Goal: Task Accomplishment & Management: Use online tool/utility

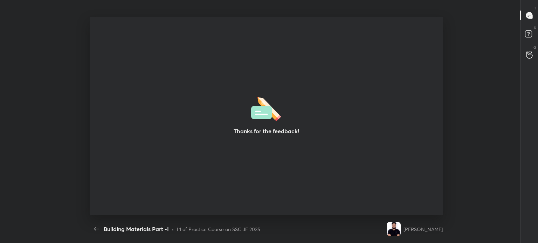
scroll to position [2, 0]
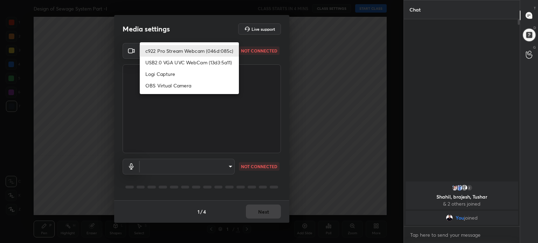
click at [231, 48] on body "1 2 3 4 5 6 7 C X Z C X Z E E Erase all H H Design of Sewage System Part -I CLA…" at bounding box center [269, 121] width 538 height 243
click at [224, 51] on li "c922 Pro Stream Webcam (046d:085c)" at bounding box center [189, 51] width 99 height 12
type input "9fe8798efe7dc96b9c13cbe3e0d5134205cc972d93da68f32ba7394019171050"
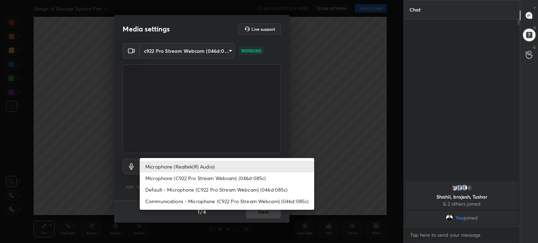
click at [227, 166] on body "1 2 3 4 5 6 7 C X Z C X Z E E Erase all H H Design of Sewage System Part -I CLA…" at bounding box center [269, 121] width 538 height 243
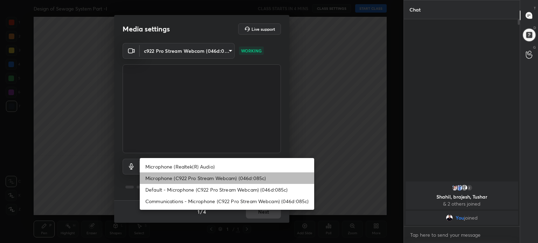
click at [236, 176] on li "Microphone (C922 Pro Stream Webcam) (046d:085c)" at bounding box center [227, 179] width 174 height 12
type input "7e58f31cbfe1863bf6117dc69e292424038a4ec776903544519a0aa40fe706c6"
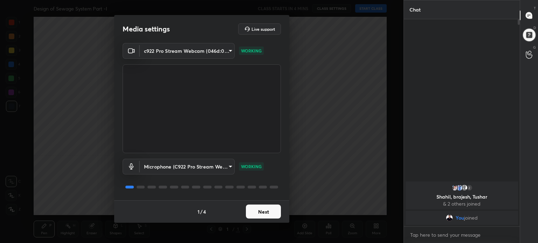
click at [262, 214] on button "Next" at bounding box center [263, 212] width 35 height 14
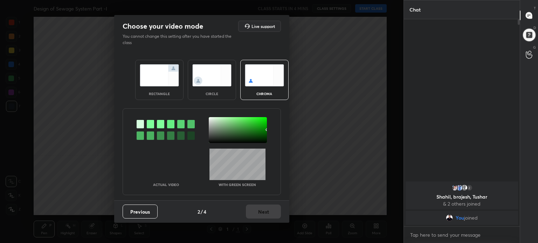
click at [160, 77] on img at bounding box center [159, 75] width 39 height 22
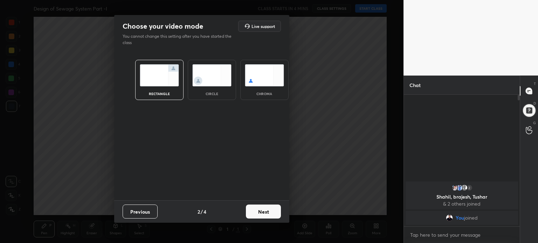
click at [264, 209] on button "Next" at bounding box center [263, 212] width 35 height 14
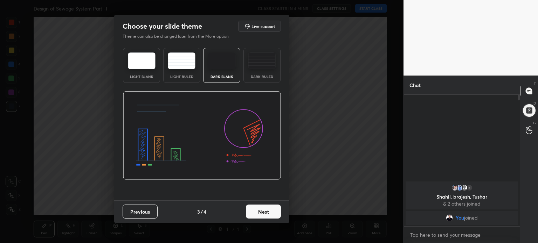
click at [144, 63] on img at bounding box center [142, 61] width 28 height 17
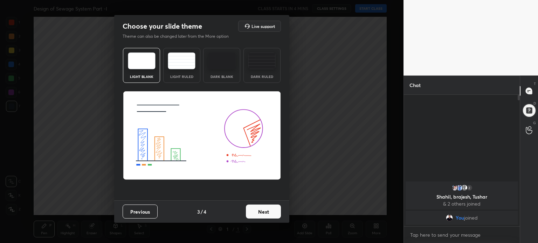
click at [266, 208] on button "Next" at bounding box center [263, 212] width 35 height 14
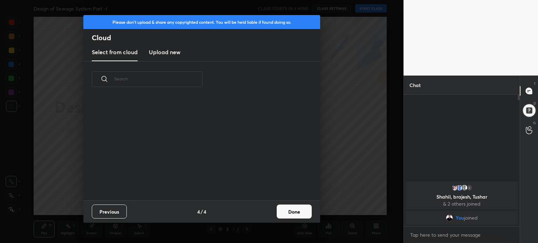
scroll to position [104, 225]
click at [300, 212] on button "Done" at bounding box center [294, 212] width 35 height 14
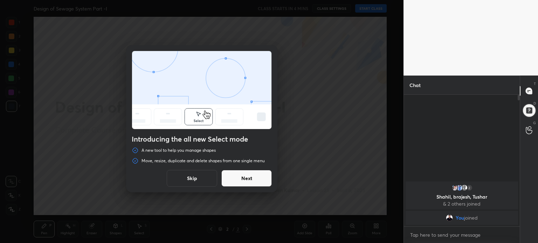
click at [195, 176] on button "Skip" at bounding box center [192, 178] width 50 height 17
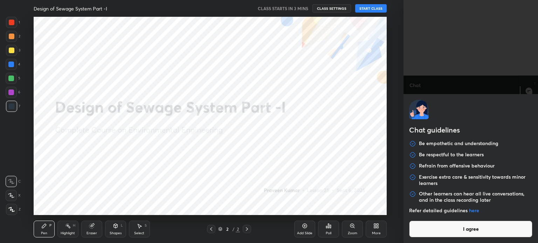
click at [451, 232] on body "1 2 3 4 5 6 7 C X Z C X Z E E Erase all H H Design of Sewage System Part -I CLA…" at bounding box center [269, 121] width 538 height 243
click at [451, 232] on button "I agree" at bounding box center [470, 229] width 123 height 17
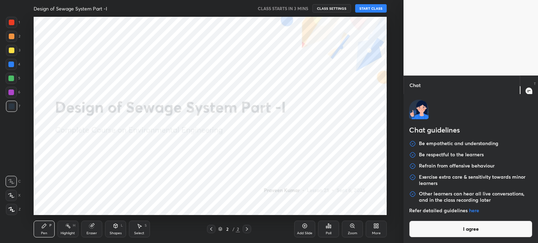
type textarea "x"
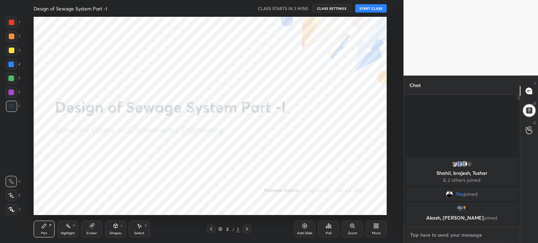
type textarea "T"
type textarea "x"
type textarea "TE"
type textarea "x"
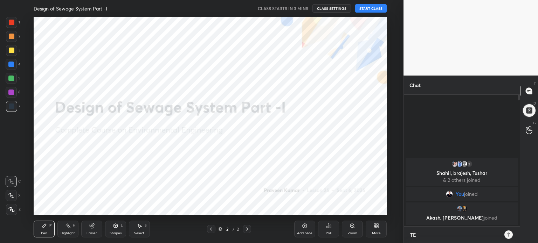
type textarea "TEL"
type textarea "x"
type textarea "TELE"
type textarea "x"
type textarea "TELEG"
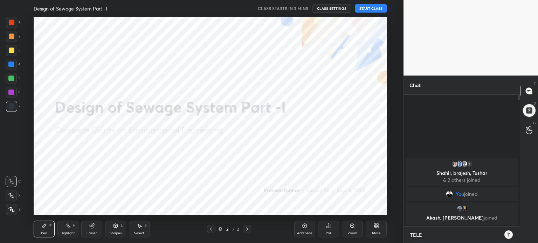
type textarea "x"
type textarea "TELEGR"
type textarea "x"
type textarea "TELEGRA"
type textarea "x"
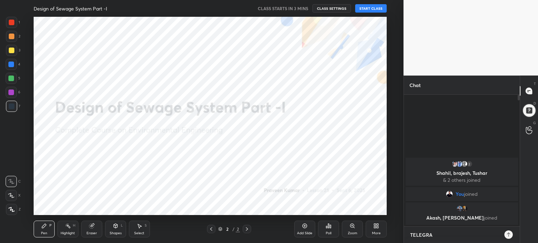
type textarea "TELEGRAM"
type textarea "x"
type textarea "TELEGRAM"
type textarea "x"
type textarea "TELEGRAM J"
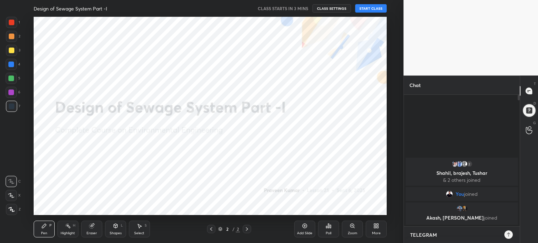
type textarea "x"
type textarea "TELEGRAM JO"
type textarea "x"
type textarea "TELEGRAM JOI"
type textarea "x"
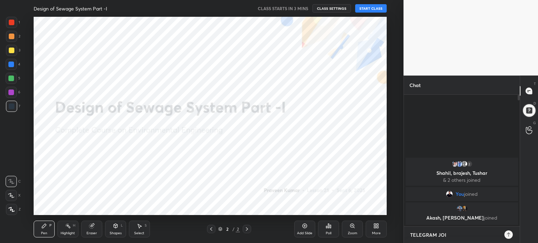
type textarea "TELEGRAM JOIN"
type textarea "x"
type textarea "TELEGRAM JOIN"
type textarea "x"
paste textarea "[URL][DOMAIN_NAME]"
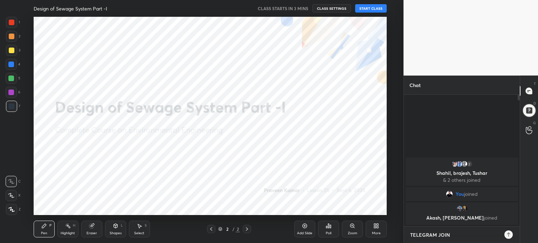
type textarea "TELEGRAM JOIN [URL][DOMAIN_NAME]"
type textarea "x"
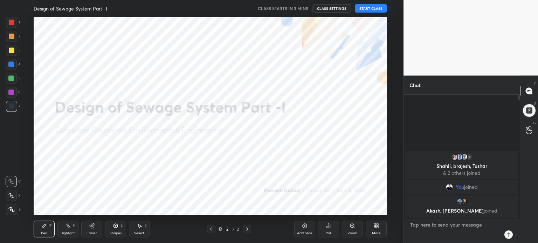
scroll to position [130, 114]
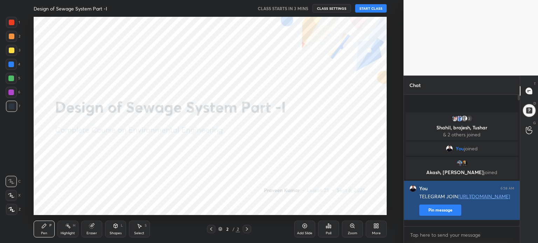
click at [443, 214] on button "Pin message" at bounding box center [440, 210] width 42 height 11
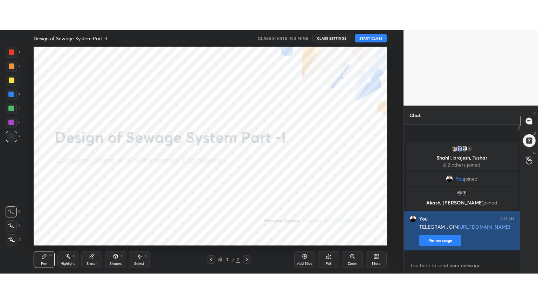
scroll to position [2, 2]
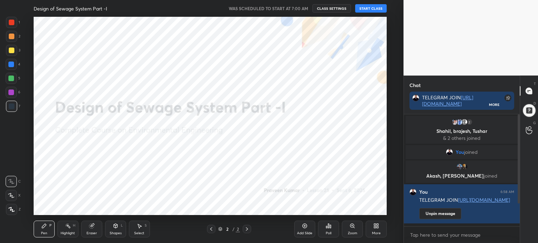
click at [377, 232] on div "More" at bounding box center [376, 234] width 9 height 4
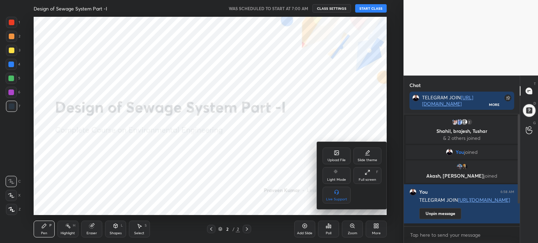
click at [375, 180] on div "Full screen" at bounding box center [368, 180] width 18 height 4
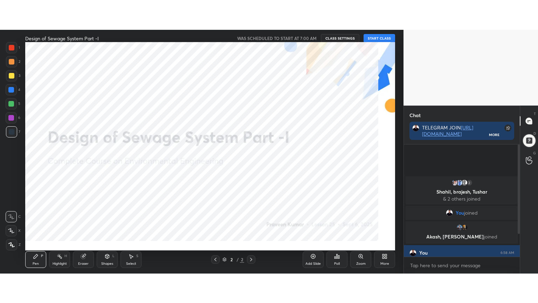
scroll to position [111, 114]
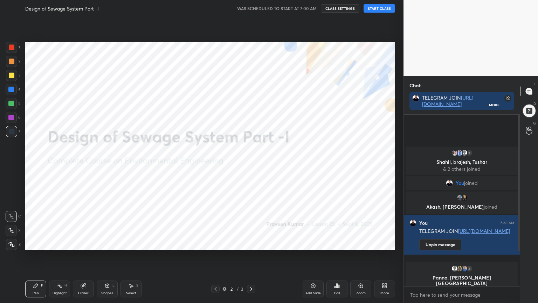
click at [386, 8] on button "START CLASS" at bounding box center [379, 8] width 32 height 8
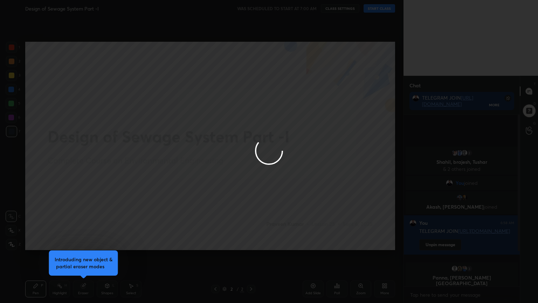
type textarea "x"
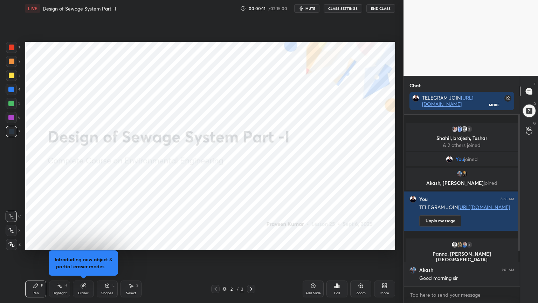
click at [518, 243] on div at bounding box center [517, 200] width 4 height 171
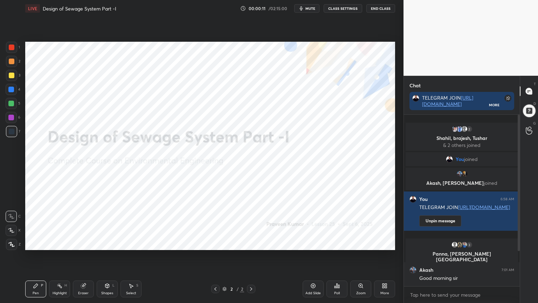
click at [518, 243] on div at bounding box center [517, 200] width 4 height 171
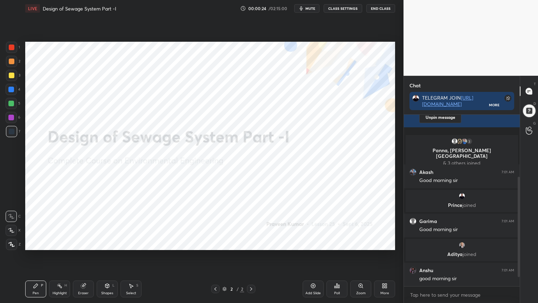
scroll to position [120, 0]
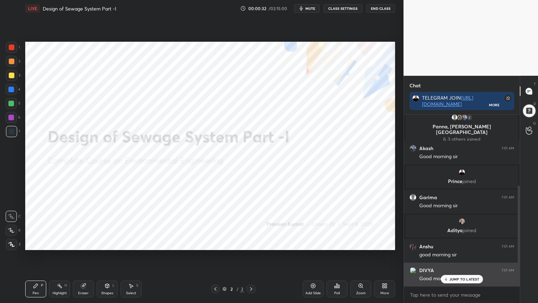
click at [449, 243] on div "JUMP TO LATEST" at bounding box center [462, 279] width 42 height 8
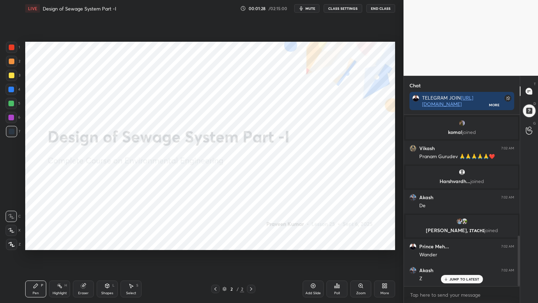
scroll to position [412, 0]
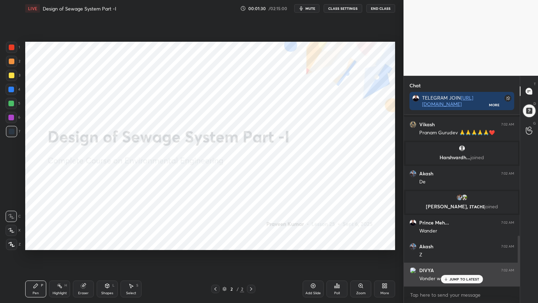
click at [459, 243] on p "JUMP TO LATEST" at bounding box center [464, 279] width 30 height 4
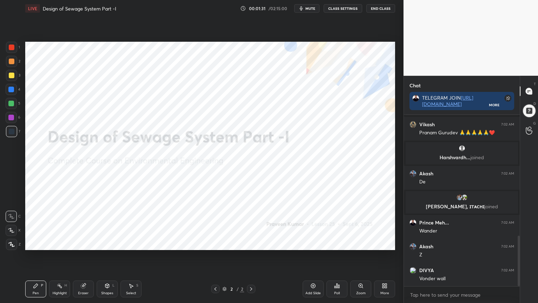
click at [252, 243] on div at bounding box center [251, 288] width 8 height 8
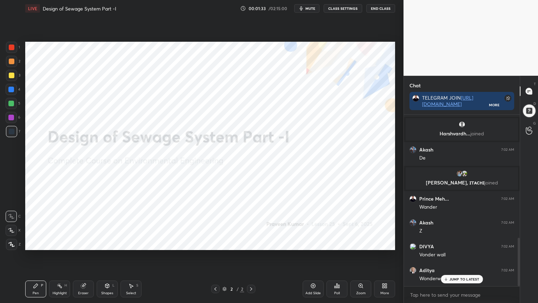
click at [385, 243] on div "More" at bounding box center [384, 288] width 21 height 17
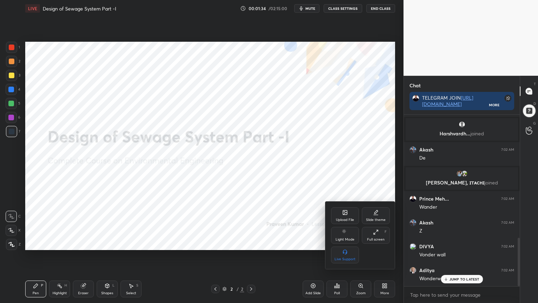
click at [379, 216] on div "Slide theme" at bounding box center [376, 215] width 28 height 17
click at [312, 243] on div at bounding box center [269, 151] width 538 height 303
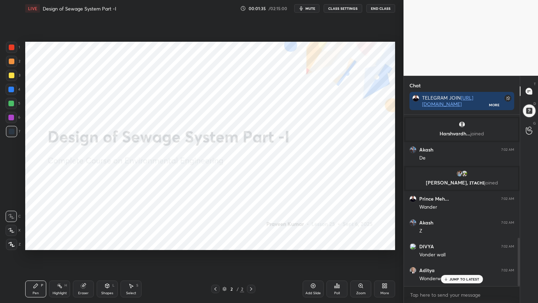
click at [312, 243] on div "Add Slide" at bounding box center [312, 293] width 15 height 4
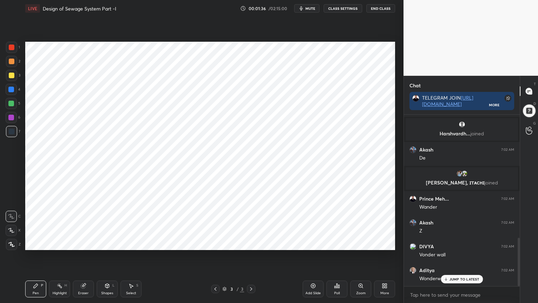
click at [217, 243] on icon at bounding box center [216, 289] width 6 height 6
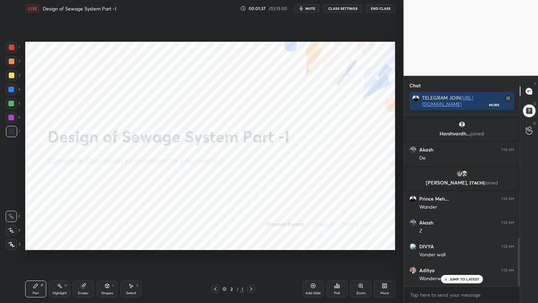
click at [385, 243] on div "More" at bounding box center [384, 293] width 9 height 4
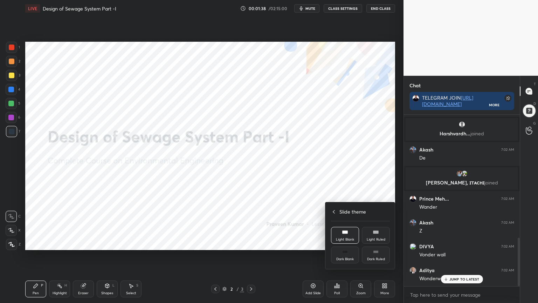
click at [341, 243] on div "Dark Blank" at bounding box center [345, 254] width 28 height 17
click at [302, 243] on div at bounding box center [269, 151] width 538 height 303
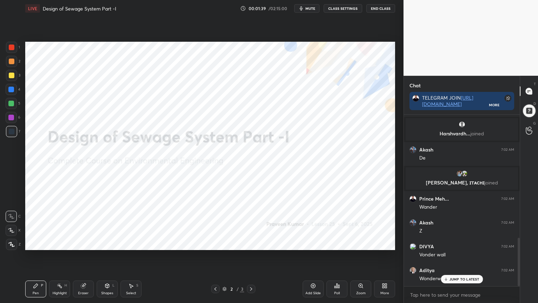
click at [308, 243] on div "Add Slide" at bounding box center [312, 293] width 15 height 4
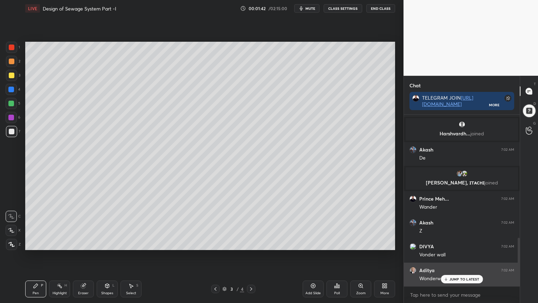
click at [454, 243] on p "JUMP TO LATEST" at bounding box center [464, 279] width 30 height 4
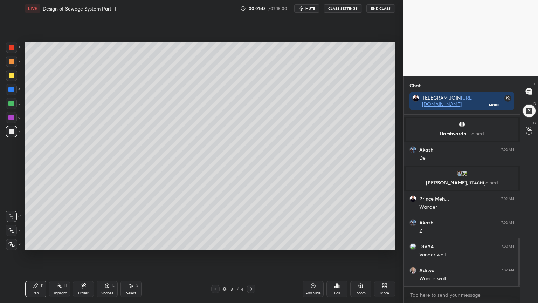
click at [106, 243] on div "Shapes" at bounding box center [107, 293] width 12 height 4
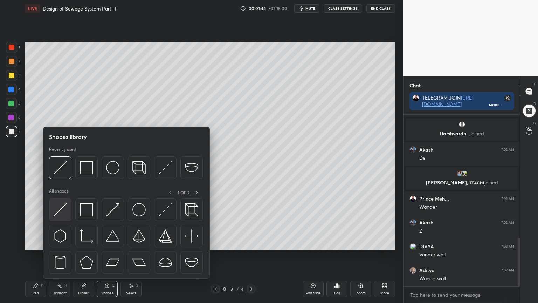
click at [62, 213] on img at bounding box center [60, 209] width 13 height 13
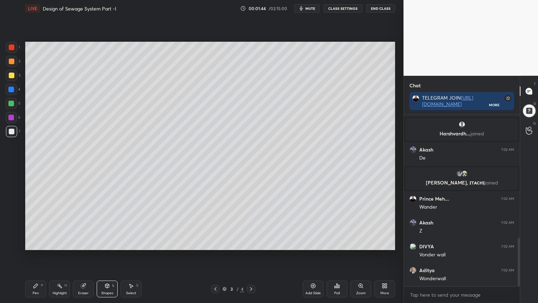
click at [14, 132] on div at bounding box center [12, 132] width 6 height 6
click at [11, 133] on div at bounding box center [12, 132] width 6 height 6
click at [36, 243] on icon at bounding box center [36, 286] width 6 height 6
click at [11, 227] on div at bounding box center [11, 229] width 11 height 11
click at [106, 243] on div "Shapes L" at bounding box center [107, 288] width 21 height 17
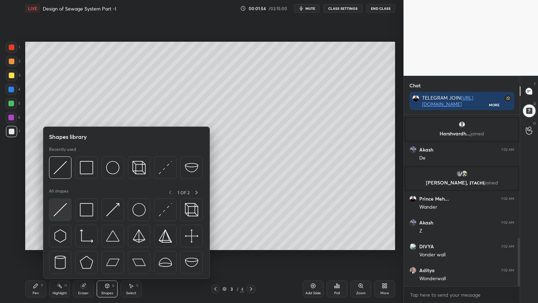
click at [59, 208] on img at bounding box center [60, 209] width 13 height 13
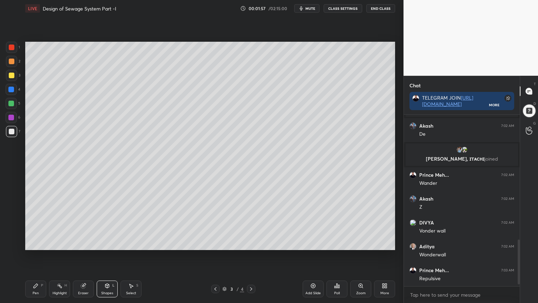
scroll to position [483, 0]
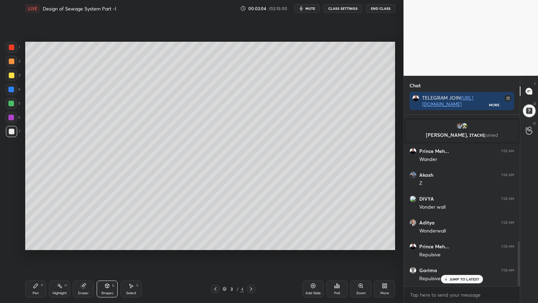
click at [34, 243] on icon at bounding box center [36, 285] width 4 height 4
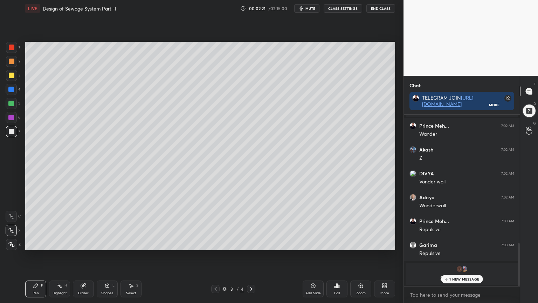
click at [91, 243] on div "Eraser" at bounding box center [83, 288] width 21 height 17
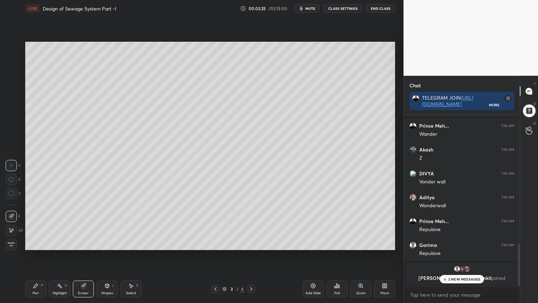
click at [31, 243] on div "Pen P" at bounding box center [35, 288] width 21 height 17
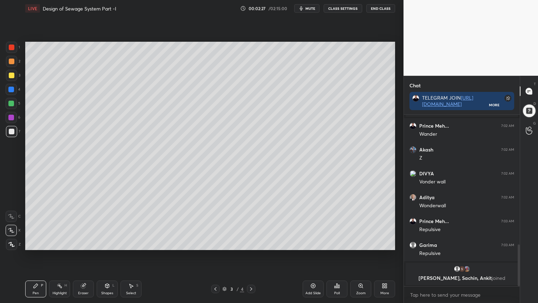
scroll to position [532, 0]
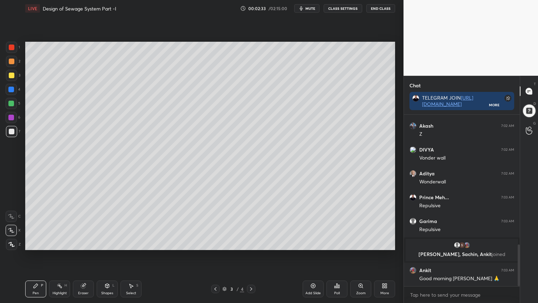
click at [9, 75] on div at bounding box center [12, 75] width 6 height 6
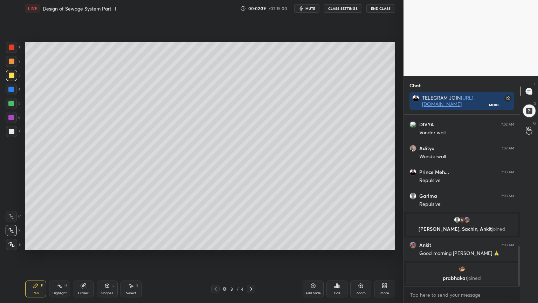
click at [110, 243] on div "Shapes" at bounding box center [107, 293] width 12 height 4
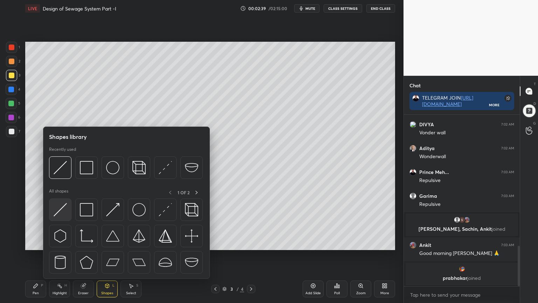
click at [58, 208] on img at bounding box center [60, 209] width 13 height 13
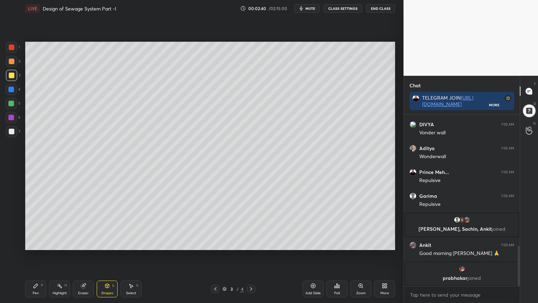
click at [12, 76] on div at bounding box center [12, 75] width 6 height 6
click at [81, 243] on icon at bounding box center [83, 285] width 5 height 5
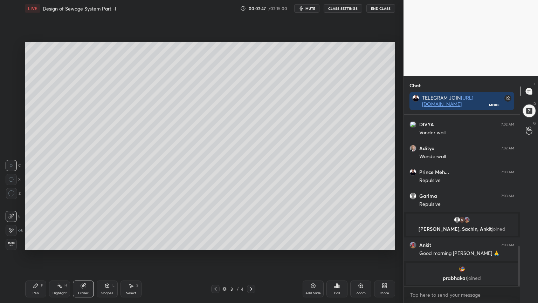
click at [105, 243] on div "Shapes" at bounding box center [107, 293] width 12 height 4
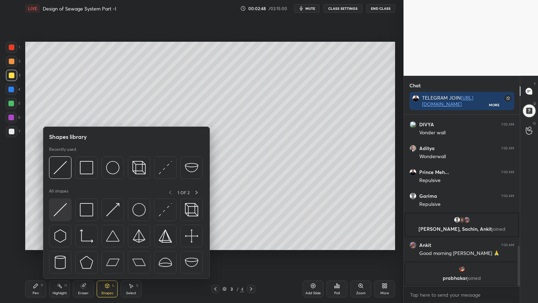
click at [63, 215] on img at bounding box center [60, 209] width 13 height 13
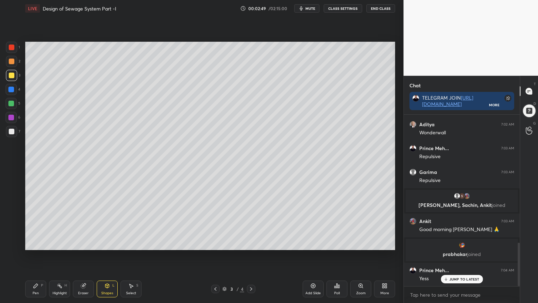
scroll to position [506, 0]
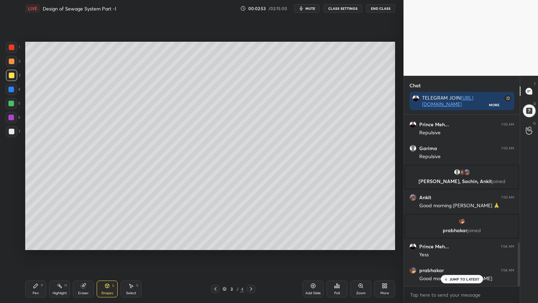
click at [32, 243] on div "Pen P" at bounding box center [35, 288] width 21 height 17
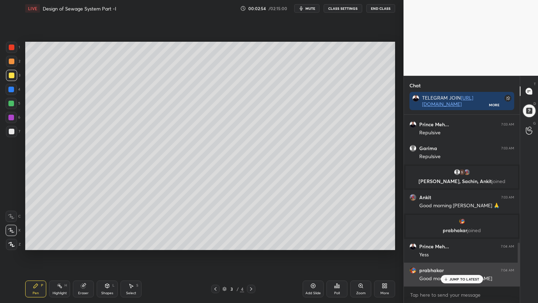
click at [453, 243] on p "JUMP TO LATEST" at bounding box center [464, 279] width 30 height 4
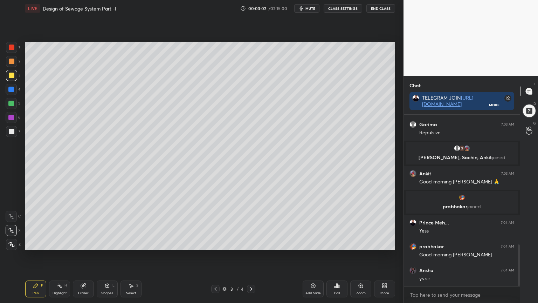
scroll to position [553, 0]
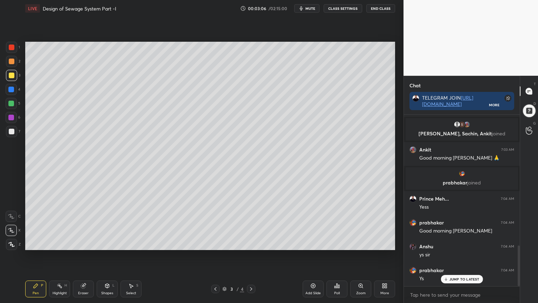
click at [11, 243] on icon at bounding box center [11, 244] width 6 height 5
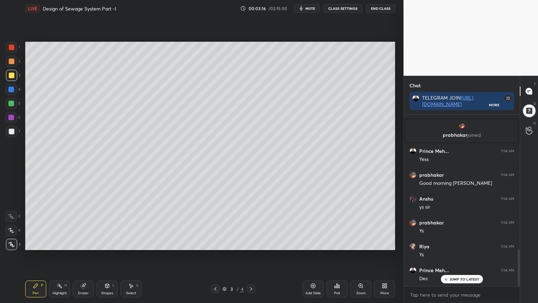
scroll to position [625, 0]
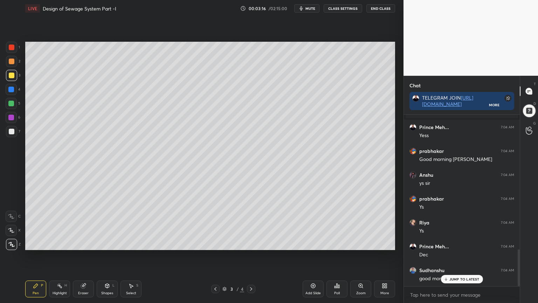
click at [83, 243] on icon at bounding box center [83, 285] width 5 height 5
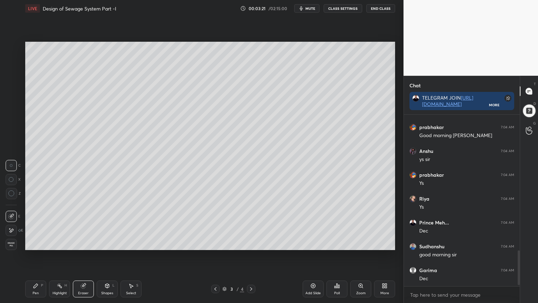
scroll to position [672, 0]
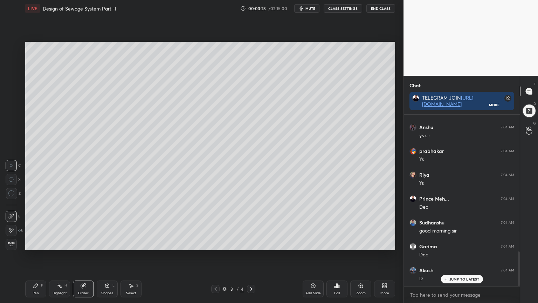
click at [36, 243] on icon at bounding box center [36, 285] width 4 height 4
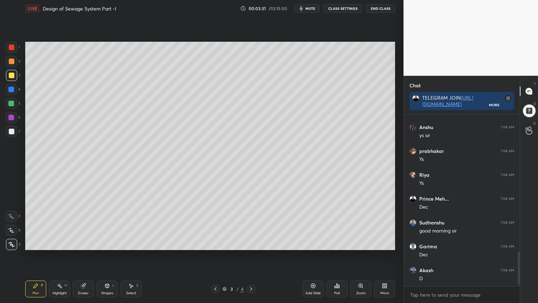
scroll to position [698, 0]
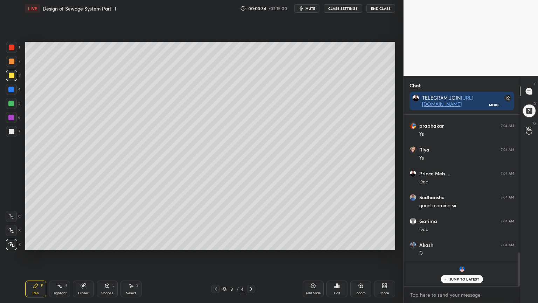
click at [84, 243] on div "Eraser" at bounding box center [83, 293] width 11 height 4
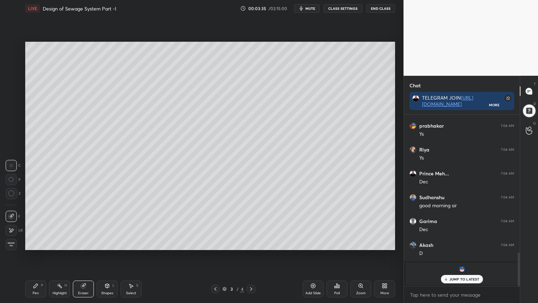
click at [11, 229] on icon at bounding box center [11, 230] width 6 height 6
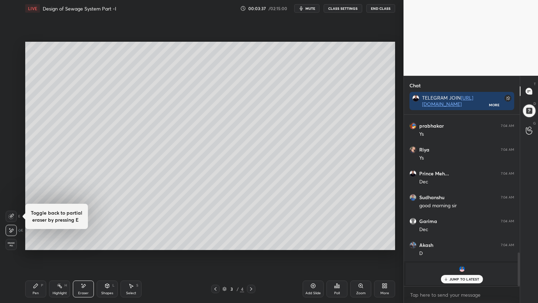
click at [33, 243] on icon at bounding box center [36, 286] width 6 height 6
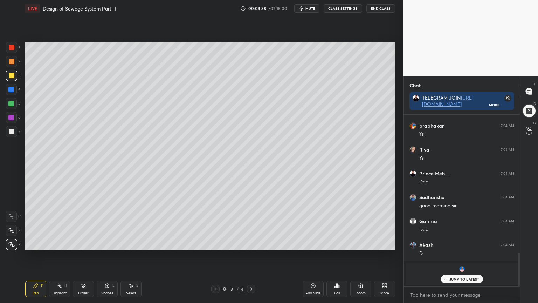
click at [10, 74] on div at bounding box center [12, 75] width 6 height 6
click at [462, 243] on p "JUMP TO LATEST" at bounding box center [464, 279] width 30 height 4
click at [7, 101] on div at bounding box center [11, 103] width 11 height 11
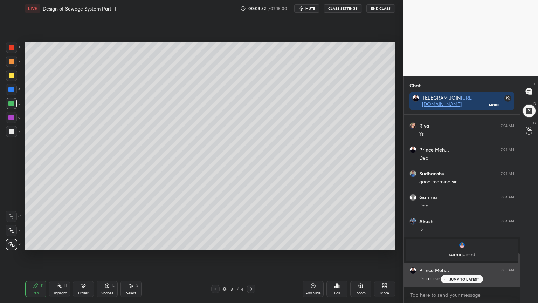
click at [459, 243] on div "JUMP TO LATEST" at bounding box center [462, 279] width 42 height 8
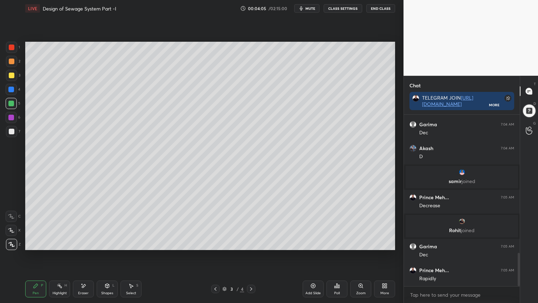
scroll to position [738, 0]
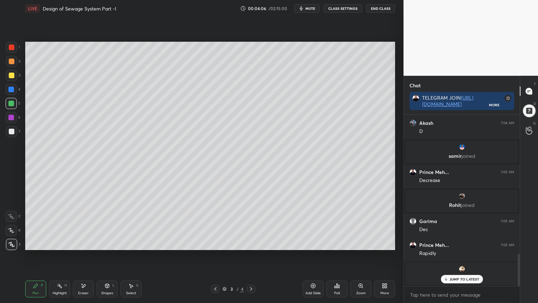
click at [84, 243] on div "Eraser" at bounding box center [83, 288] width 21 height 17
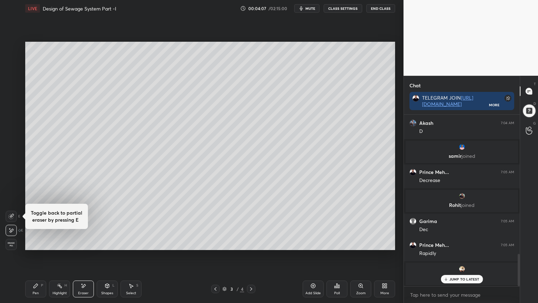
click at [8, 228] on div at bounding box center [11, 229] width 11 height 11
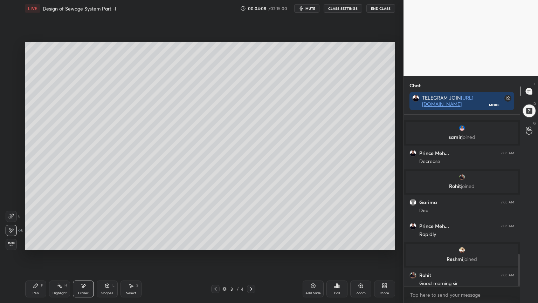
scroll to position [743, 0]
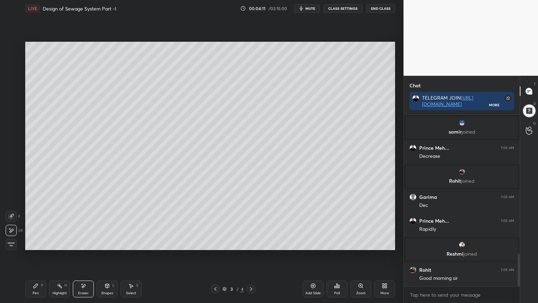
click at [38, 243] on div "Pen" at bounding box center [36, 293] width 6 height 4
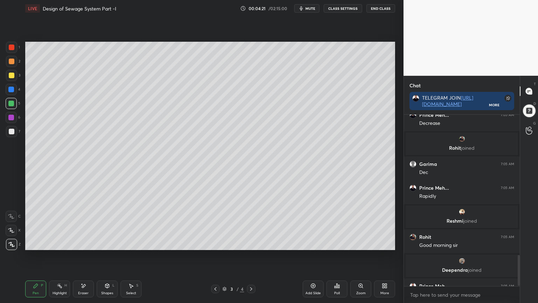
scroll to position [784, 0]
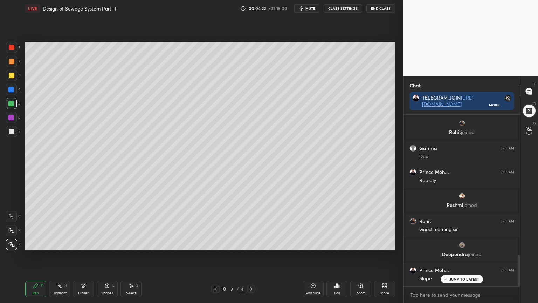
click at [106, 243] on div "Shapes L" at bounding box center [107, 288] width 21 height 17
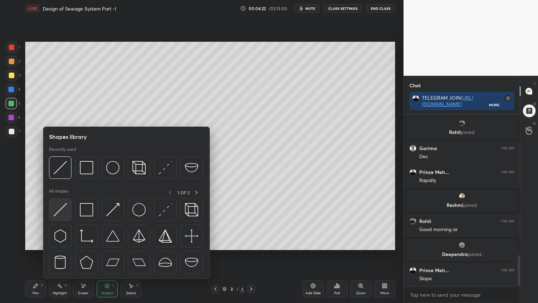
scroll to position [808, 0]
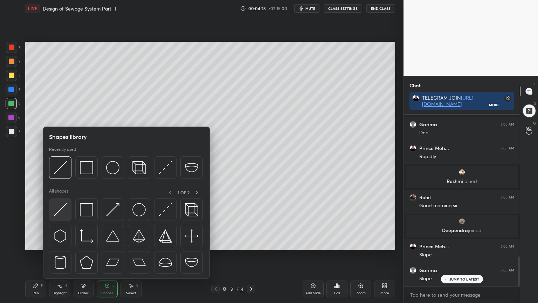
click at [58, 212] on img at bounding box center [60, 209] width 13 height 13
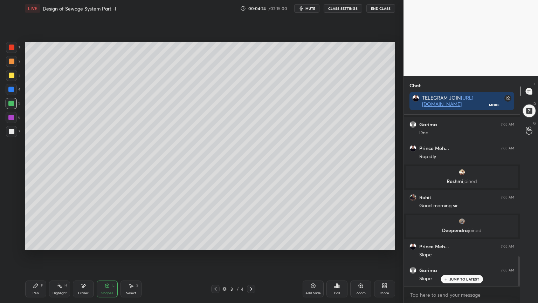
click at [12, 102] on div at bounding box center [11, 104] width 6 height 6
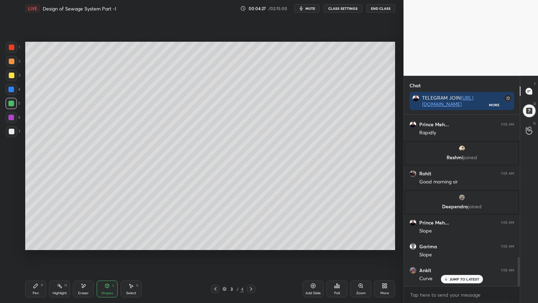
scroll to position [856, 0]
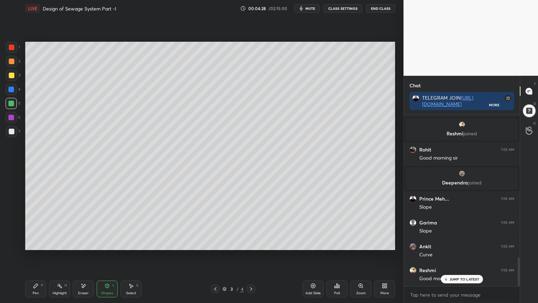
click at [35, 243] on div "Pen" at bounding box center [36, 293] width 6 height 4
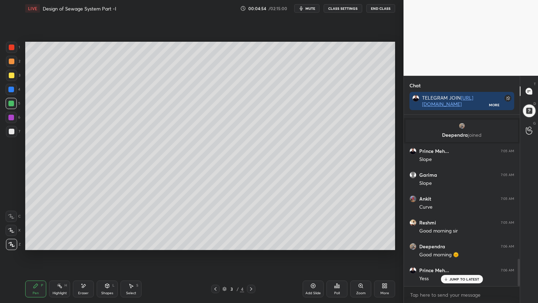
scroll to position [929, 0]
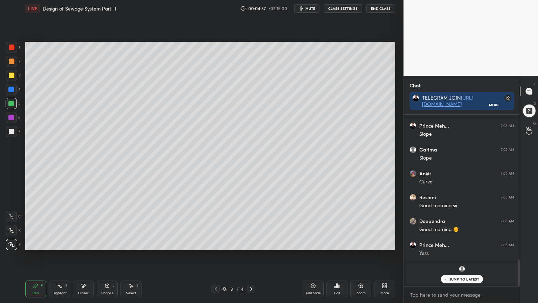
click at [104, 243] on icon at bounding box center [107, 286] width 6 height 6
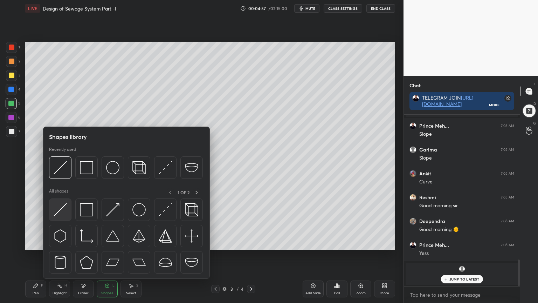
click at [60, 209] on img at bounding box center [60, 209] width 13 height 13
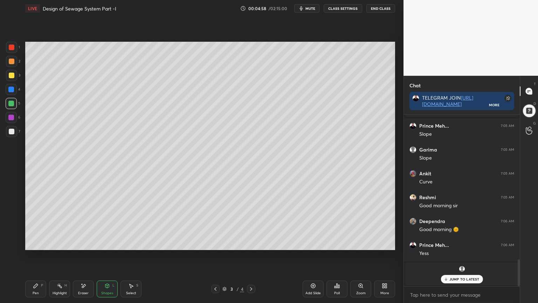
click at [7, 118] on div at bounding box center [11, 117] width 11 height 11
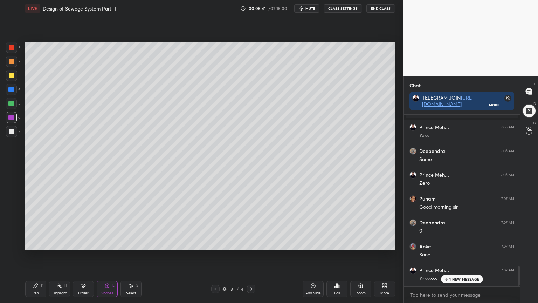
scroll to position [1287, 0]
click at [13, 43] on div at bounding box center [11, 47] width 11 height 11
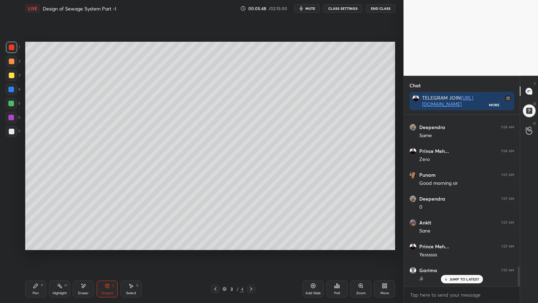
scroll to position [1311, 0]
click at [30, 243] on div "Pen P" at bounding box center [35, 288] width 21 height 17
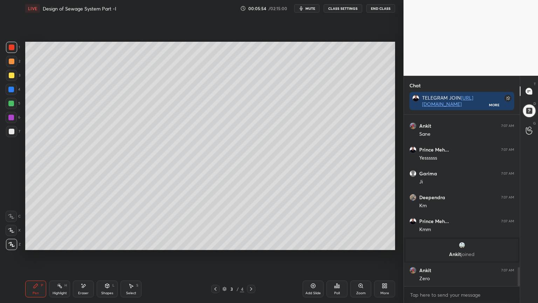
scroll to position [1409, 0]
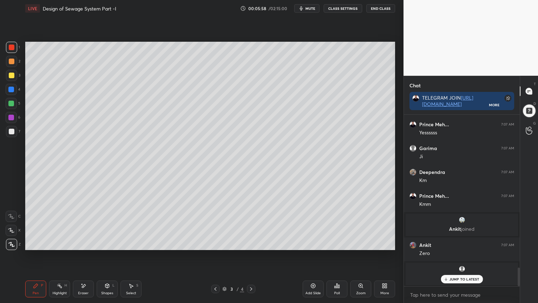
click at [86, 243] on div "Eraser" at bounding box center [83, 288] width 21 height 17
click at [6, 214] on div at bounding box center [11, 215] width 11 height 11
click at [11, 230] on icon at bounding box center [11, 230] width 6 height 6
click at [38, 243] on div "Pen P" at bounding box center [35, 288] width 21 height 17
click at [15, 48] on div at bounding box center [11, 47] width 11 height 11
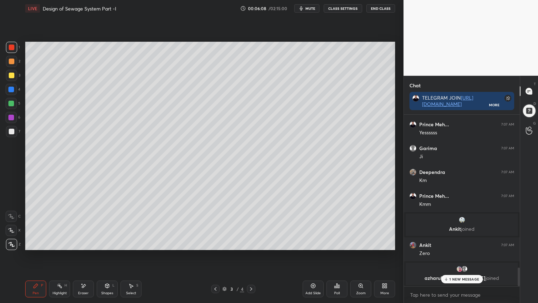
scroll to position [1248, 0]
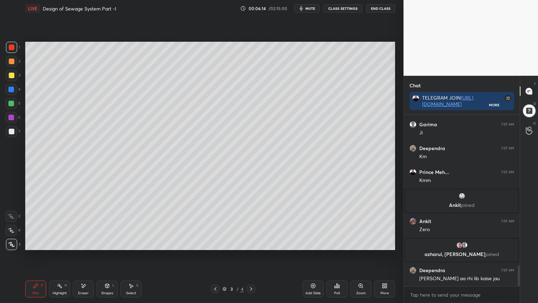
click at [32, 243] on div "Pen P" at bounding box center [35, 288] width 21 height 17
click at [78, 243] on div "Eraser" at bounding box center [83, 288] width 21 height 17
click at [29, 243] on div "Pen P" at bounding box center [35, 288] width 21 height 17
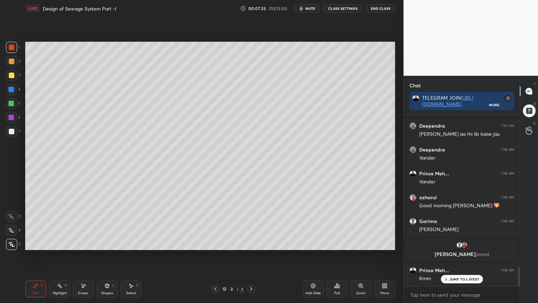
scroll to position [1377, 0]
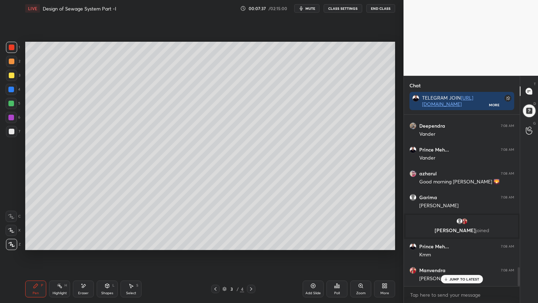
click at [313, 243] on div "Add Slide" at bounding box center [312, 293] width 15 height 4
click at [13, 130] on div at bounding box center [12, 132] width 6 height 6
click at [13, 230] on icon at bounding box center [11, 230] width 6 height 5
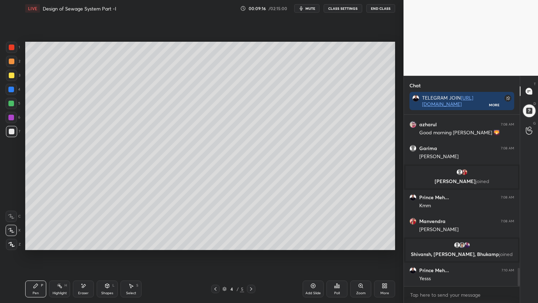
scroll to position [1450, 0]
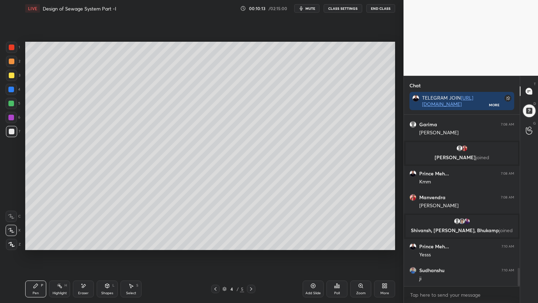
click at [312, 243] on div "Add Slide" at bounding box center [313, 288] width 21 height 17
click at [13, 49] on div at bounding box center [12, 47] width 6 height 6
click at [42, 243] on div "Pen P" at bounding box center [35, 288] width 21 height 17
click at [9, 45] on div at bounding box center [12, 47] width 6 height 6
click at [8, 243] on icon at bounding box center [11, 244] width 6 height 5
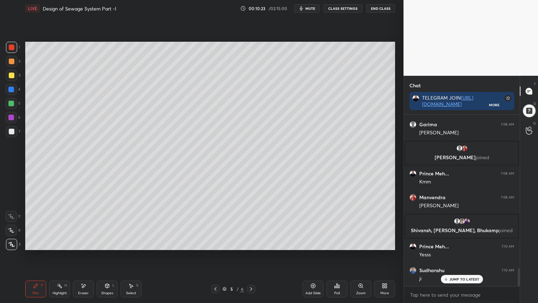
scroll to position [1474, 0]
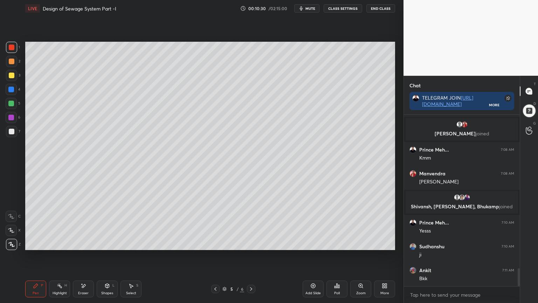
click at [112, 243] on div "Shapes L" at bounding box center [107, 288] width 21 height 17
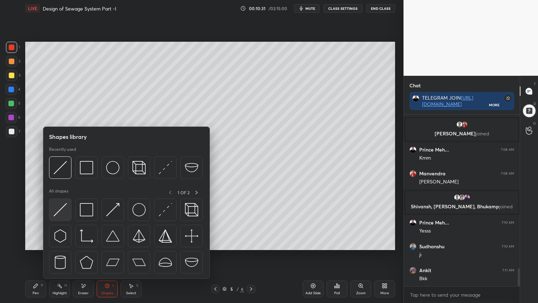
click at [62, 212] on img at bounding box center [60, 209] width 13 height 13
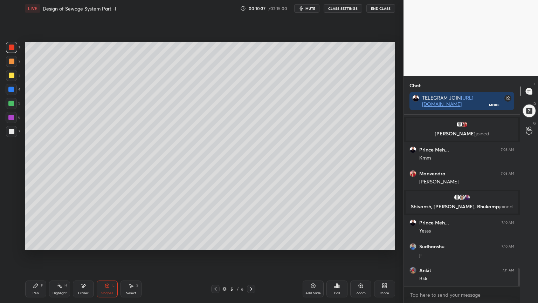
click at [212, 243] on div at bounding box center [215, 288] width 8 height 8
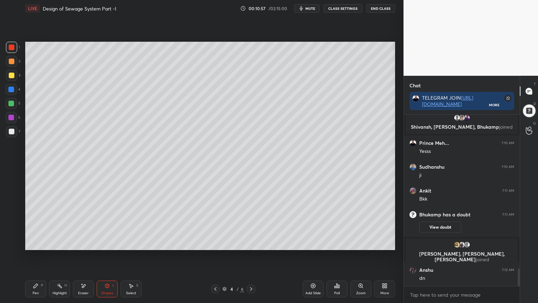
scroll to position [1503, 0]
click at [312, 243] on div "Add Slide" at bounding box center [312, 293] width 15 height 4
click at [12, 74] on div at bounding box center [12, 75] width 6 height 6
click at [36, 243] on icon at bounding box center [36, 285] width 4 height 4
click at [8, 222] on div "X" at bounding box center [13, 229] width 15 height 14
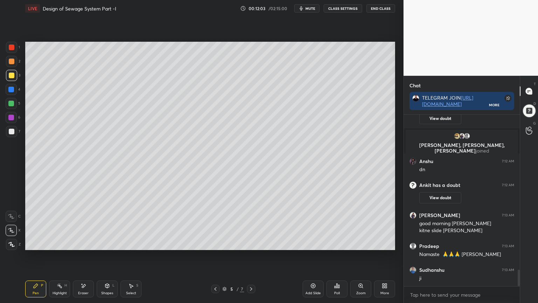
scroll to position [1615, 0]
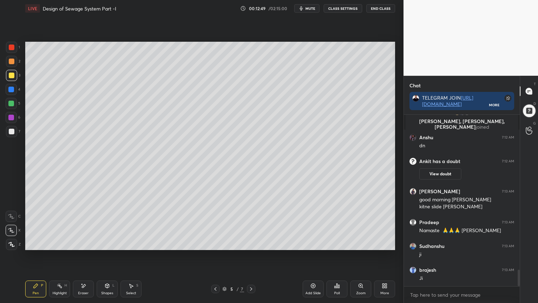
click at [339, 243] on div "Poll" at bounding box center [337, 293] width 6 height 4
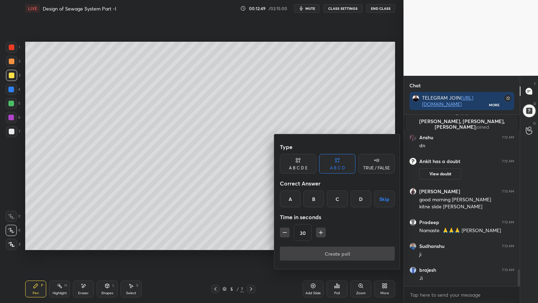
click at [314, 193] on div "B" at bounding box center [313, 198] width 21 height 17
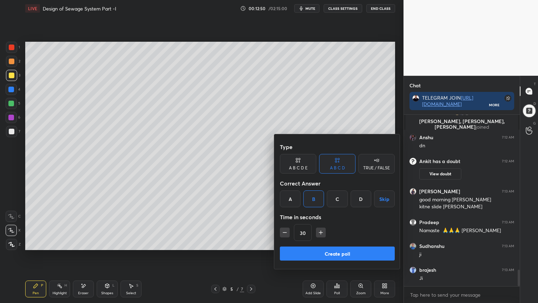
click at [319, 234] on icon "button" at bounding box center [320, 232] width 7 height 7
type input "45"
click at [316, 243] on button "Create poll" at bounding box center [337, 253] width 115 height 14
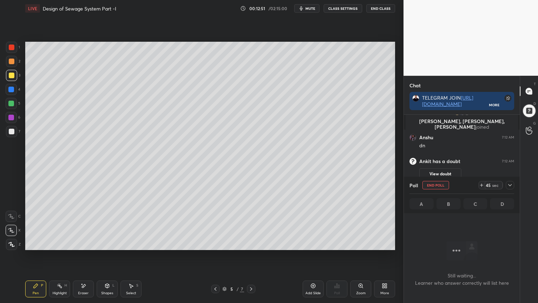
scroll to position [133, 114]
click at [510, 187] on icon at bounding box center [510, 185] width 6 height 6
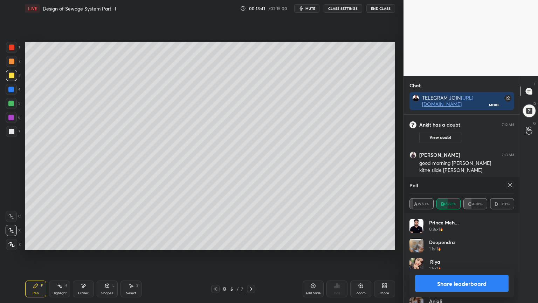
scroll to position [1675, 0]
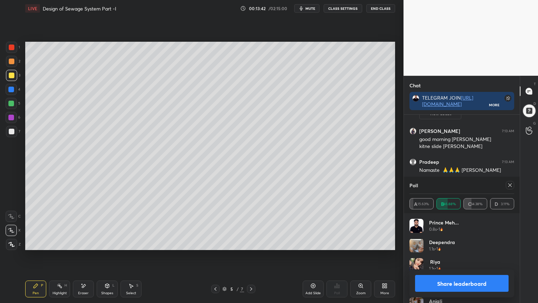
click at [510, 185] on icon at bounding box center [510, 185] width 6 height 6
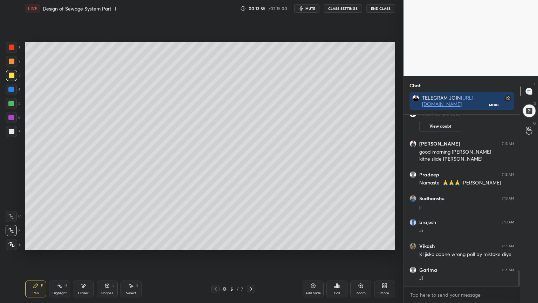
scroll to position [1686, 0]
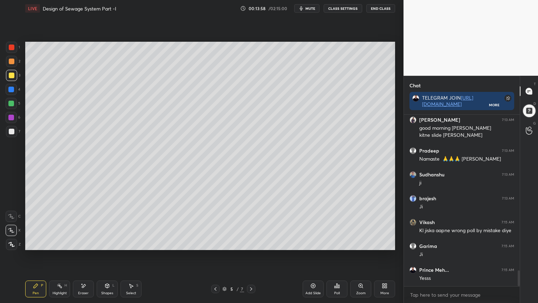
click at [314, 243] on div "Add Slide" at bounding box center [313, 288] width 21 height 17
click at [9, 132] on div at bounding box center [12, 132] width 6 height 6
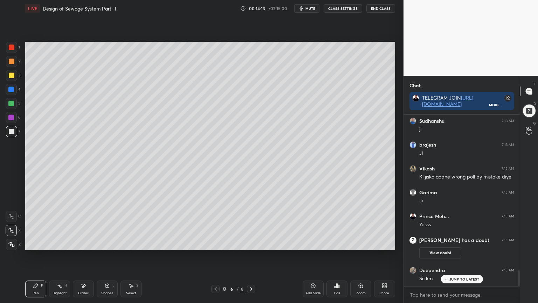
scroll to position [1710, 0]
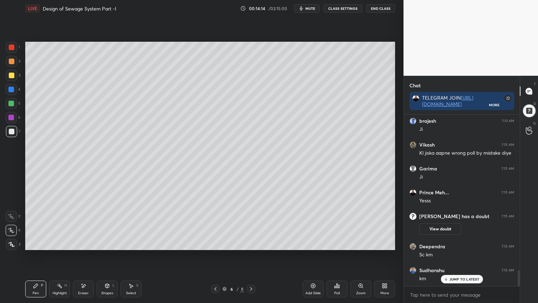
click at [108, 243] on icon at bounding box center [107, 286] width 6 height 6
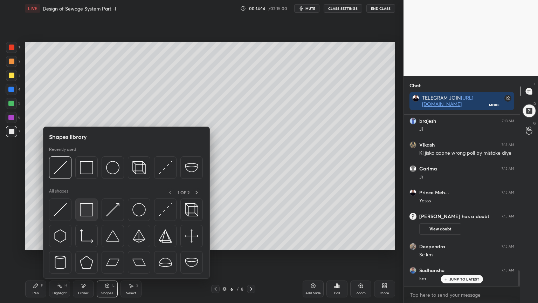
scroll to position [1734, 0]
click at [86, 214] on img at bounding box center [86, 209] width 13 height 13
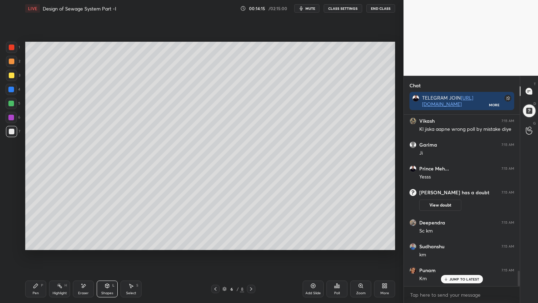
scroll to position [1758, 0]
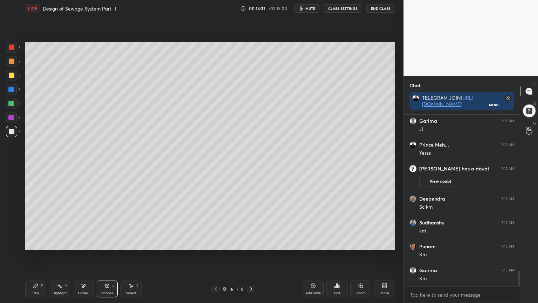
click at [252, 243] on icon at bounding box center [251, 289] width 6 height 6
click at [11, 134] on div at bounding box center [11, 131] width 11 height 11
click at [38, 243] on icon at bounding box center [36, 286] width 6 height 6
click at [11, 131] on div at bounding box center [12, 132] width 6 height 6
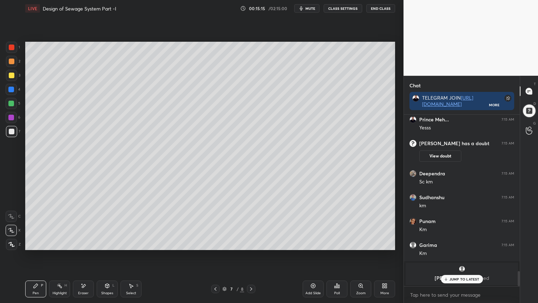
click at [84, 243] on icon at bounding box center [84, 286] width 6 height 6
click at [32, 243] on div "Pen P" at bounding box center [35, 288] width 21 height 17
click at [87, 243] on div "Eraser" at bounding box center [83, 288] width 21 height 17
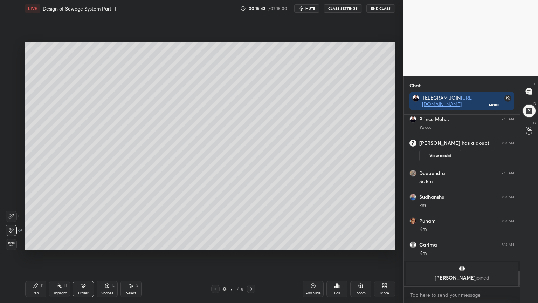
scroll to position [1751, 0]
click at [34, 243] on div "Pen P Highlight H Eraser Shapes L Select S 7 / 8 Add Slide Poll Zoom More" at bounding box center [210, 289] width 370 height 28
click at [37, 243] on div "Pen" at bounding box center [36, 293] width 6 height 4
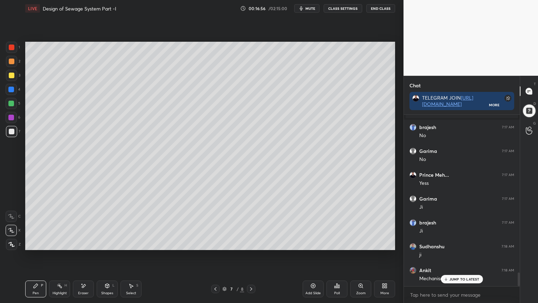
scroll to position [1996, 0]
click at [36, 243] on icon at bounding box center [36, 285] width 4 height 4
click at [12, 77] on div at bounding box center [12, 75] width 6 height 6
click at [7, 243] on div at bounding box center [11, 243] width 11 height 11
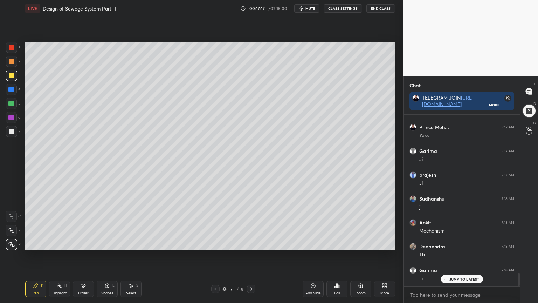
click at [34, 243] on div "Pen P" at bounding box center [35, 288] width 21 height 17
click at [112, 243] on div "Shapes L" at bounding box center [107, 288] width 21 height 17
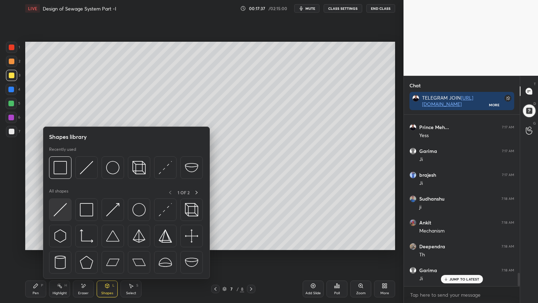
click at [63, 219] on div at bounding box center [60, 209] width 22 height 22
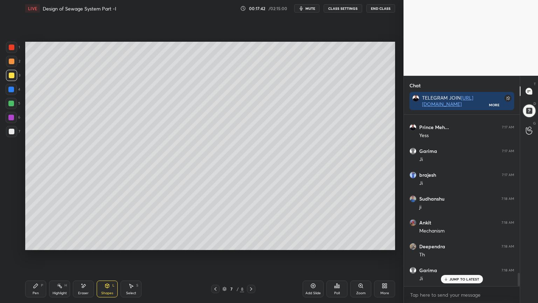
click at [11, 102] on div at bounding box center [11, 104] width 6 height 6
click at [34, 243] on div "Pen" at bounding box center [36, 293] width 6 height 4
click at [12, 231] on icon at bounding box center [11, 230] width 6 height 4
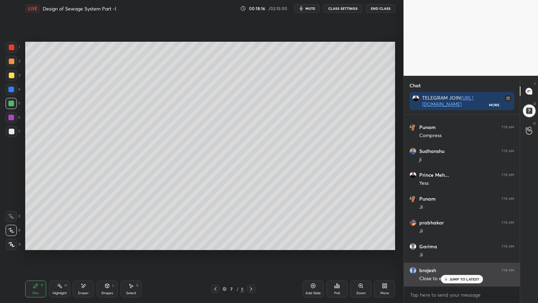
click at [463, 243] on div "JUMP TO LATEST" at bounding box center [462, 279] width 42 height 8
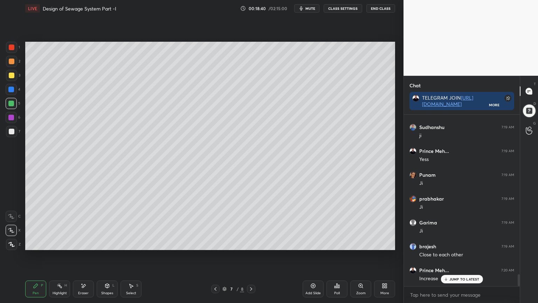
scroll to position [2258, 0]
click at [216, 243] on icon at bounding box center [216, 289] width 6 height 6
click at [215, 243] on icon at bounding box center [216, 289] width 6 height 6
click at [216, 243] on icon at bounding box center [216, 289] width 6 height 6
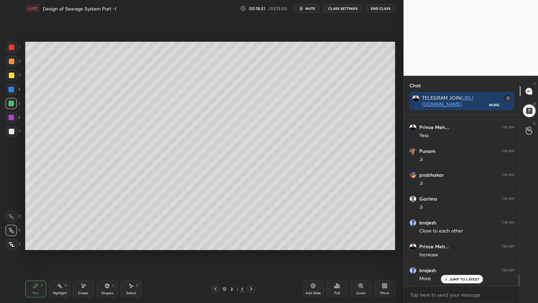
scroll to position [2282, 0]
click at [251, 243] on icon at bounding box center [251, 289] width 2 height 4
click at [251, 243] on icon at bounding box center [251, 289] width 6 height 6
click at [212, 243] on div at bounding box center [215, 288] width 8 height 8
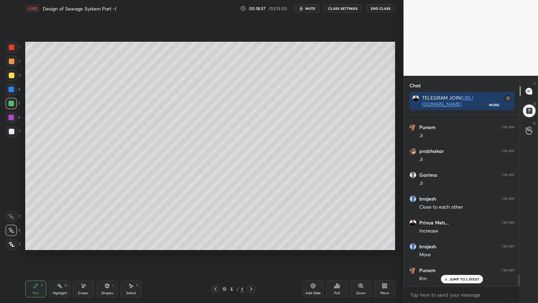
click at [212, 243] on div at bounding box center [215, 288] width 8 height 8
click at [213, 243] on icon at bounding box center [216, 289] width 6 height 6
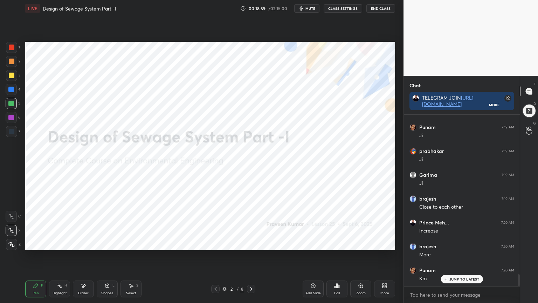
click at [252, 243] on icon at bounding box center [251, 289] width 2 height 4
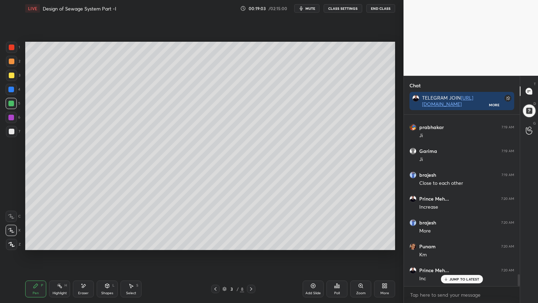
scroll to position [2329, 0]
click at [252, 243] on icon at bounding box center [251, 289] width 6 height 6
click at [251, 243] on icon at bounding box center [251, 289] width 6 height 6
click at [251, 243] on div at bounding box center [251, 288] width 8 height 8
click at [248, 243] on icon at bounding box center [251, 289] width 6 height 6
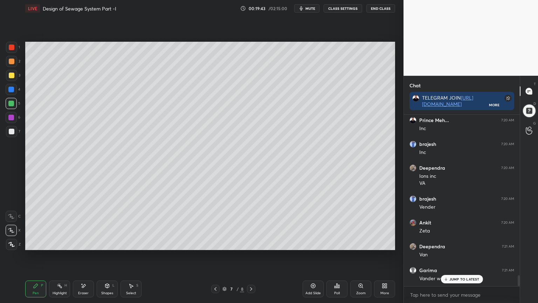
scroll to position [2575, 0]
click at [215, 243] on icon at bounding box center [215, 289] width 2 height 4
click at [214, 243] on icon at bounding box center [216, 289] width 6 height 6
click at [215, 243] on icon at bounding box center [216, 289] width 6 height 6
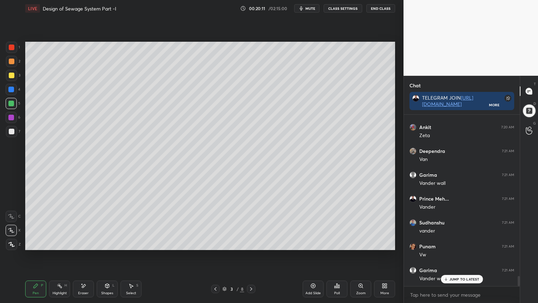
scroll to position [2670, 0]
click at [251, 243] on icon at bounding box center [251, 289] width 2 height 4
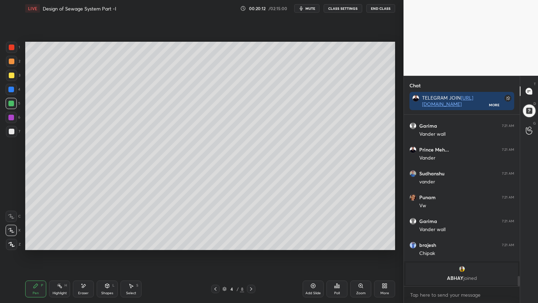
click at [252, 243] on icon at bounding box center [251, 289] width 6 height 6
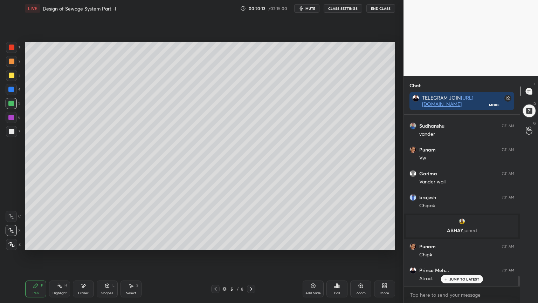
click at [252, 243] on icon at bounding box center [251, 289] width 6 height 6
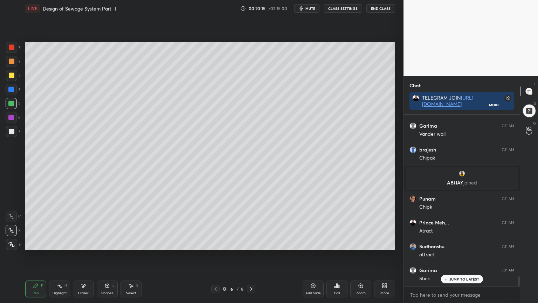
click at [251, 243] on icon at bounding box center [251, 289] width 6 height 6
click at [14, 133] on div at bounding box center [12, 132] width 6 height 6
click at [34, 243] on icon at bounding box center [36, 285] width 4 height 4
click at [11, 102] on div at bounding box center [11, 104] width 6 height 6
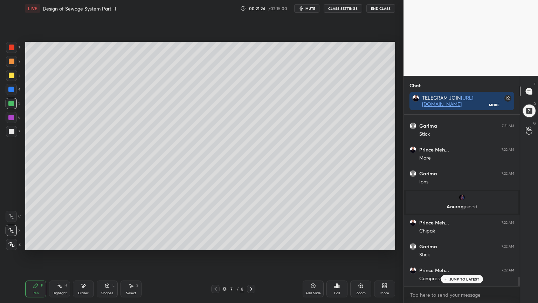
scroll to position [2958, 0]
click at [83, 243] on div "Eraser" at bounding box center [83, 288] width 21 height 17
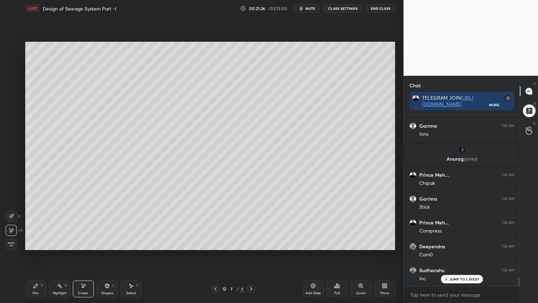
scroll to position [3006, 0]
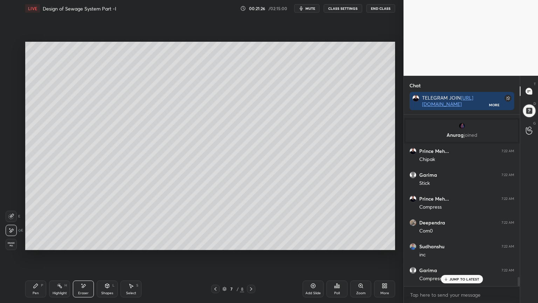
click at [50, 243] on div "Highlight H" at bounding box center [59, 288] width 21 height 17
click at [39, 243] on div "Pen P" at bounding box center [35, 288] width 21 height 17
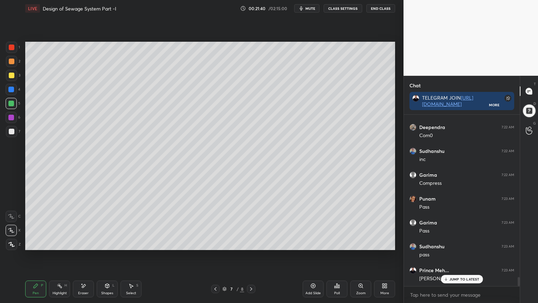
scroll to position [3125, 0]
click at [84, 243] on div "Eraser" at bounding box center [83, 288] width 21 height 17
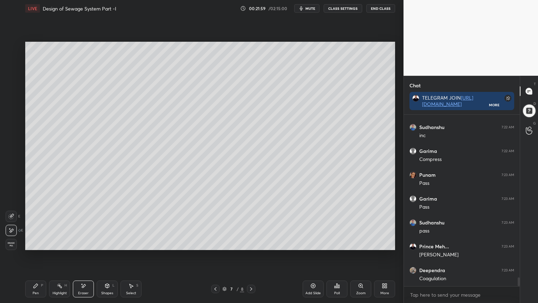
click at [41, 243] on div "Pen P" at bounding box center [35, 288] width 21 height 17
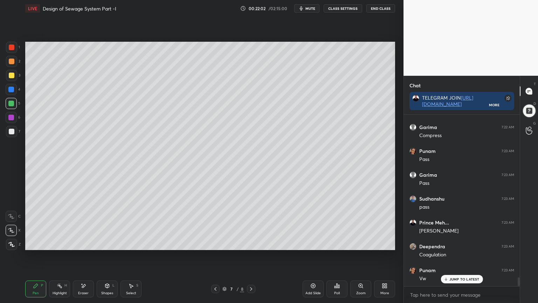
click at [34, 243] on div "Pen" at bounding box center [36, 293] width 6 height 4
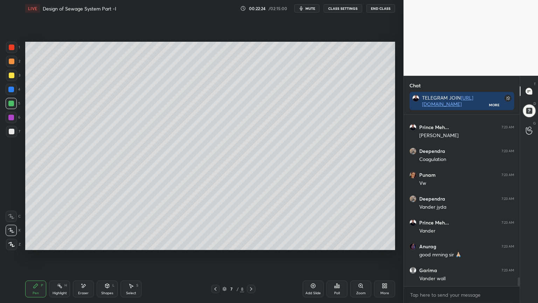
scroll to position [3268, 0]
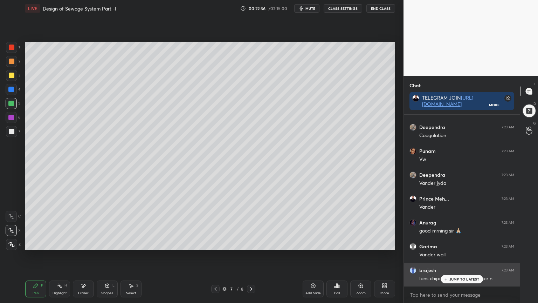
click at [458, 243] on p "JUMP TO LATEST" at bounding box center [464, 279] width 30 height 4
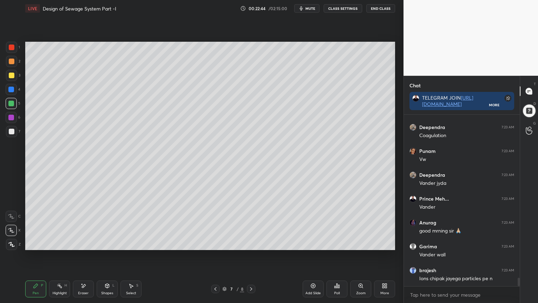
scroll to position [3292, 0]
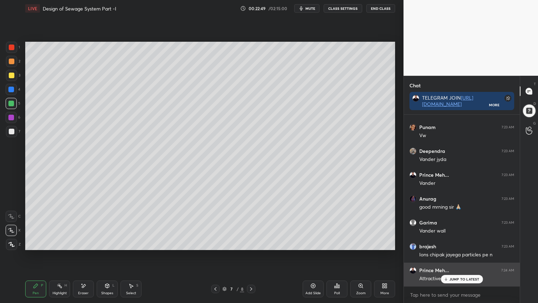
click at [462, 243] on p "JUMP TO LATEST" at bounding box center [464, 279] width 30 height 4
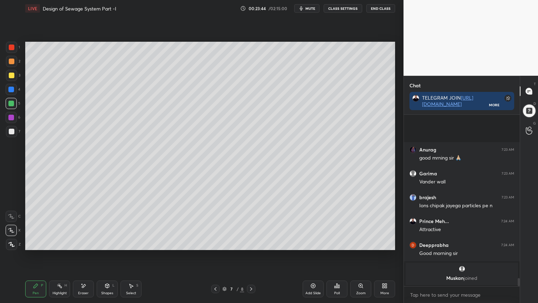
scroll to position [3396, 0]
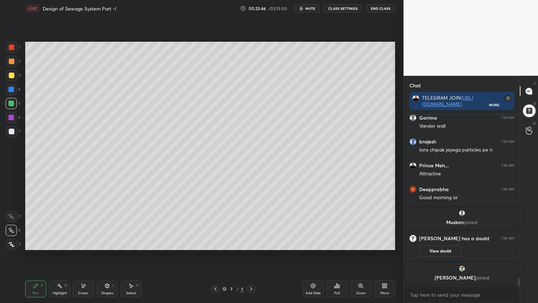
click at [107, 243] on icon at bounding box center [107, 286] width 0 height 2
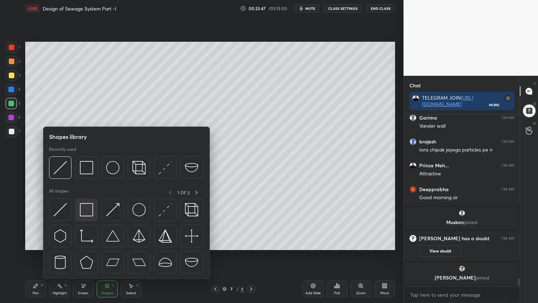
click at [89, 216] on div at bounding box center [86, 209] width 22 height 22
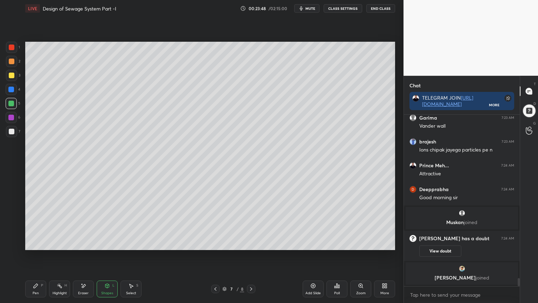
click at [11, 89] on div at bounding box center [11, 89] width 6 height 6
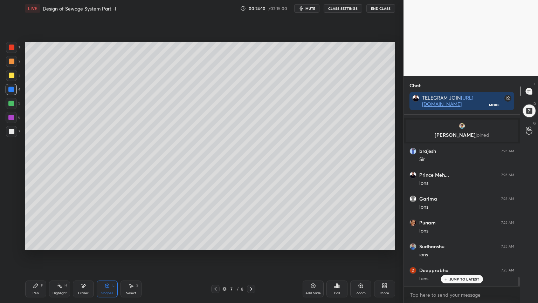
scroll to position [3094, 0]
click at [312, 243] on icon at bounding box center [313, 286] width 6 height 6
click at [11, 133] on div at bounding box center [12, 132] width 6 height 6
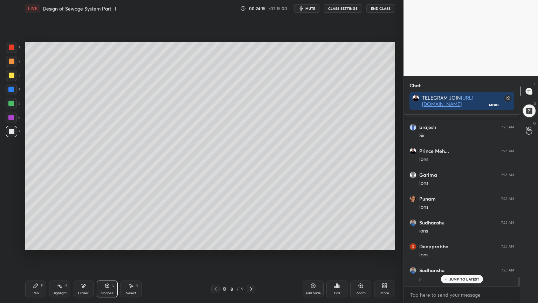
click at [45, 243] on div "Pen P" at bounding box center [35, 288] width 21 height 17
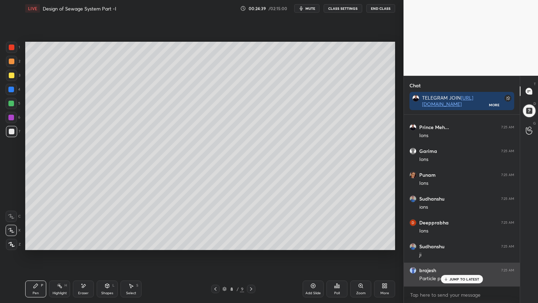
click at [454, 243] on p "JUMP TO LATEST" at bounding box center [464, 279] width 30 height 4
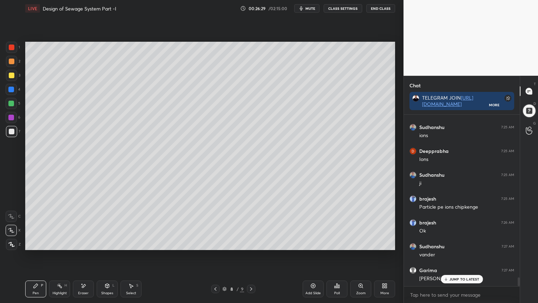
scroll to position [3237, 0]
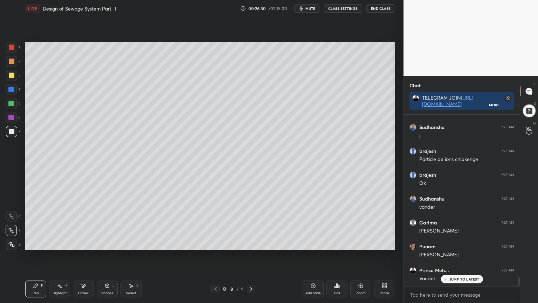
click at [85, 243] on div "Eraser" at bounding box center [83, 288] width 21 height 17
click at [42, 243] on div "Pen P" at bounding box center [35, 288] width 21 height 17
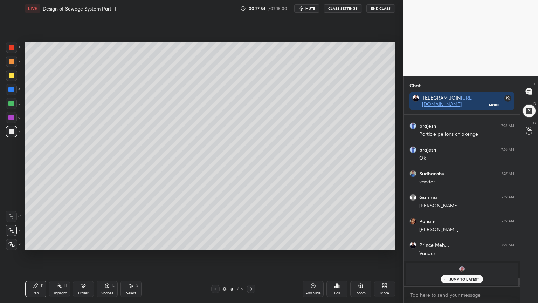
click at [462, 243] on p "JUMP TO LATEST" at bounding box center [464, 279] width 30 height 4
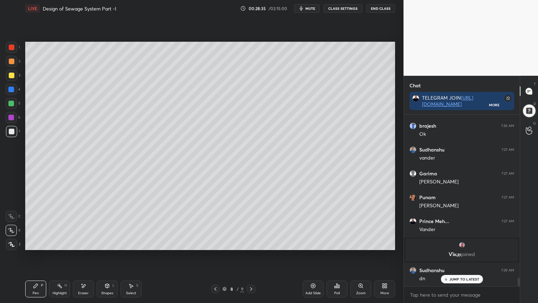
click at [215, 243] on icon at bounding box center [216, 289] width 6 height 6
click at [250, 243] on icon at bounding box center [251, 289] width 6 height 6
click at [310, 243] on div "Add Slide" at bounding box center [313, 288] width 21 height 17
click at [10, 77] on div at bounding box center [12, 75] width 6 height 6
click at [35, 243] on icon at bounding box center [36, 285] width 4 height 4
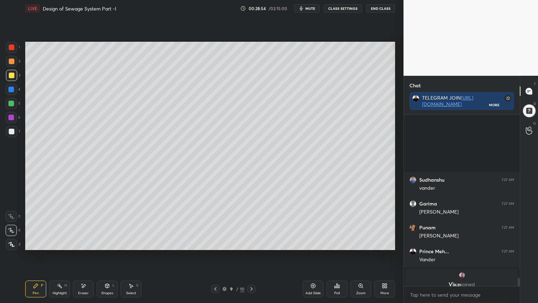
scroll to position [3377, 0]
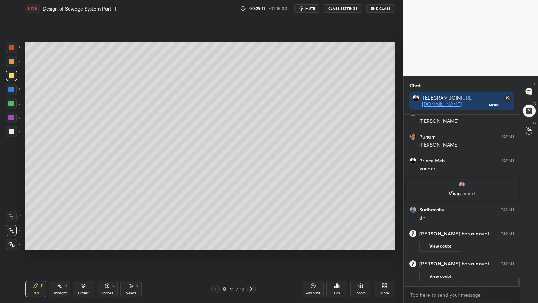
click at [105, 243] on div "Shapes" at bounding box center [107, 293] width 12 height 4
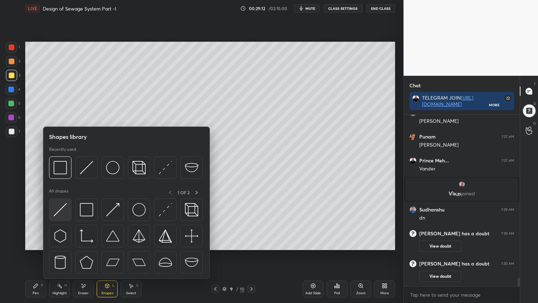
click at [64, 211] on img at bounding box center [60, 209] width 13 height 13
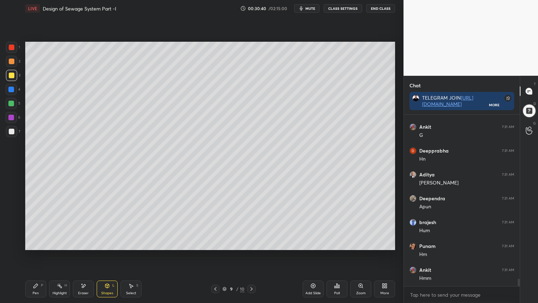
scroll to position [3843, 0]
click at [36, 243] on icon at bounding box center [36, 285] width 4 height 4
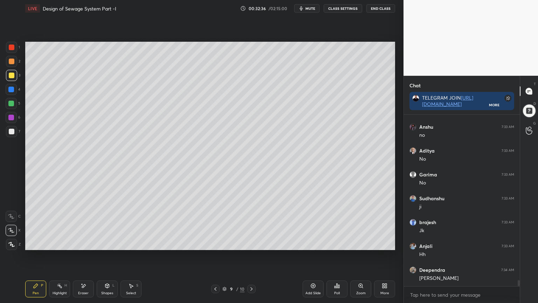
click at [85, 243] on div "Eraser" at bounding box center [83, 288] width 21 height 17
click at [214, 243] on icon at bounding box center [216, 289] width 6 height 6
click at [212, 243] on div at bounding box center [215, 288] width 8 height 8
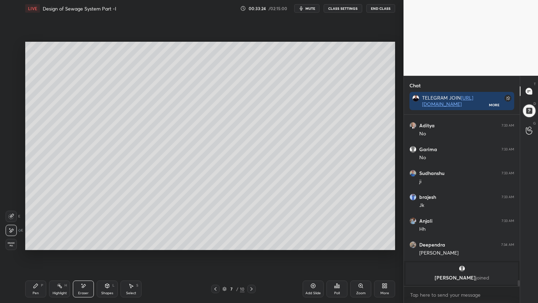
click at [251, 243] on icon at bounding box center [252, 289] width 6 height 6
click at [250, 243] on icon at bounding box center [252, 289] width 6 height 6
click at [34, 243] on div "Pen P" at bounding box center [35, 288] width 21 height 17
click at [12, 133] on div at bounding box center [12, 132] width 6 height 6
click at [41, 243] on div "Pen P Highlight H Eraser Shapes L Select S 9 / 10 Add Slide Poll Zoom More" at bounding box center [210, 289] width 370 height 28
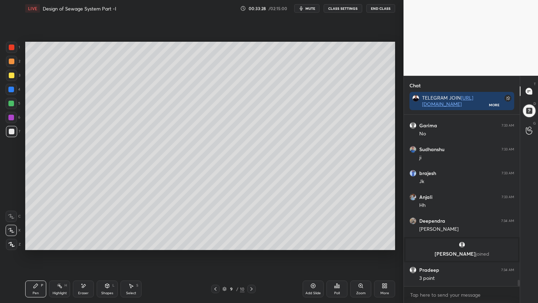
scroll to position [4369, 0]
click at [216, 243] on icon at bounding box center [216, 289] width 6 height 6
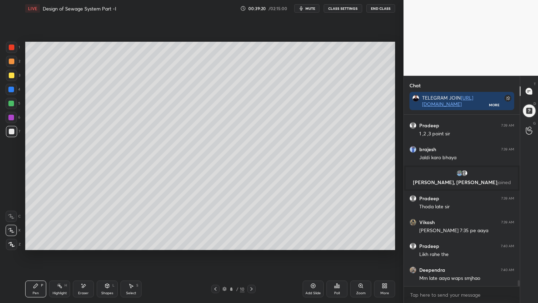
scroll to position [4780, 0]
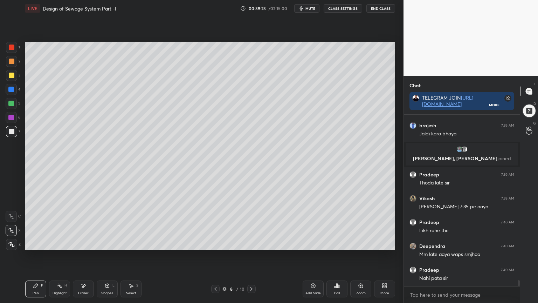
click at [247, 243] on div at bounding box center [251, 288] width 8 height 8
click at [249, 243] on icon at bounding box center [252, 289] width 6 height 6
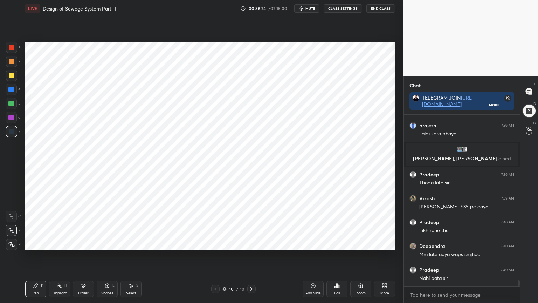
click at [214, 243] on icon at bounding box center [216, 289] width 6 height 6
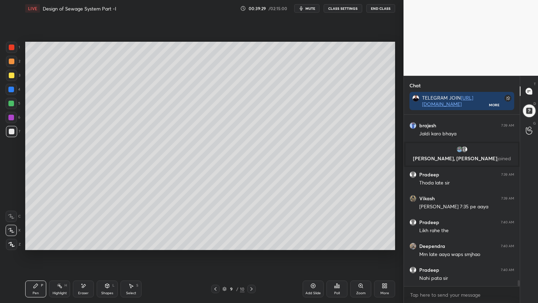
scroll to position [4804, 0]
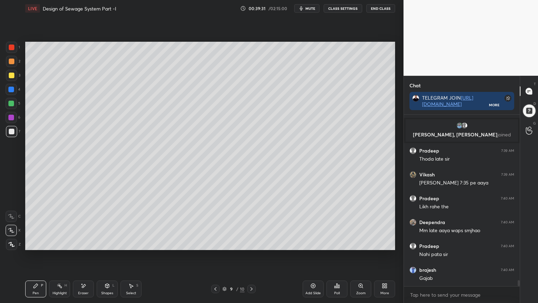
click at [6, 130] on div at bounding box center [11, 131] width 11 height 11
click at [36, 243] on div "Pen P" at bounding box center [35, 288] width 21 height 17
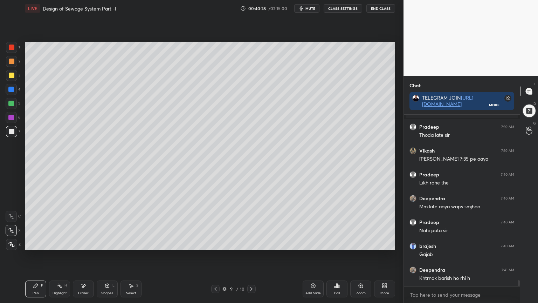
click at [217, 243] on icon at bounding box center [216, 289] width 6 height 6
click at [218, 243] on icon at bounding box center [216, 289] width 6 height 6
click at [254, 243] on div at bounding box center [251, 288] width 8 height 8
click at [214, 243] on icon at bounding box center [216, 289] width 6 height 6
click at [252, 243] on icon at bounding box center [252, 289] width 6 height 6
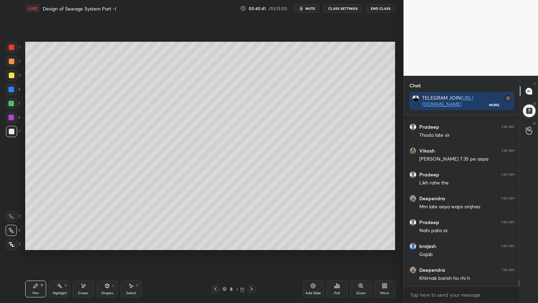
click at [216, 243] on icon at bounding box center [216, 289] width 6 height 6
click at [252, 243] on div "Pen P Highlight H Eraser Shapes L Select S 7 / 10 Add Slide Poll Zoom More" at bounding box center [210, 289] width 370 height 28
click at [251, 243] on icon at bounding box center [251, 289] width 2 height 4
click at [216, 243] on icon at bounding box center [216, 289] width 6 height 6
click at [250, 243] on icon at bounding box center [252, 289] width 6 height 6
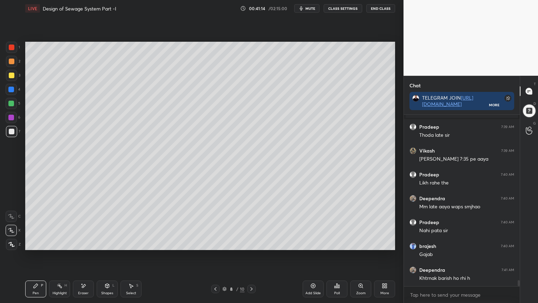
click at [252, 243] on div at bounding box center [251, 288] width 8 height 8
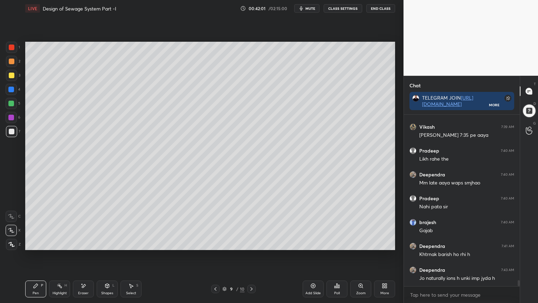
scroll to position [4882, 0]
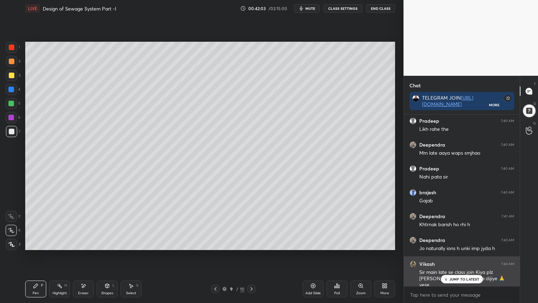
click at [461, 243] on p "JUMP TO LATEST" at bounding box center [464, 279] width 30 height 4
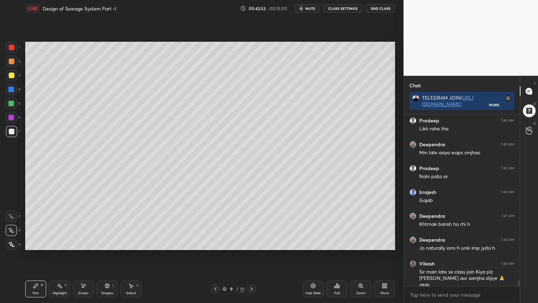
scroll to position [4905, 0]
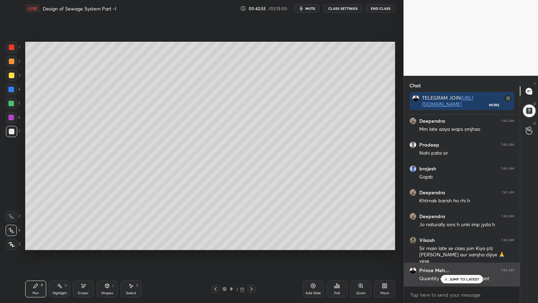
click at [469, 243] on p "JUMP TO LATEST" at bounding box center [464, 279] width 30 height 4
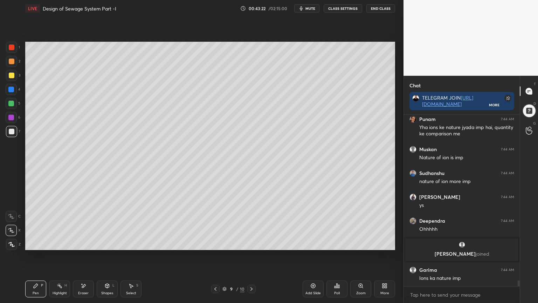
scroll to position [5002, 0]
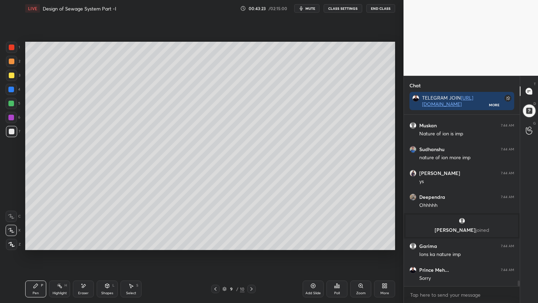
click at [216, 243] on div "Pen P Highlight H Eraser Shapes L Select S 9 / 10 Add Slide Poll Zoom More" at bounding box center [210, 289] width 370 height 28
click at [215, 243] on icon at bounding box center [215, 289] width 2 height 4
click at [216, 243] on icon at bounding box center [216, 289] width 6 height 6
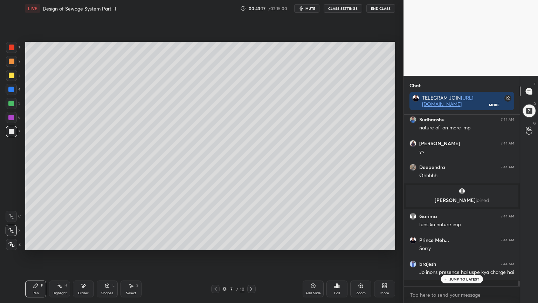
scroll to position [5055, 0]
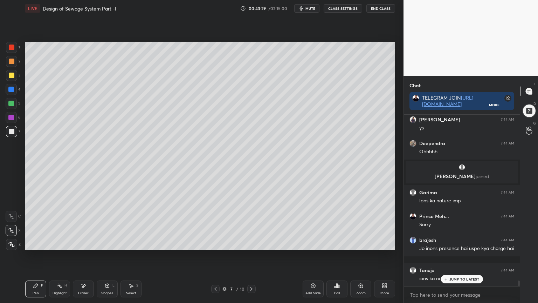
click at [9, 48] on div at bounding box center [12, 47] width 6 height 6
click at [38, 243] on div "Pen" at bounding box center [36, 293] width 6 height 4
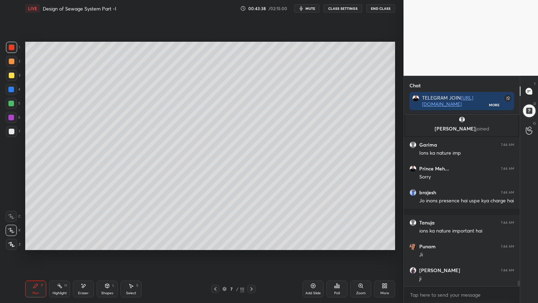
scroll to position [5127, 0]
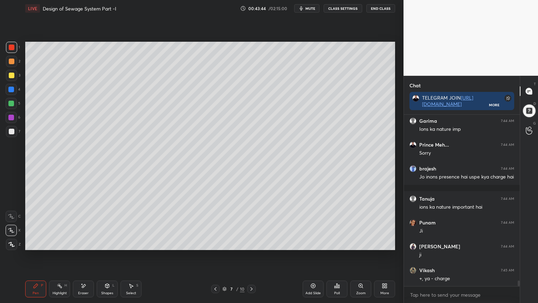
click at [251, 243] on icon at bounding box center [251, 289] width 2 height 4
click at [250, 243] on icon at bounding box center [252, 289] width 6 height 6
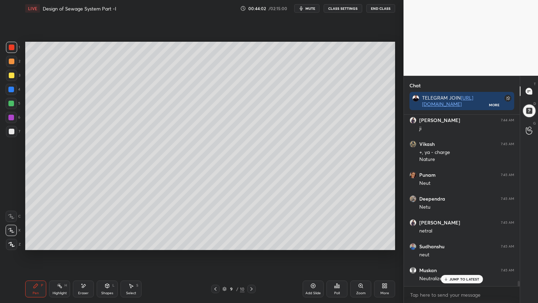
scroll to position [5300, 0]
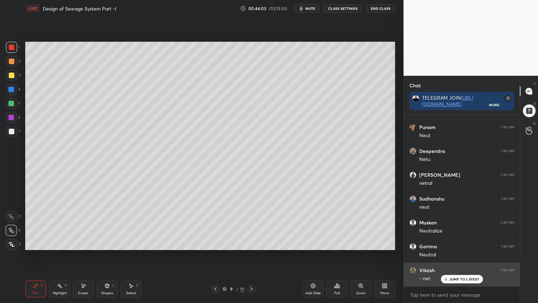
click at [460, 243] on p "JUMP TO LATEST" at bounding box center [464, 279] width 30 height 4
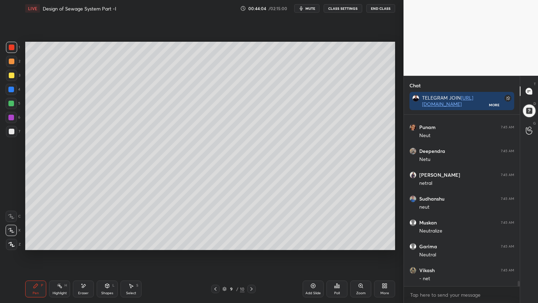
click at [14, 129] on div at bounding box center [12, 132] width 6 height 6
click at [36, 243] on div "Pen" at bounding box center [36, 293] width 6 height 4
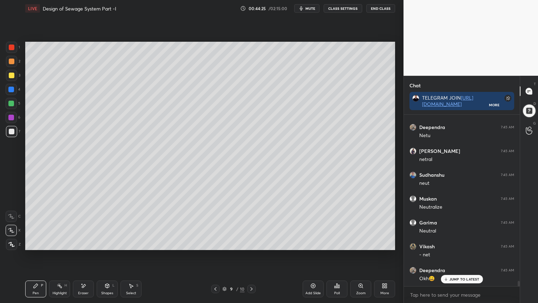
click at [10, 72] on div at bounding box center [12, 75] width 6 height 6
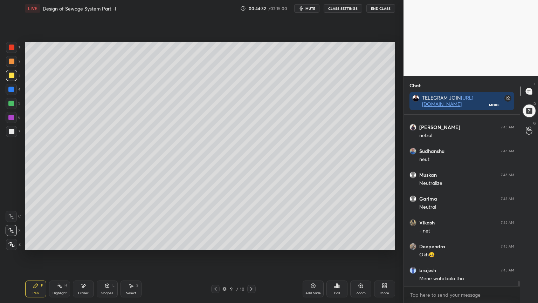
click at [12, 130] on div at bounding box center [12, 132] width 6 height 6
click at [9, 98] on div at bounding box center [11, 103] width 11 height 11
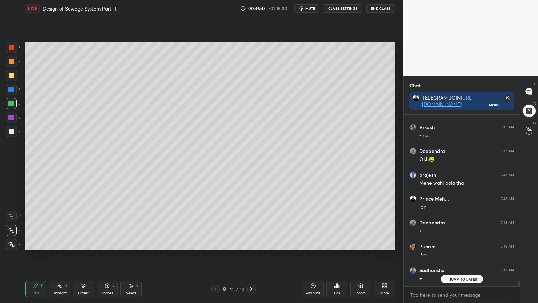
scroll to position [5467, 0]
click at [309, 11] on button "mute" at bounding box center [306, 8] width 25 height 8
click at [313, 4] on button "unmute" at bounding box center [306, 8] width 25 height 8
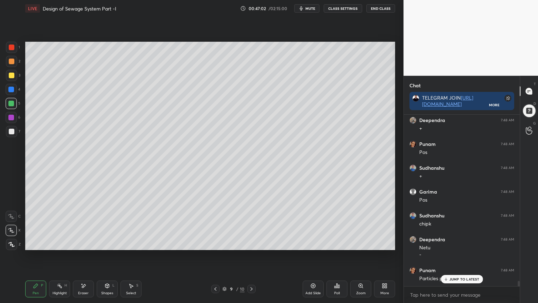
scroll to position [5569, 0]
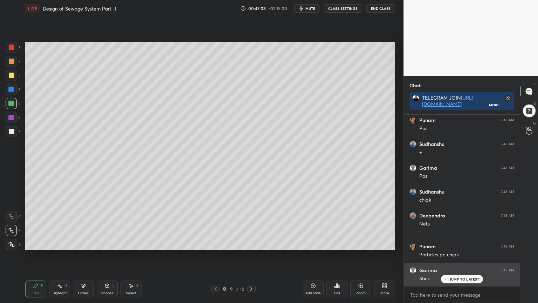
click at [457, 243] on p "JUMP TO LATEST" at bounding box center [464, 279] width 30 height 4
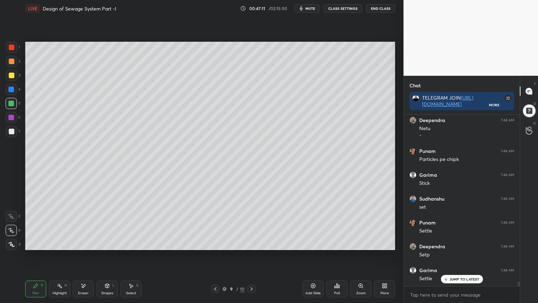
scroll to position [5688, 0]
click at [462, 243] on p "JUMP TO LATEST" at bounding box center [464, 279] width 30 height 4
click at [314, 243] on div "Add Slide" at bounding box center [312, 293] width 15 height 4
click at [10, 137] on div "7" at bounding box center [13, 133] width 14 height 14
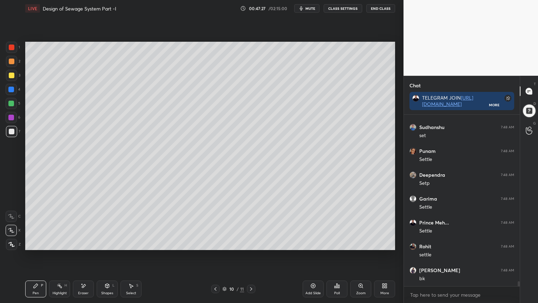
scroll to position [5760, 0]
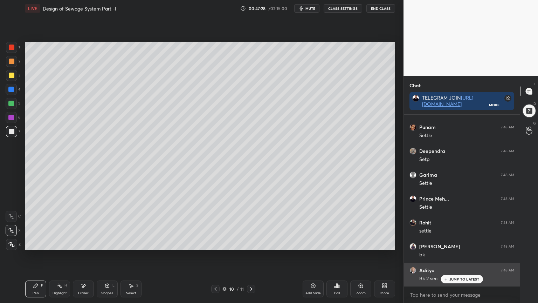
click at [454, 243] on p "JUMP TO LATEST" at bounding box center [464, 279] width 30 height 4
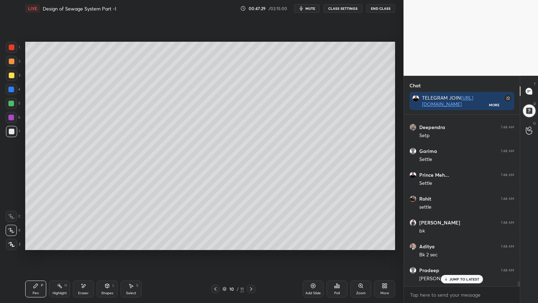
click at [217, 243] on icon at bounding box center [216, 289] width 6 height 6
click at [465, 243] on p "JUMP TO LATEST" at bounding box center [464, 279] width 30 height 4
click at [251, 243] on icon at bounding box center [251, 289] width 6 height 6
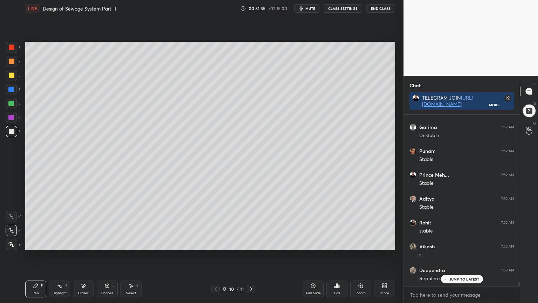
click at [455, 243] on p "JUMP TO LATEST" at bounding box center [464, 279] width 30 height 4
click at [316, 243] on div "Add Slide" at bounding box center [312, 293] width 15 height 4
click at [9, 77] on div at bounding box center [12, 75] width 6 height 6
click at [33, 243] on div "Pen P" at bounding box center [35, 288] width 21 height 17
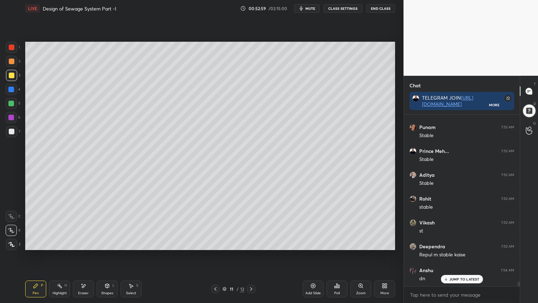
scroll to position [6154, 0]
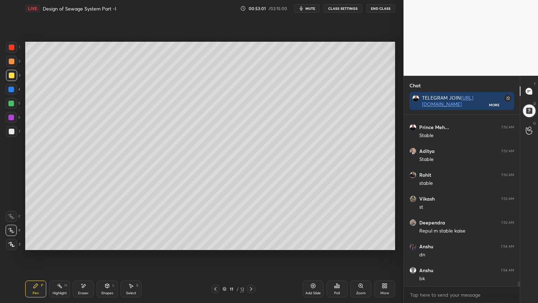
click at [106, 243] on div "Shapes" at bounding box center [107, 293] width 12 height 4
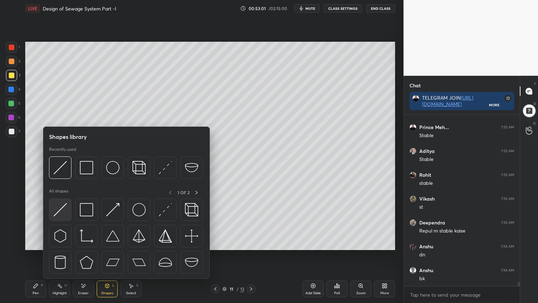
click at [59, 208] on img at bounding box center [60, 209] width 13 height 13
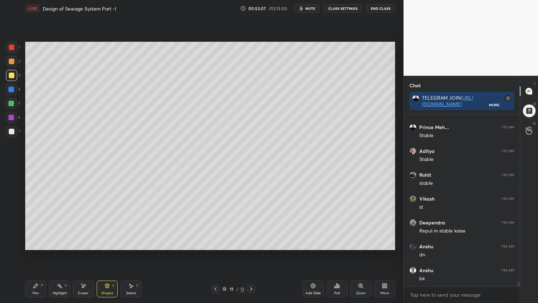
click at [215, 243] on icon at bounding box center [216, 289] width 6 height 6
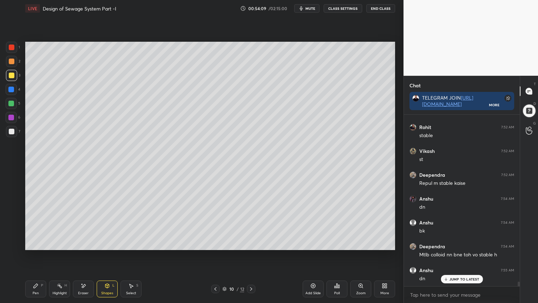
scroll to position [6225, 0]
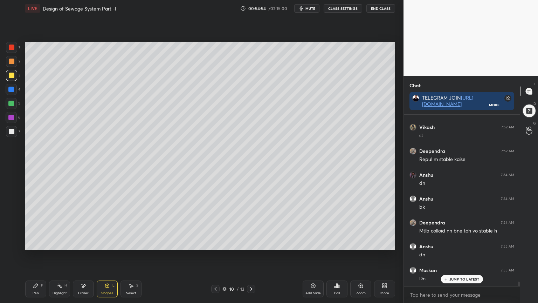
click at [252, 243] on icon at bounding box center [251, 289] width 6 height 6
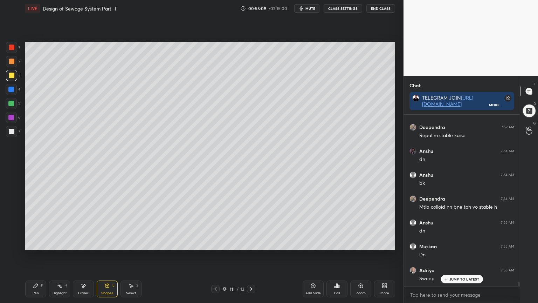
click at [10, 132] on div at bounding box center [12, 132] width 6 height 6
click at [43, 243] on div "Pen P" at bounding box center [35, 288] width 21 height 17
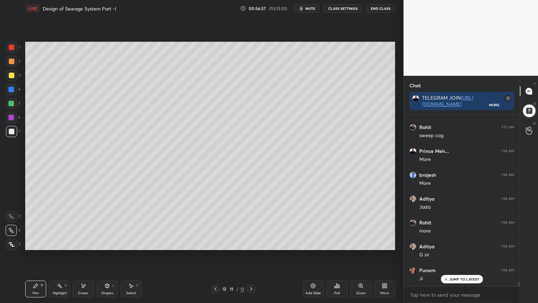
scroll to position [6970, 0]
click at [83, 243] on icon at bounding box center [84, 286] width 6 height 6
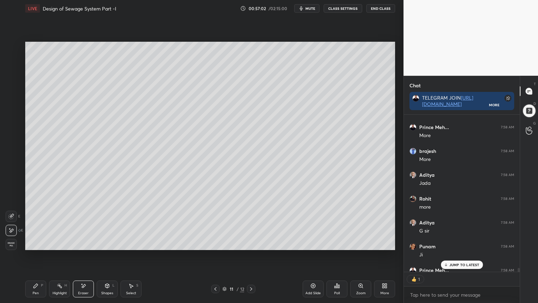
scroll to position [155, 114]
click at [451, 243] on div "JUMP TO LATEST" at bounding box center [462, 264] width 42 height 8
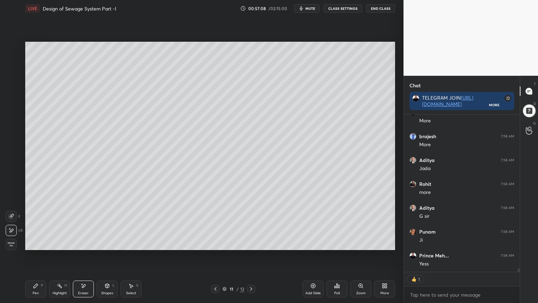
click at [30, 243] on div "Pen P" at bounding box center [35, 288] width 21 height 17
click at [10, 131] on div at bounding box center [12, 132] width 6 height 6
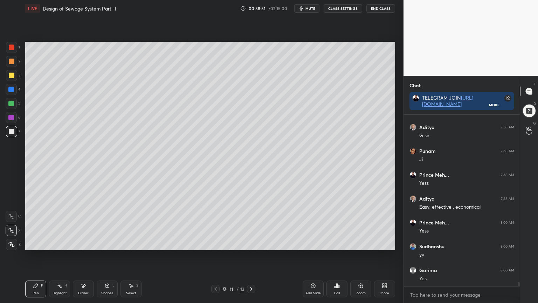
scroll to position [7089, 0]
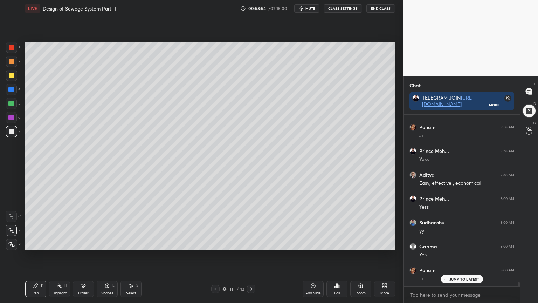
click at [10, 103] on div at bounding box center [11, 104] width 6 height 6
click at [27, 243] on div "Pen P" at bounding box center [35, 288] width 21 height 17
click at [19, 225] on div "X" at bounding box center [13, 229] width 15 height 11
click at [12, 243] on icon at bounding box center [12, 244] width 6 height 4
click at [10, 130] on div at bounding box center [12, 132] width 6 height 6
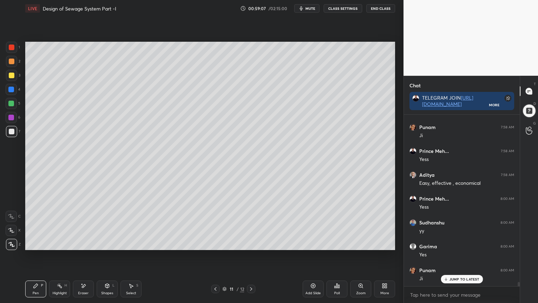
click at [10, 75] on div at bounding box center [12, 75] width 6 height 6
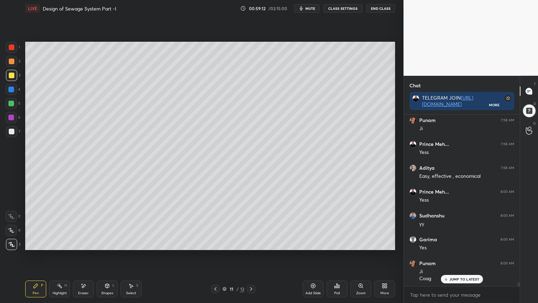
scroll to position [7120, 0]
click at [11, 132] on div at bounding box center [12, 132] width 6 height 6
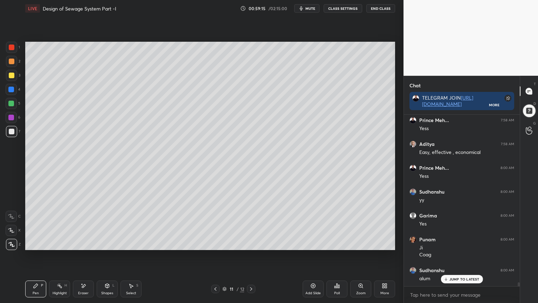
click at [11, 103] on div at bounding box center [11, 104] width 6 height 6
click at [9, 76] on div at bounding box center [12, 75] width 6 height 6
click at [14, 100] on div at bounding box center [11, 103] width 11 height 11
click at [8, 103] on div at bounding box center [11, 104] width 6 height 6
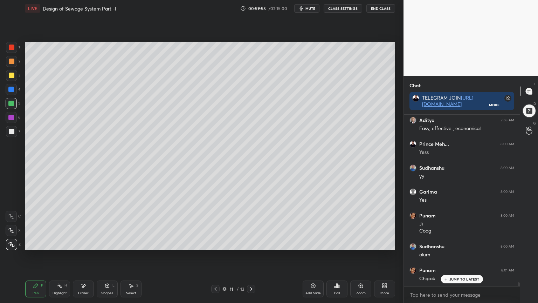
click at [12, 103] on div at bounding box center [11, 104] width 6 height 6
click at [10, 76] on div at bounding box center [12, 75] width 6 height 6
click at [11, 103] on div at bounding box center [11, 104] width 6 height 6
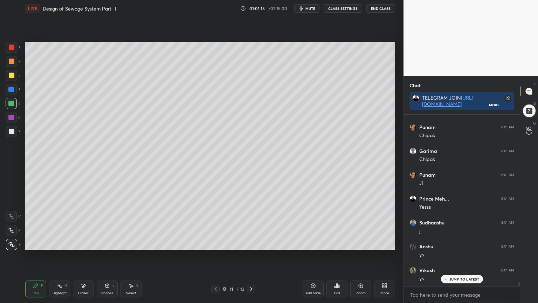
scroll to position [7311, 0]
click at [458, 243] on p "JUMP TO LATEST" at bounding box center [464, 279] width 30 height 4
click at [311, 243] on div "Add Slide" at bounding box center [313, 288] width 21 height 17
click at [12, 75] on div at bounding box center [12, 75] width 6 height 6
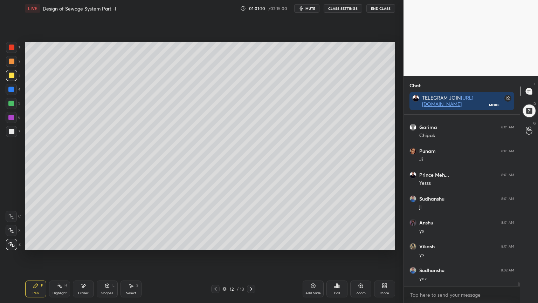
click at [38, 243] on div "Pen" at bounding box center [36, 293] width 6 height 4
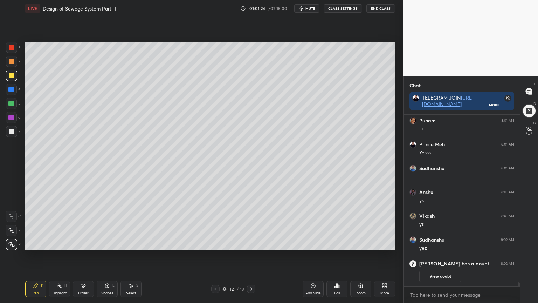
click at [14, 231] on icon at bounding box center [11, 230] width 6 height 5
click at [104, 243] on div "Shapes L" at bounding box center [107, 288] width 21 height 17
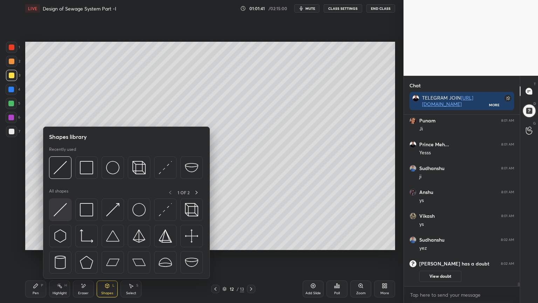
click at [61, 213] on img at bounding box center [60, 209] width 13 height 13
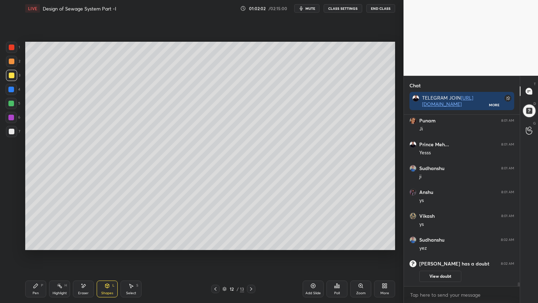
click at [218, 243] on icon at bounding box center [216, 289] width 6 height 6
click at [217, 243] on icon at bounding box center [216, 289] width 6 height 6
click at [110, 243] on div "Shapes L" at bounding box center [107, 288] width 21 height 17
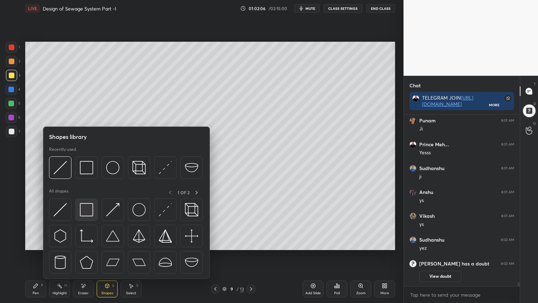
click at [79, 209] on div at bounding box center [86, 209] width 22 height 22
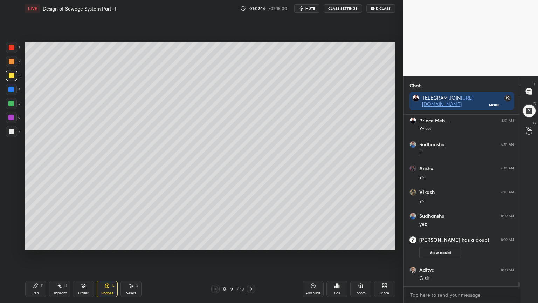
scroll to position [6733, 0]
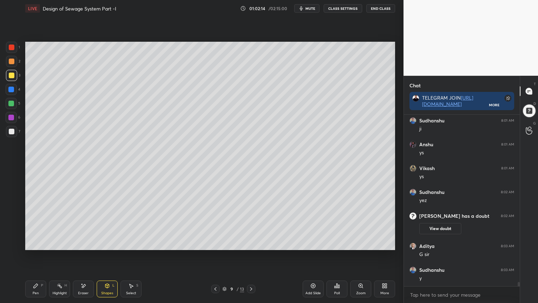
click at [251, 243] on icon at bounding box center [251, 289] width 6 height 6
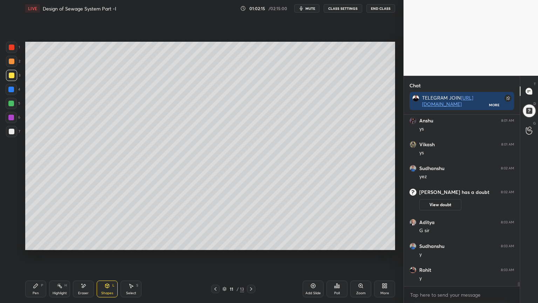
click at [252, 243] on icon at bounding box center [251, 289] width 6 height 6
click at [251, 243] on icon at bounding box center [251, 289] width 2 height 4
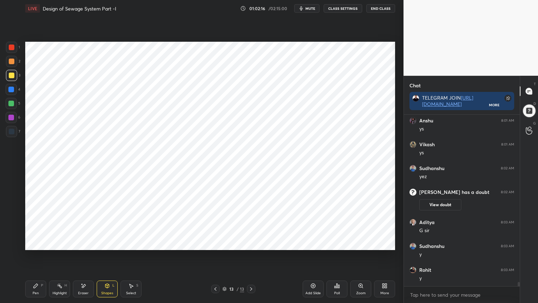
scroll to position [6781, 0]
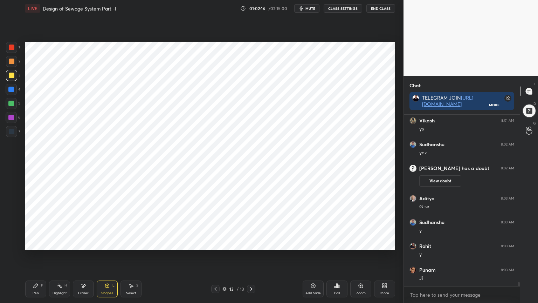
click at [213, 243] on icon at bounding box center [216, 289] width 6 height 6
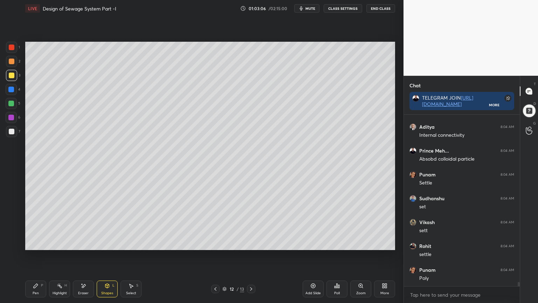
scroll to position [6971, 0]
click at [29, 243] on div "Pen P" at bounding box center [35, 288] width 21 height 17
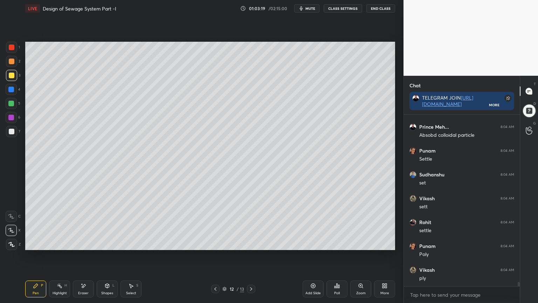
click at [7, 133] on div at bounding box center [11, 131] width 11 height 11
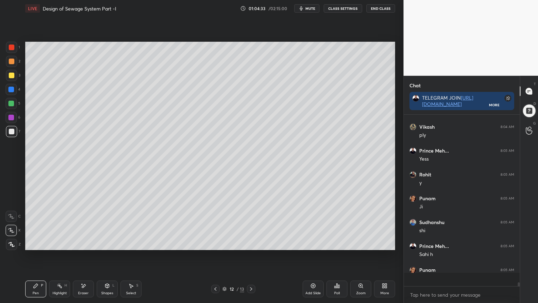
scroll to position [7114, 0]
click at [85, 243] on icon at bounding box center [84, 286] width 6 height 6
click at [33, 243] on div "Pen P Highlight H Eraser Shapes L Select S 12 / 13 Add Slide Poll Zoom More" at bounding box center [210, 289] width 370 height 28
click at [35, 243] on icon at bounding box center [36, 285] width 4 height 4
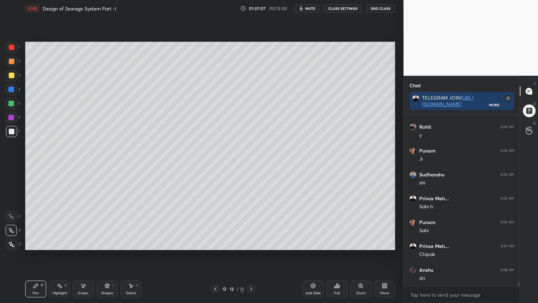
click at [316, 243] on div "Add Slide" at bounding box center [312, 293] width 15 height 4
click at [11, 50] on div at bounding box center [11, 47] width 11 height 11
click at [11, 99] on div at bounding box center [11, 103] width 11 height 11
click at [34, 243] on div "Pen P Highlight H Eraser Shapes L Select S 13 / 14 Add Slide Poll Zoom More" at bounding box center [210, 289] width 370 height 28
click at [9, 77] on div at bounding box center [12, 75] width 6 height 6
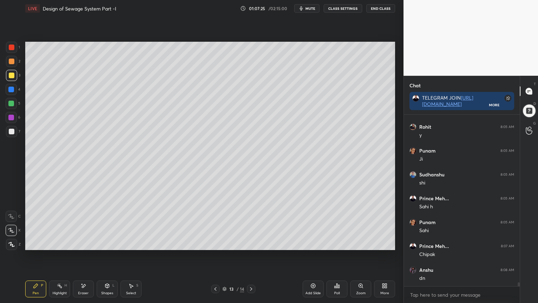
click at [11, 104] on div at bounding box center [11, 104] width 6 height 6
click at [9, 73] on div at bounding box center [12, 75] width 6 height 6
click at [12, 46] on div at bounding box center [12, 47] width 6 height 6
click at [12, 243] on icon at bounding box center [12, 244] width 6 height 4
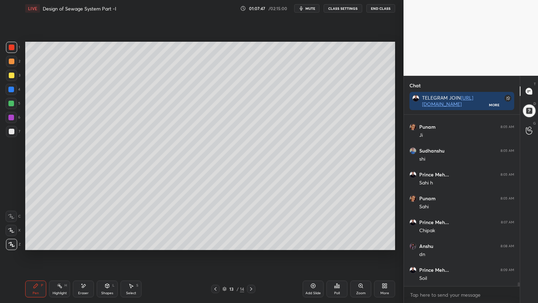
click at [86, 243] on div "Eraser" at bounding box center [83, 288] width 21 height 17
click at [36, 243] on icon at bounding box center [36, 286] width 6 height 6
click at [82, 243] on icon at bounding box center [84, 286] width 6 height 6
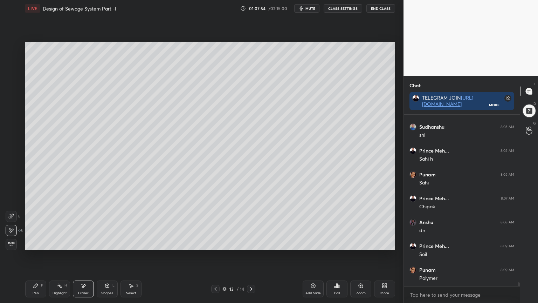
click at [36, 243] on icon at bounding box center [36, 285] width 4 height 4
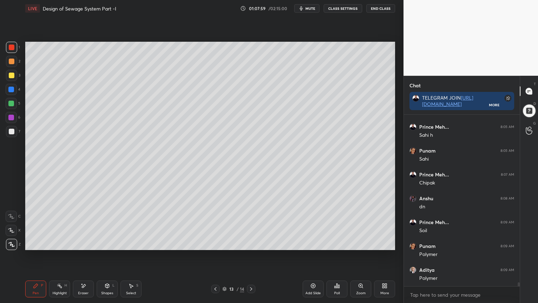
click at [7, 74] on div at bounding box center [11, 75] width 11 height 11
click at [109, 243] on div "Shapes L" at bounding box center [107, 288] width 21 height 17
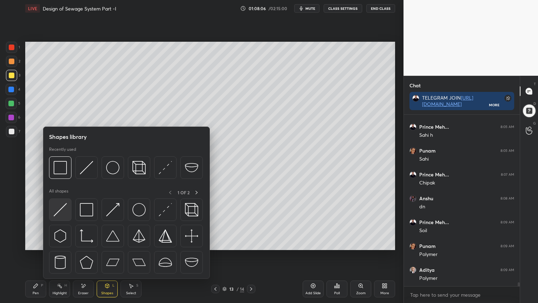
click at [61, 218] on div at bounding box center [60, 209] width 22 height 22
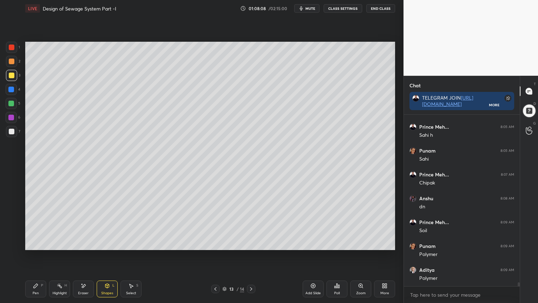
click at [10, 132] on div at bounding box center [12, 132] width 6 height 6
click at [12, 49] on div at bounding box center [12, 47] width 6 height 6
click at [13, 42] on div at bounding box center [11, 47] width 11 height 11
click at [34, 243] on icon at bounding box center [36, 285] width 4 height 4
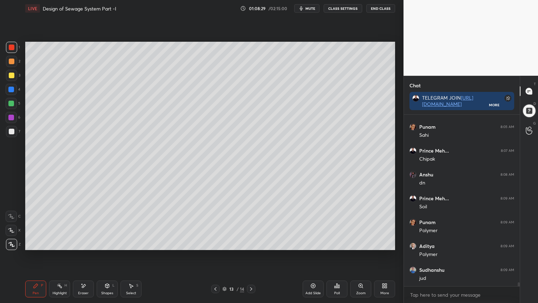
scroll to position [7281, 0]
click at [9, 102] on div at bounding box center [11, 104] width 6 height 6
click at [14, 77] on div at bounding box center [11, 75] width 11 height 11
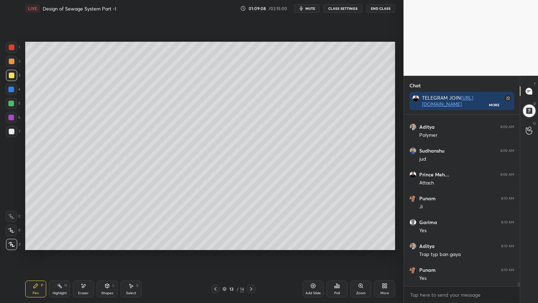
click at [109, 243] on icon at bounding box center [107, 285] width 4 height 4
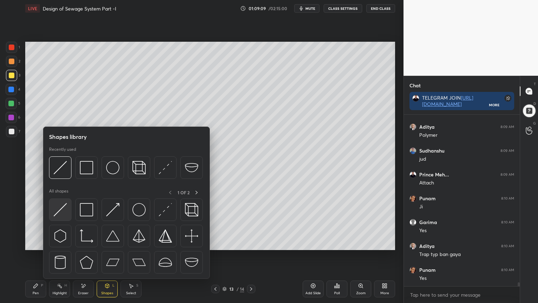
click at [59, 216] on div at bounding box center [60, 209] width 22 height 22
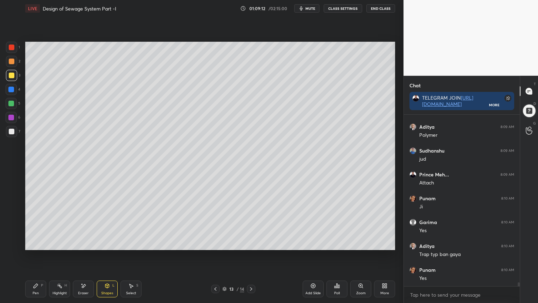
click at [27, 243] on div "Pen P" at bounding box center [35, 288] width 21 height 17
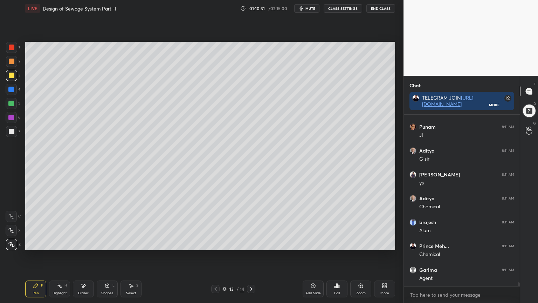
scroll to position [7614, 0]
click at [213, 243] on icon at bounding box center [216, 289] width 6 height 6
click at [215, 243] on icon at bounding box center [216, 289] width 6 height 6
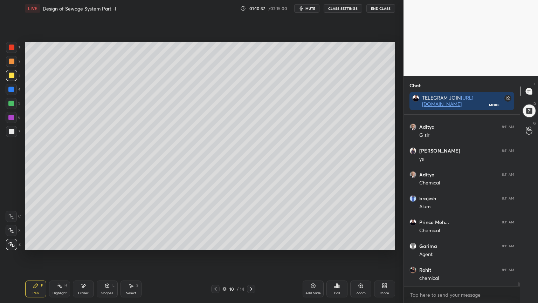
click at [216, 243] on icon at bounding box center [216, 289] width 6 height 6
click at [215, 243] on icon at bounding box center [216, 289] width 6 height 6
click at [216, 243] on icon at bounding box center [216, 289] width 6 height 6
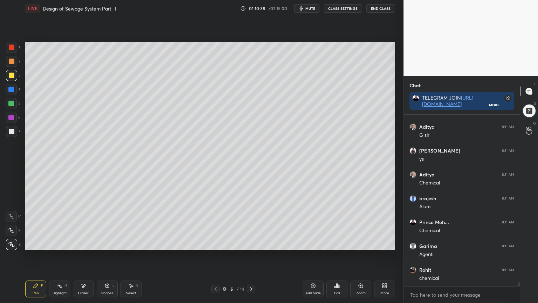
click at [216, 243] on icon at bounding box center [216, 289] width 6 height 6
click at [252, 243] on icon at bounding box center [251, 289] width 6 height 6
click at [251, 243] on icon at bounding box center [251, 289] width 6 height 6
click at [251, 243] on div at bounding box center [251, 288] width 8 height 8
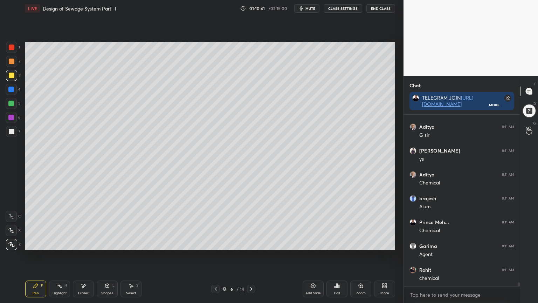
scroll to position [7638, 0]
click at [252, 243] on icon at bounding box center [251, 289] width 6 height 6
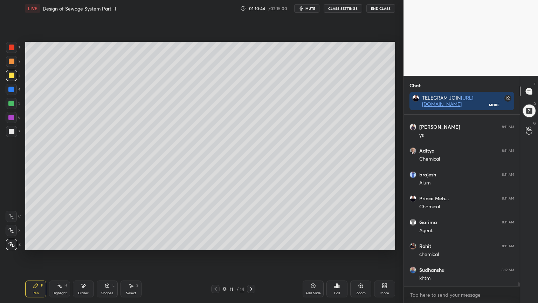
click at [252, 243] on icon at bounding box center [251, 289] width 6 height 6
click at [253, 243] on div at bounding box center [251, 288] width 8 height 8
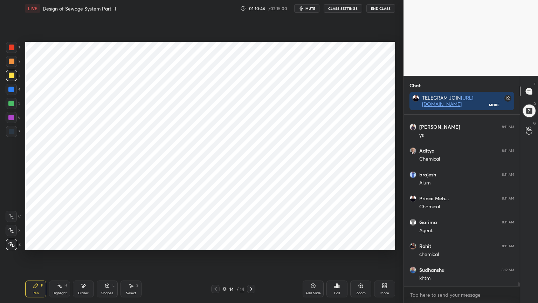
click at [216, 243] on icon at bounding box center [216, 289] width 6 height 6
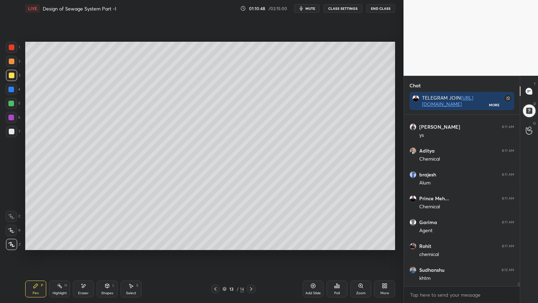
click at [310, 243] on div "Add Slide" at bounding box center [313, 288] width 21 height 17
click at [7, 46] on div at bounding box center [11, 47] width 11 height 11
click at [13, 242] on icon at bounding box center [11, 244] width 6 height 5
click at [110, 243] on div "Shapes L" at bounding box center [107, 288] width 21 height 17
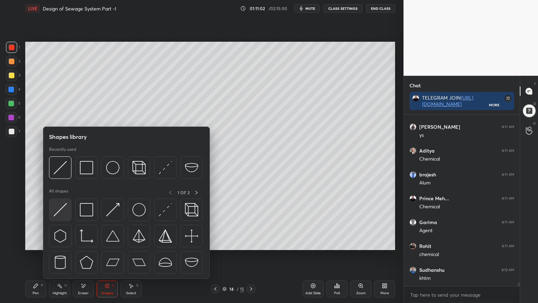
click at [55, 215] on img at bounding box center [60, 209] width 13 height 13
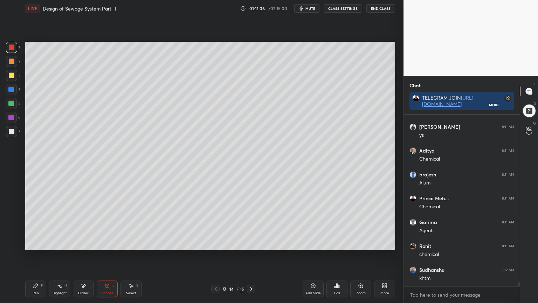
click at [11, 134] on div at bounding box center [11, 131] width 11 height 11
click at [36, 243] on div "Pen" at bounding box center [36, 293] width 6 height 4
click at [10, 230] on icon at bounding box center [11, 230] width 6 height 5
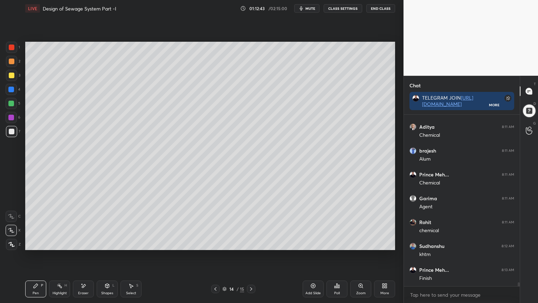
click at [88, 243] on div "Eraser" at bounding box center [83, 288] width 21 height 17
click at [35, 243] on div "Pen" at bounding box center [36, 293] width 6 height 4
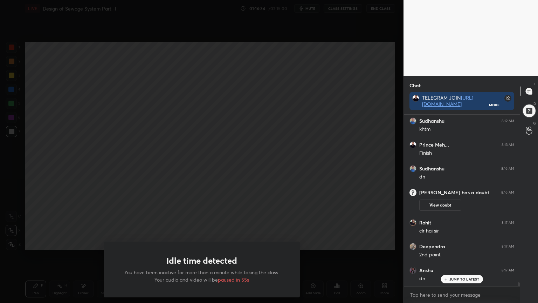
scroll to position [7526, 0]
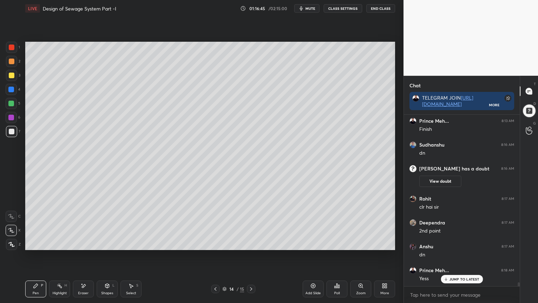
click at [106, 243] on div "Shapes" at bounding box center [107, 293] width 12 height 4
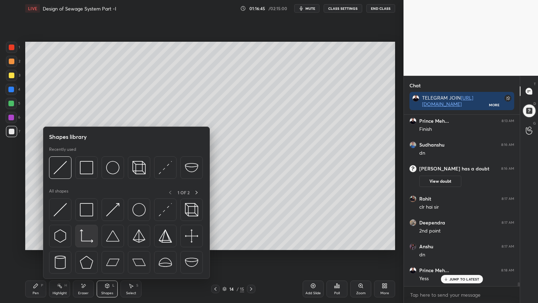
scroll to position [7550, 0]
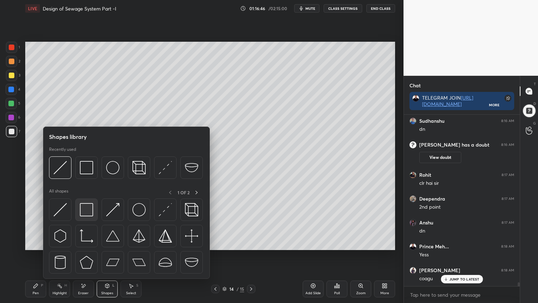
click at [89, 212] on img at bounding box center [86, 209] width 13 height 13
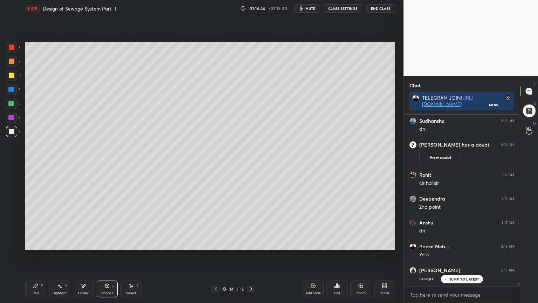
click at [10, 72] on div at bounding box center [12, 75] width 6 height 6
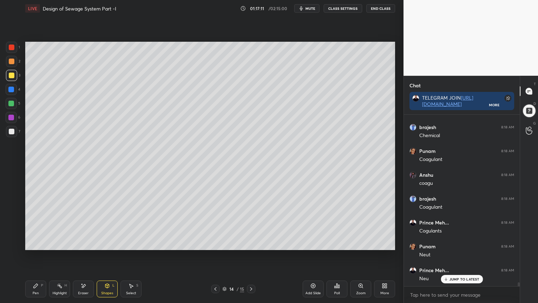
scroll to position [7741, 0]
click at [108, 243] on div "Shapes" at bounding box center [107, 293] width 12 height 4
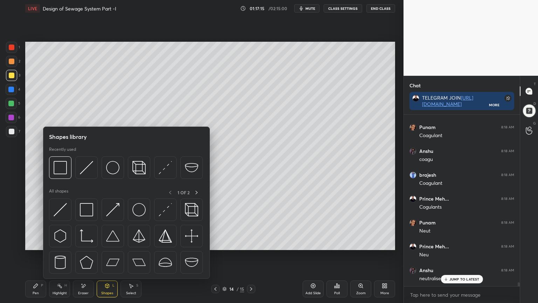
scroll to position [7764, 0]
click at [84, 214] on img at bounding box center [86, 209] width 13 height 13
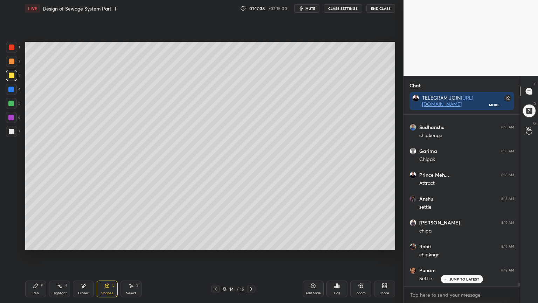
scroll to position [8145, 0]
click at [110, 243] on icon at bounding box center [107, 286] width 6 height 6
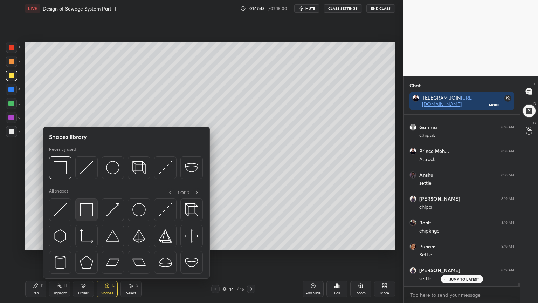
click at [85, 208] on img at bounding box center [86, 209] width 13 height 13
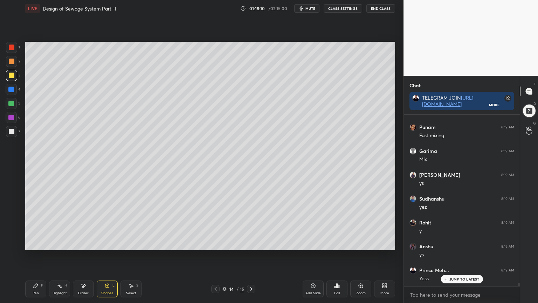
scroll to position [8629, 0]
click at [311, 243] on icon at bounding box center [313, 285] width 5 height 5
click at [12, 131] on div at bounding box center [12, 132] width 6 height 6
click at [106, 243] on icon at bounding box center [107, 285] width 4 height 4
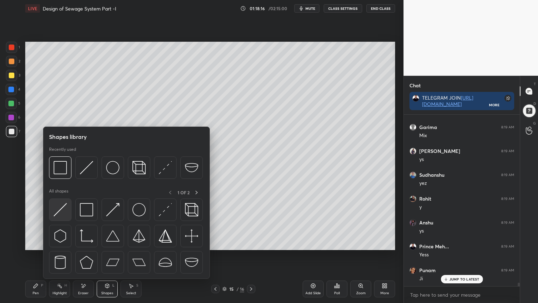
click at [61, 213] on img at bounding box center [60, 209] width 13 height 13
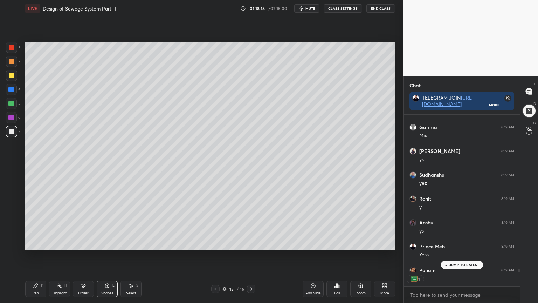
scroll to position [155, 114]
click at [109, 243] on div "Shapes L" at bounding box center [107, 288] width 21 height 17
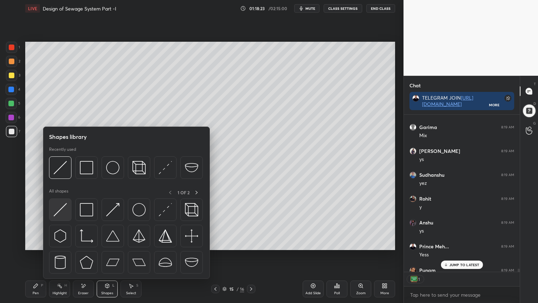
scroll to position [8643, 0]
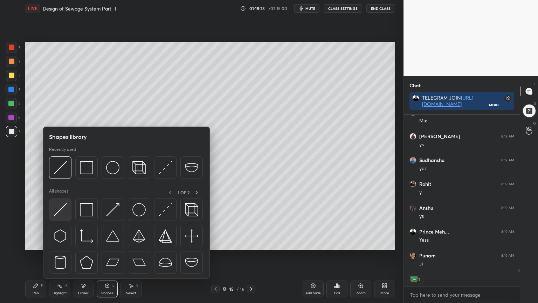
click at [59, 213] on img at bounding box center [60, 209] width 13 height 13
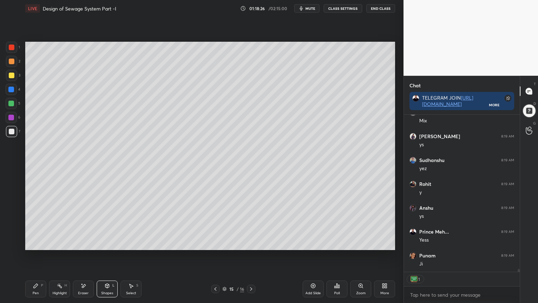
click at [9, 88] on div at bounding box center [11, 89] width 6 height 6
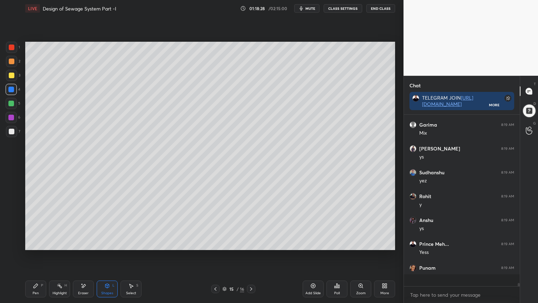
scroll to position [169, 114]
click at [36, 243] on icon at bounding box center [36, 286] width 6 height 6
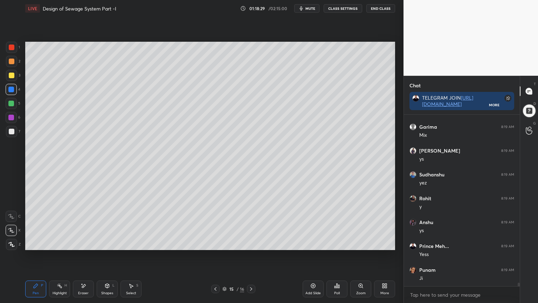
scroll to position [8652, 0]
click at [11, 103] on div at bounding box center [11, 104] width 6 height 6
click at [13, 89] on div at bounding box center [11, 89] width 6 height 6
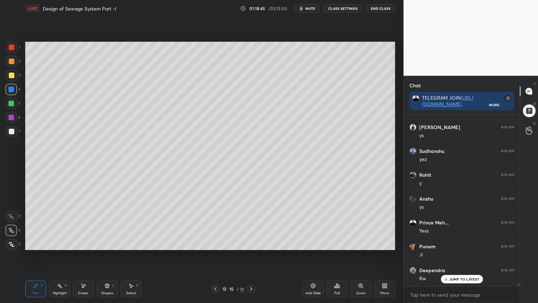
scroll to position [8676, 0]
click at [109, 243] on icon at bounding box center [107, 286] width 6 height 6
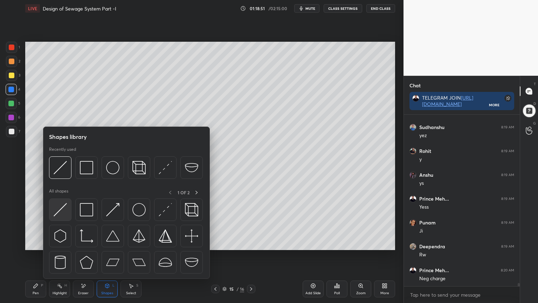
click at [60, 213] on img at bounding box center [60, 209] width 13 height 13
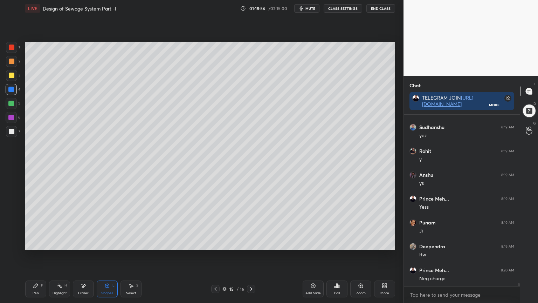
click at [32, 243] on div "Pen P" at bounding box center [35, 288] width 21 height 17
click at [12, 74] on div at bounding box center [12, 75] width 6 height 6
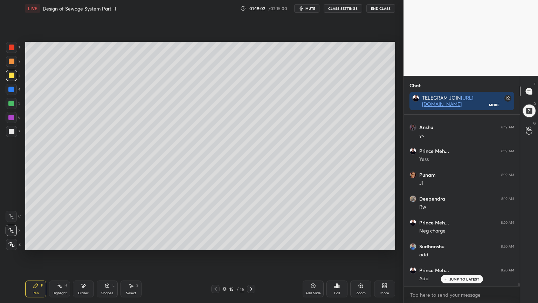
scroll to position [8748, 0]
click at [132, 243] on icon at bounding box center [131, 286] width 6 height 6
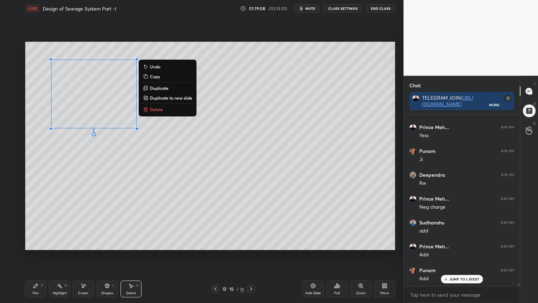
click at [160, 76] on p "Copy" at bounding box center [155, 77] width 10 height 6
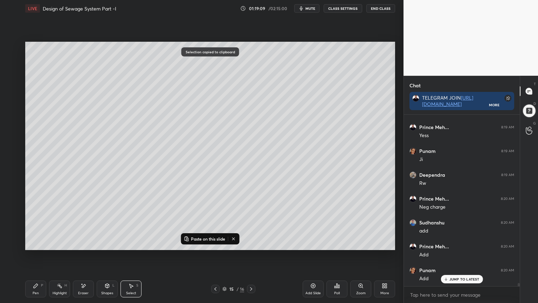
click at [193, 236] on p "Paste on this slide" at bounding box center [208, 239] width 34 height 6
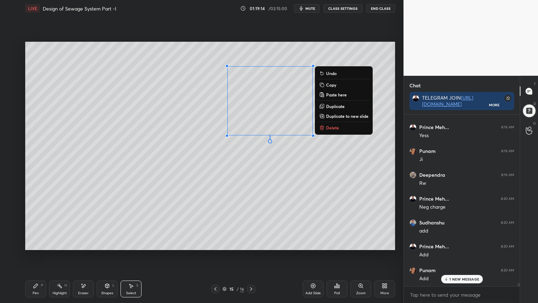
scroll to position [8772, 0]
click at [105, 243] on div "Shapes L" at bounding box center [107, 288] width 21 height 17
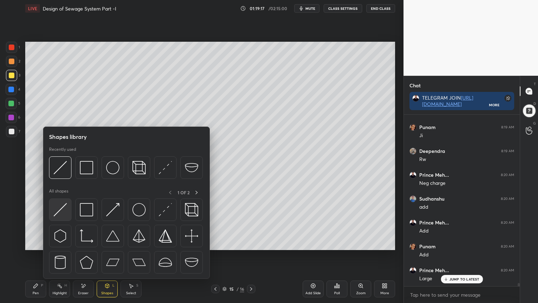
click at [62, 208] on img at bounding box center [60, 209] width 13 height 13
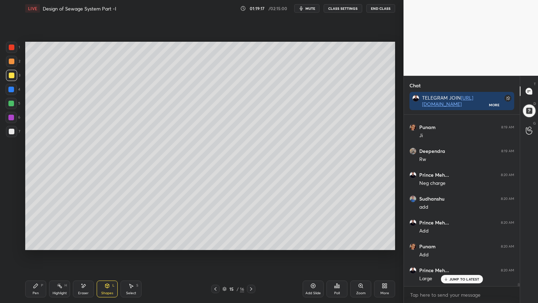
click at [9, 48] on div at bounding box center [12, 47] width 6 height 6
click at [38, 243] on div "Pen P" at bounding box center [35, 288] width 21 height 17
click at [13, 243] on icon at bounding box center [11, 244] width 6 height 5
click at [105, 243] on icon at bounding box center [107, 285] width 4 height 4
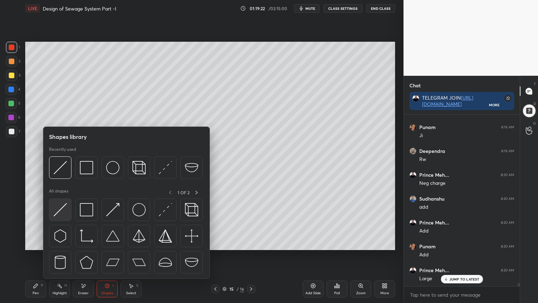
click at [53, 211] on div at bounding box center [60, 209] width 22 height 22
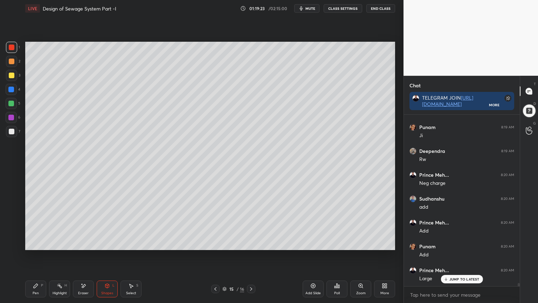
scroll to position [8795, 0]
click at [39, 243] on div "Pen P" at bounding box center [35, 288] width 21 height 17
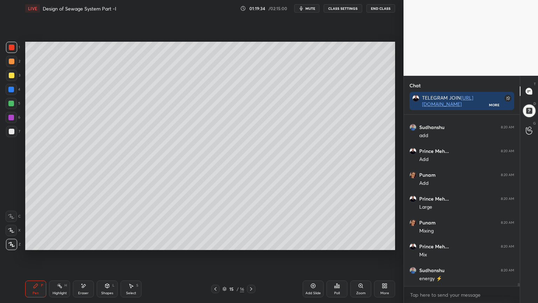
click at [9, 74] on div at bounding box center [12, 75] width 6 height 6
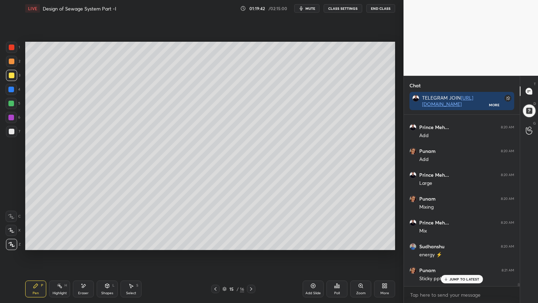
click at [33, 243] on div "Pen" at bounding box center [36, 293] width 6 height 4
click at [7, 50] on div at bounding box center [11, 47] width 11 height 11
click at [11, 78] on div at bounding box center [11, 75] width 11 height 11
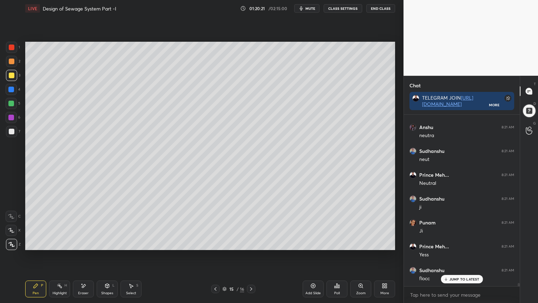
click at [8, 78] on div at bounding box center [11, 75] width 11 height 11
click at [6, 76] on div at bounding box center [11, 75] width 11 height 11
click at [35, 243] on icon at bounding box center [36, 286] width 6 height 6
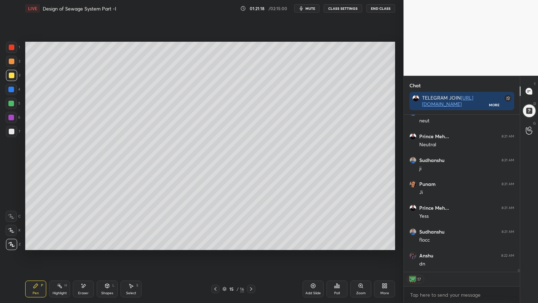
click at [316, 243] on div "Add Slide" at bounding box center [312, 293] width 15 height 4
click at [14, 128] on div at bounding box center [11, 131] width 11 height 11
click at [11, 73] on div at bounding box center [12, 75] width 6 height 6
click at [13, 231] on icon at bounding box center [11, 230] width 6 height 5
click at [31, 243] on div "Pen P" at bounding box center [35, 288] width 21 height 17
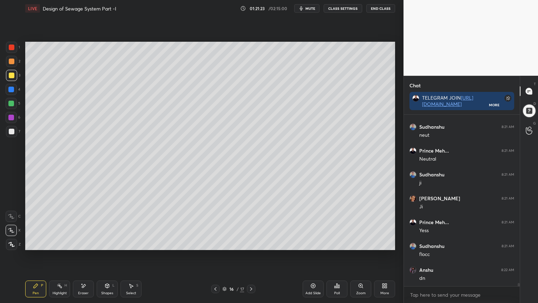
scroll to position [2, 2]
click at [105, 243] on icon at bounding box center [107, 285] width 4 height 4
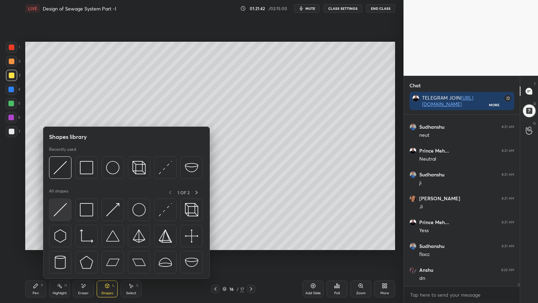
click at [59, 213] on img at bounding box center [60, 209] width 13 height 13
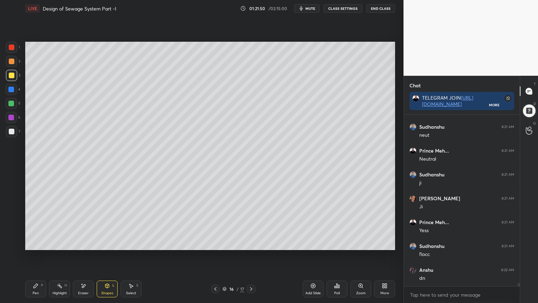
scroll to position [9183, 0]
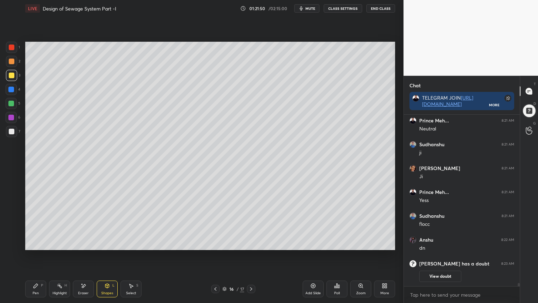
click at [37, 243] on div "Pen" at bounding box center [36, 293] width 6 height 4
click at [13, 76] on div at bounding box center [12, 75] width 6 height 6
click at [13, 47] on div at bounding box center [12, 47] width 6 height 6
click at [14, 240] on div at bounding box center [11, 243] width 11 height 11
click at [110, 243] on div "Shapes L" at bounding box center [107, 288] width 21 height 17
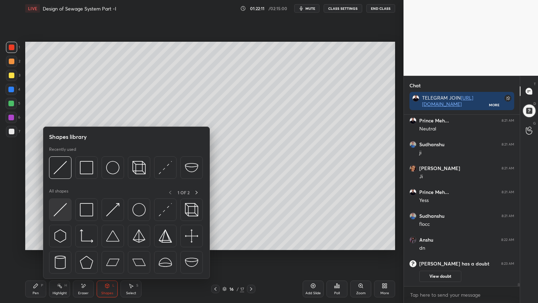
click at [56, 215] on img at bounding box center [60, 209] width 13 height 13
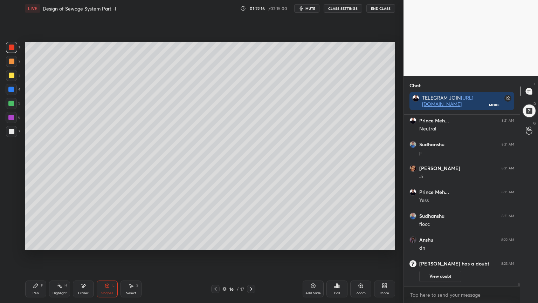
click at [9, 99] on div at bounding box center [11, 103] width 11 height 11
click at [35, 243] on icon at bounding box center [36, 285] width 4 height 4
click at [10, 229] on icon at bounding box center [11, 230] width 6 height 5
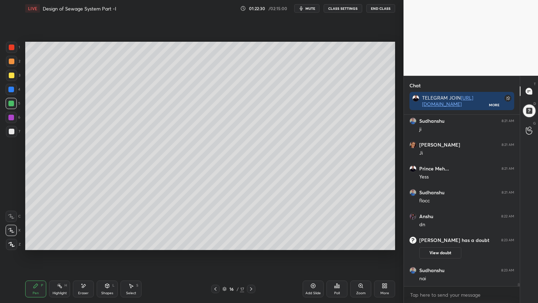
click at [306, 9] on button "mute" at bounding box center [306, 8] width 25 height 8
click at [104, 243] on div "Shapes L" at bounding box center [107, 288] width 21 height 17
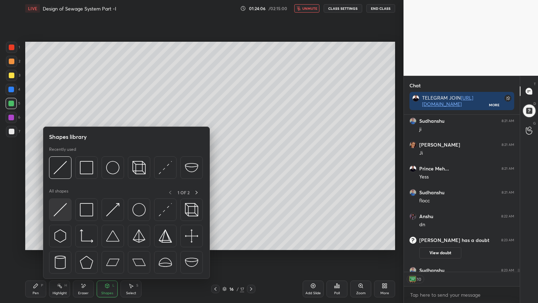
click at [63, 214] on img at bounding box center [60, 209] width 13 height 13
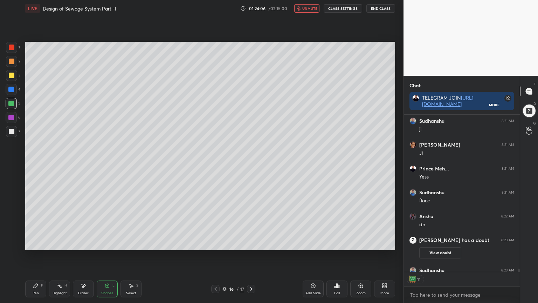
click at [14, 104] on div at bounding box center [11, 103] width 11 height 11
click at [37, 243] on icon at bounding box center [36, 286] width 6 height 6
click at [18, 137] on div "7" at bounding box center [13, 133] width 14 height 14
click at [12, 129] on div at bounding box center [12, 132] width 6 height 6
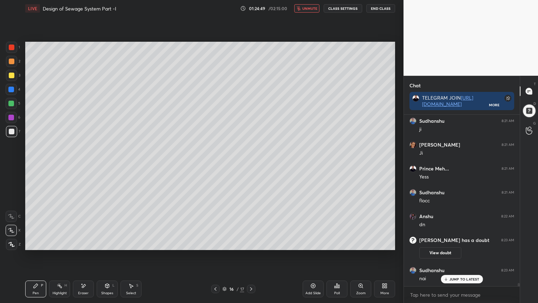
click at [10, 74] on div at bounding box center [12, 75] width 6 height 6
click at [110, 243] on div "Shapes" at bounding box center [107, 293] width 12 height 4
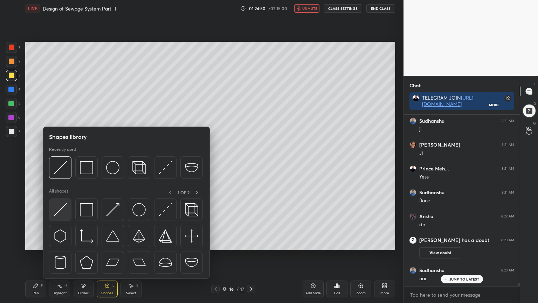
click at [56, 213] on img at bounding box center [60, 209] width 13 height 13
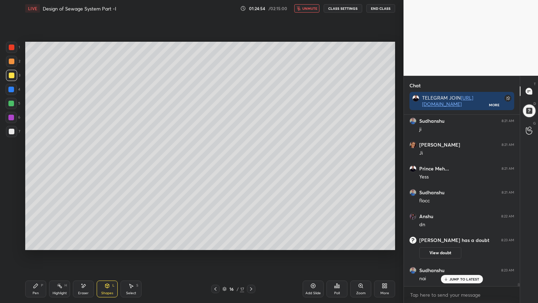
click at [36, 243] on icon at bounding box center [36, 286] width 6 height 6
click at [309, 7] on span "unmute" at bounding box center [309, 8] width 15 height 5
click at [106, 243] on div "Shapes L" at bounding box center [107, 288] width 21 height 17
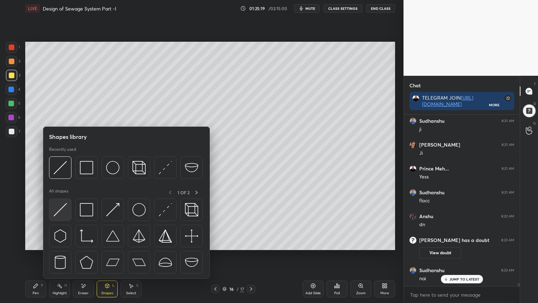
click at [62, 216] on img at bounding box center [60, 209] width 13 height 13
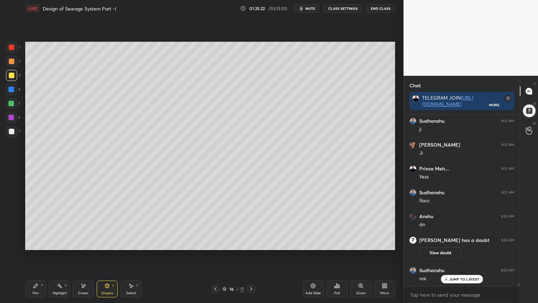
scroll to position [8774, 0]
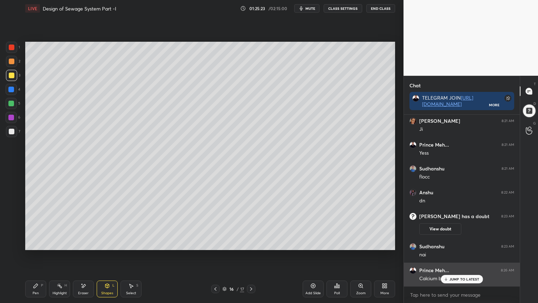
click at [456, 243] on p "JUMP TO LATEST" at bounding box center [464, 279] width 30 height 4
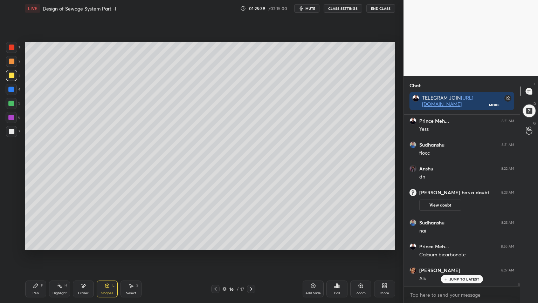
scroll to position [8822, 0]
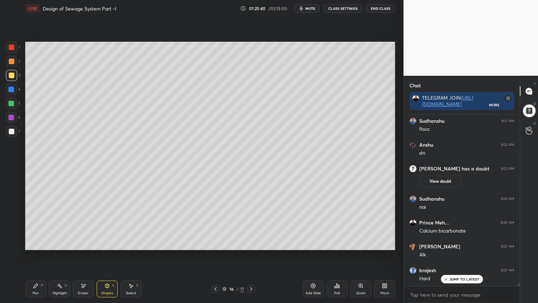
click at [34, 243] on icon at bounding box center [36, 285] width 4 height 4
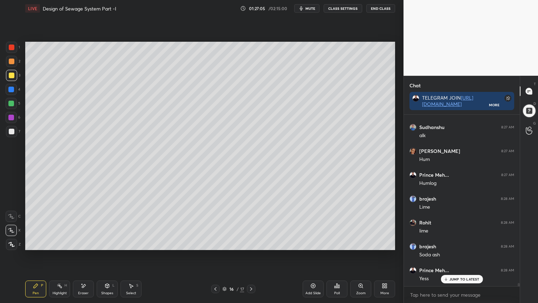
scroll to position [9060, 0]
click at [112, 243] on div "Shapes L" at bounding box center [107, 288] width 21 height 17
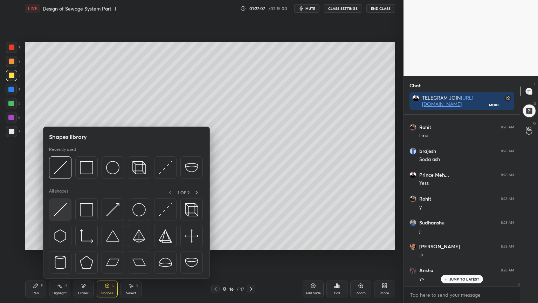
click at [61, 208] on img at bounding box center [60, 209] width 13 height 13
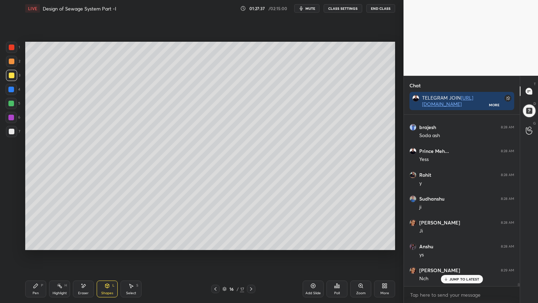
scroll to position [9155, 0]
click at [33, 243] on icon at bounding box center [36, 286] width 6 height 6
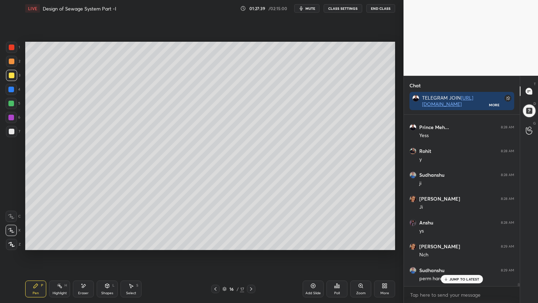
scroll to position [9179, 0]
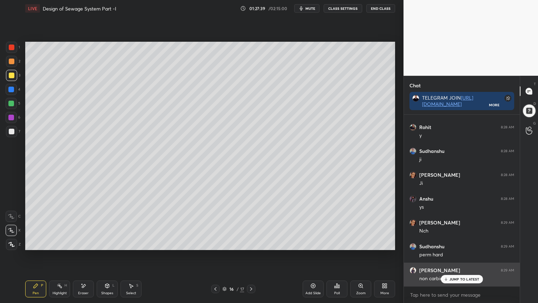
click at [458, 243] on p "JUMP TO LATEST" at bounding box center [464, 279] width 30 height 4
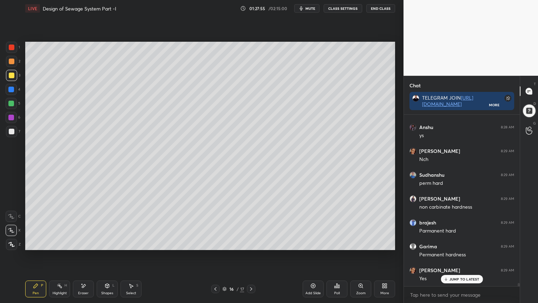
scroll to position [9274, 0]
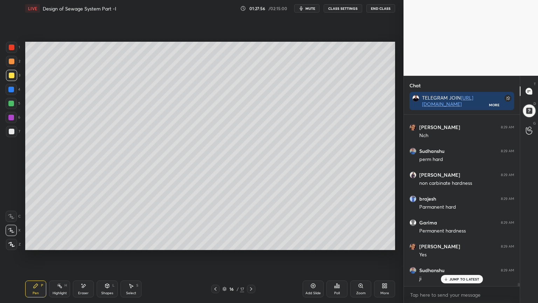
click at [109, 243] on div "Shapes" at bounding box center [107, 293] width 12 height 4
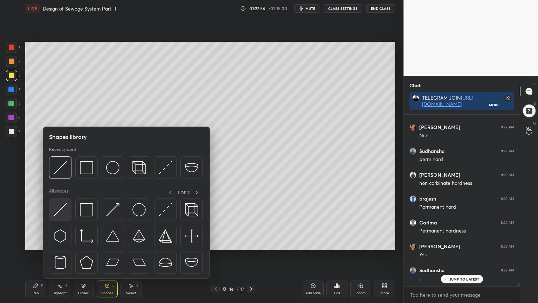
click at [55, 211] on img at bounding box center [60, 209] width 13 height 13
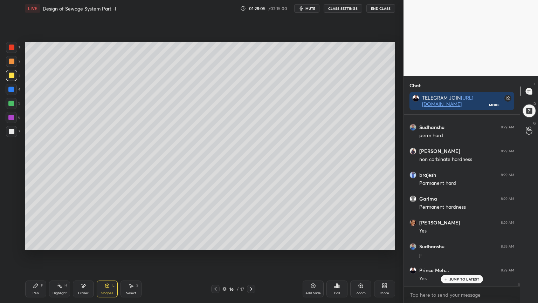
scroll to position [9322, 0]
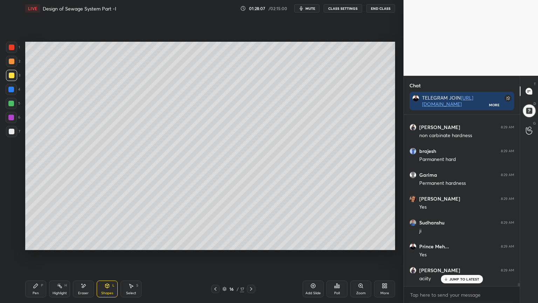
click at [36, 243] on div "Pen P" at bounding box center [35, 288] width 21 height 17
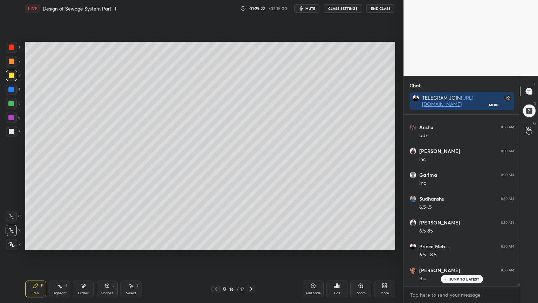
scroll to position [9919, 0]
click at [456, 243] on p "JUMP TO LATEST" at bounding box center [464, 279] width 30 height 4
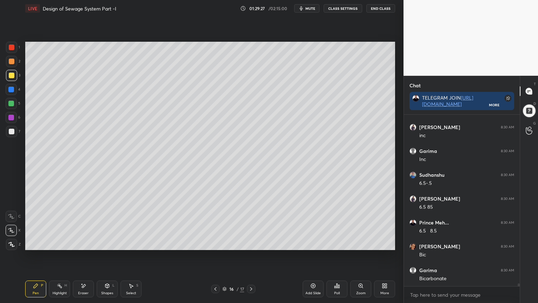
click at [37, 243] on div "Pen" at bounding box center [36, 293] width 6 height 4
click at [13, 132] on div at bounding box center [12, 132] width 6 height 6
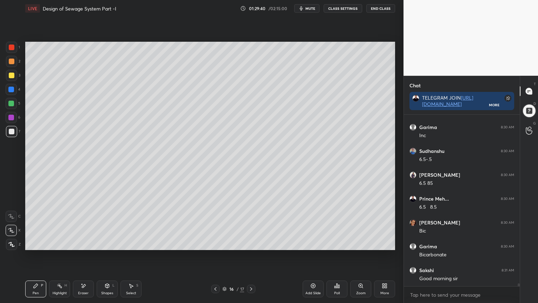
scroll to position [2, 2]
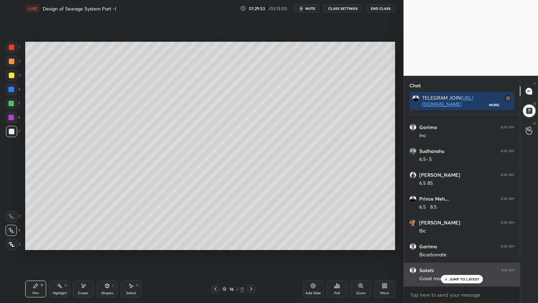
click at [462, 243] on p "JUMP TO LATEST" at bounding box center [464, 279] width 30 height 4
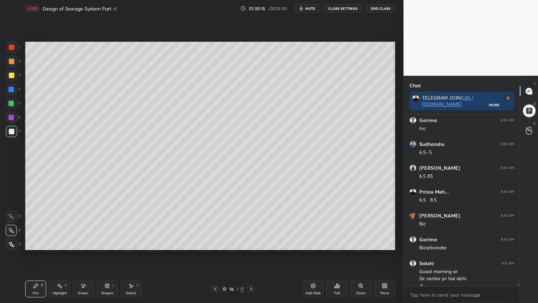
scroll to position [9957, 0]
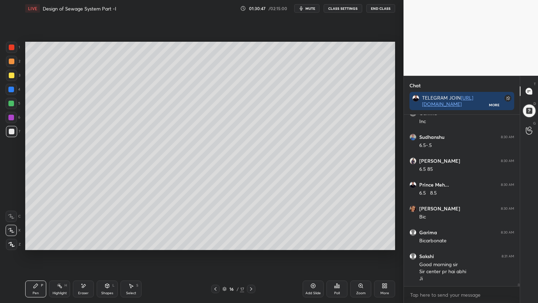
click at [106, 243] on icon at bounding box center [107, 285] width 4 height 4
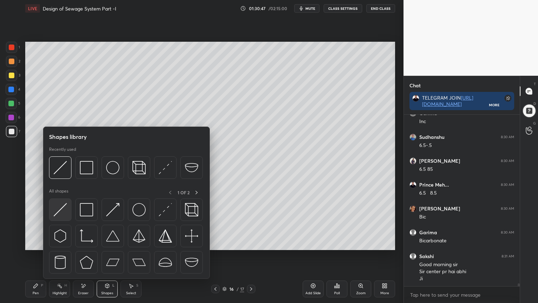
click at [56, 209] on img at bounding box center [60, 209] width 13 height 13
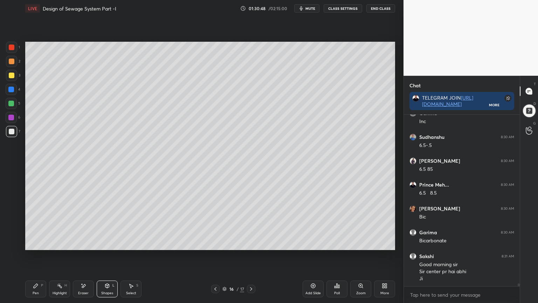
click at [5, 77] on div "1 2 3 4 5 6 7 C X Z E E Erase all H H" at bounding box center [11, 146] width 22 height 208
click at [9, 73] on div at bounding box center [12, 75] width 6 height 6
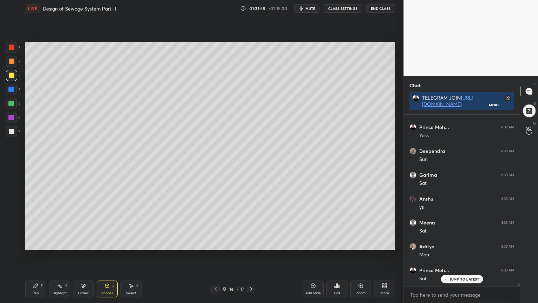
scroll to position [10171, 0]
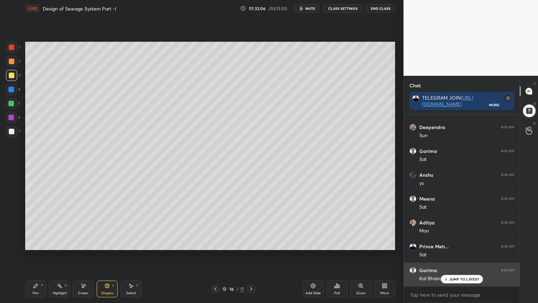
click at [462, 243] on p "JUMP TO LATEST" at bounding box center [464, 279] width 30 height 4
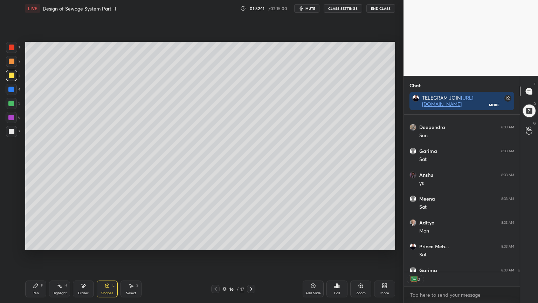
scroll to position [155, 114]
click at [311, 243] on icon at bounding box center [313, 286] width 6 height 6
click at [11, 130] on div at bounding box center [12, 132] width 6 height 6
click at [35, 243] on icon at bounding box center [36, 285] width 4 height 4
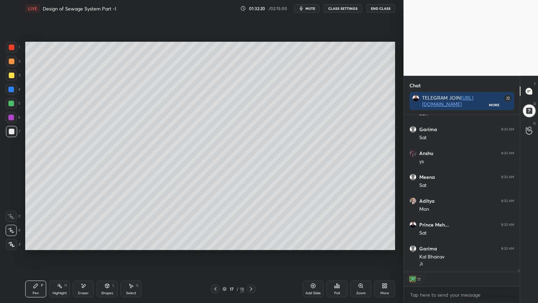
click at [11, 131] on div at bounding box center [12, 132] width 6 height 6
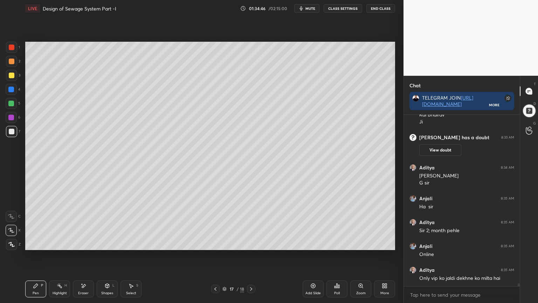
scroll to position [9953, 0]
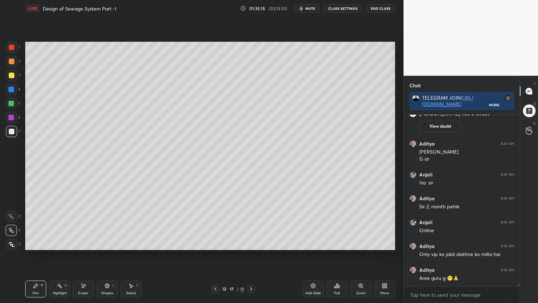
click at [12, 74] on div at bounding box center [12, 75] width 6 height 6
click at [104, 243] on div "Shapes L" at bounding box center [107, 288] width 21 height 17
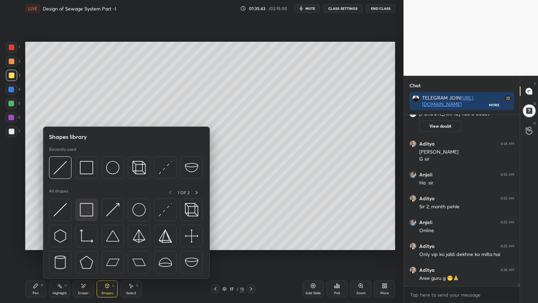
click at [86, 210] on img at bounding box center [86, 209] width 13 height 13
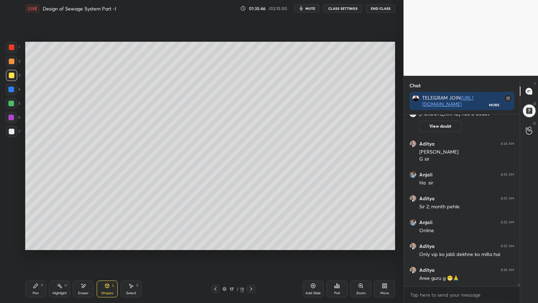
click at [38, 243] on icon at bounding box center [36, 286] width 6 height 6
click at [318, 243] on div "Add Slide" at bounding box center [313, 288] width 21 height 17
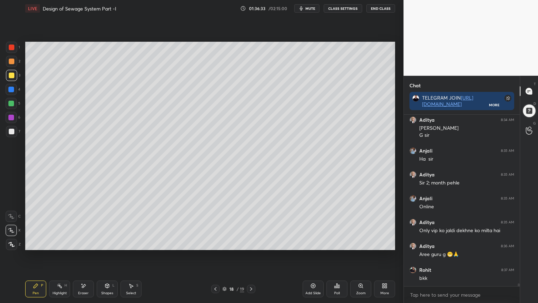
scroll to position [10001, 0]
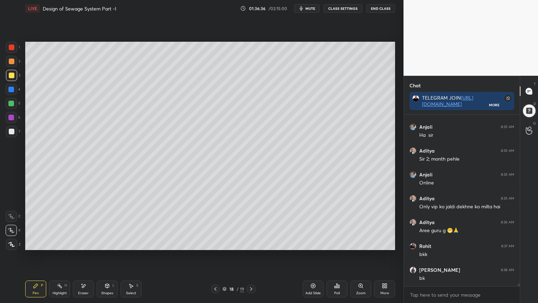
click at [216, 243] on icon at bounding box center [216, 289] width 6 height 6
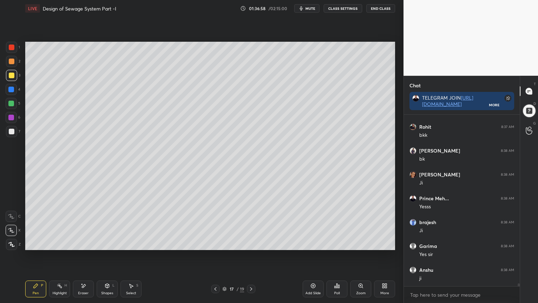
scroll to position [10144, 0]
click at [252, 243] on icon at bounding box center [251, 289] width 2 height 4
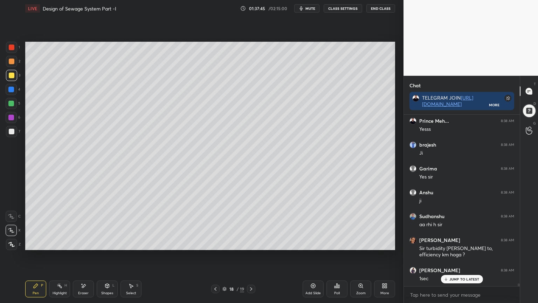
scroll to position [10258, 0]
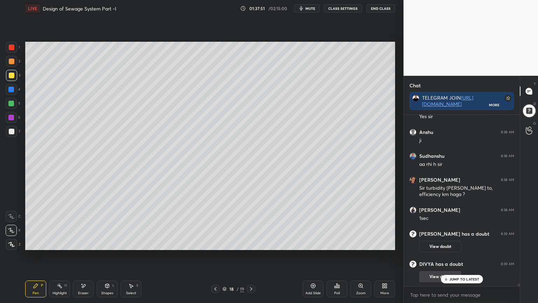
click at [456, 243] on p "JUMP TO LATEST" at bounding box center [464, 279] width 30 height 4
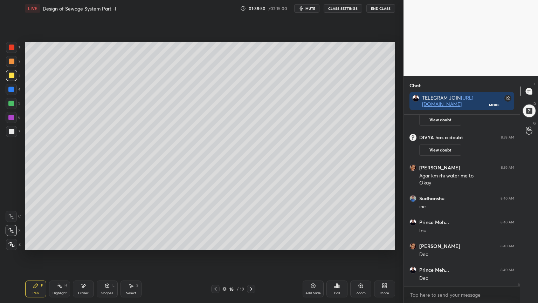
scroll to position [10260, 0]
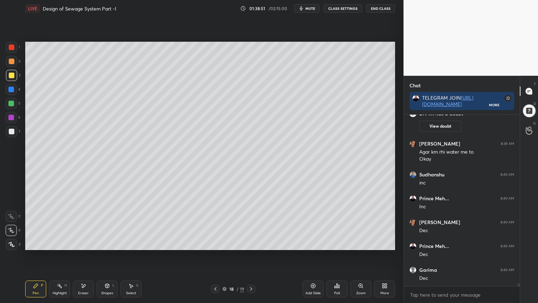
click at [105, 243] on div "Shapes L" at bounding box center [107, 288] width 21 height 17
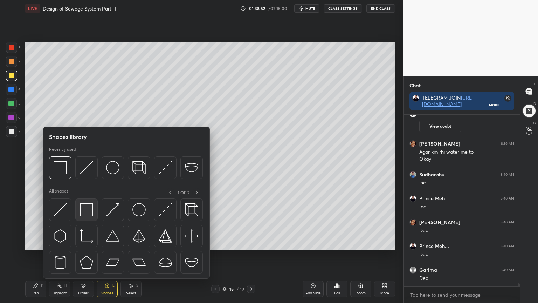
click at [89, 209] on img at bounding box center [86, 209] width 13 height 13
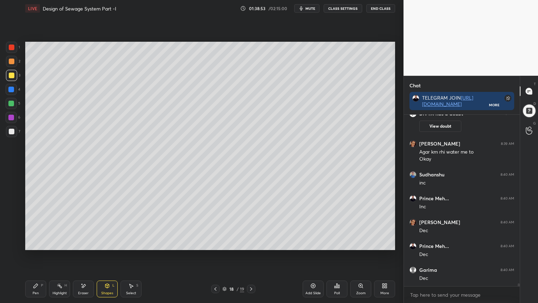
click at [10, 46] on div at bounding box center [12, 47] width 6 height 6
click at [12, 43] on div at bounding box center [11, 47] width 11 height 11
click at [37, 243] on div "Pen P" at bounding box center [35, 288] width 21 height 17
click at [10, 131] on div at bounding box center [12, 132] width 6 height 6
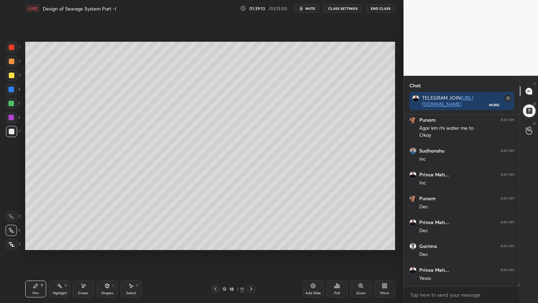
scroll to position [10308, 0]
click at [9, 73] on div at bounding box center [12, 75] width 6 height 6
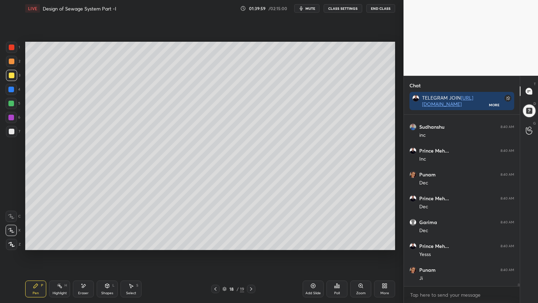
click at [8, 46] on div at bounding box center [11, 47] width 11 height 11
click at [37, 243] on div "Pen" at bounding box center [36, 293] width 6 height 4
click at [108, 243] on div "Pen P Highlight H Eraser Shapes L Select S 18 / 19 Add Slide Poll Zoom More" at bounding box center [210, 289] width 370 height 28
click at [108, 243] on icon at bounding box center [107, 285] width 4 height 4
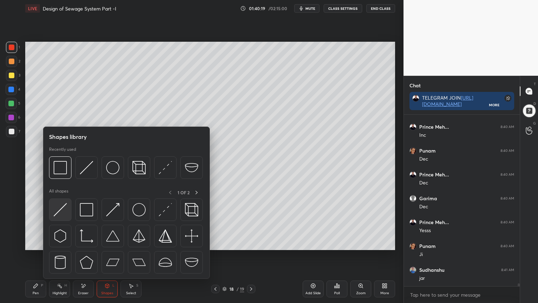
click at [59, 214] on img at bounding box center [60, 209] width 13 height 13
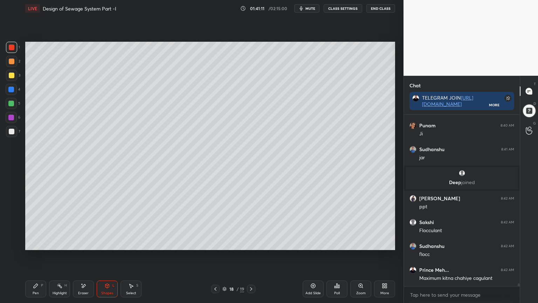
scroll to position [10425, 0]
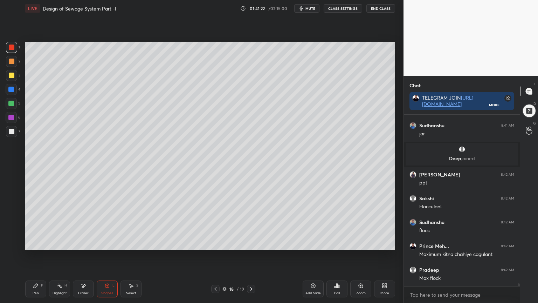
click at [34, 243] on icon at bounding box center [36, 285] width 4 height 4
click at [12, 132] on div at bounding box center [12, 132] width 6 height 6
click at [84, 243] on div "Eraser" at bounding box center [83, 288] width 21 height 17
click at [38, 243] on icon at bounding box center [36, 286] width 6 height 6
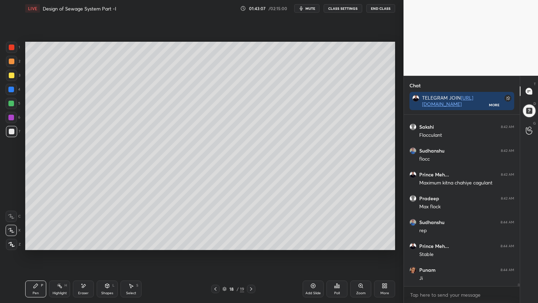
scroll to position [10521, 0]
click at [308, 243] on div "Add Slide" at bounding box center [313, 288] width 21 height 17
click at [10, 72] on div at bounding box center [12, 75] width 6 height 6
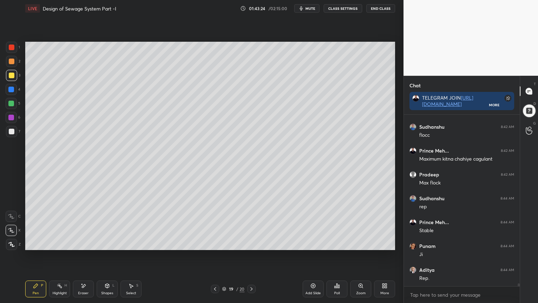
scroll to position [10545, 0]
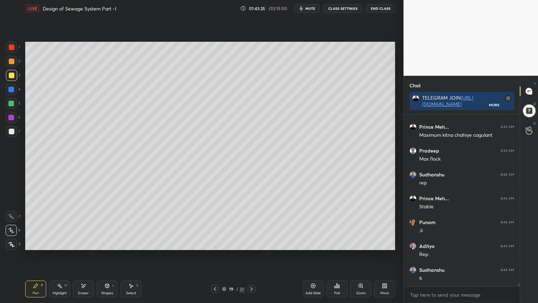
click at [108, 243] on div "Shapes L" at bounding box center [107, 288] width 21 height 17
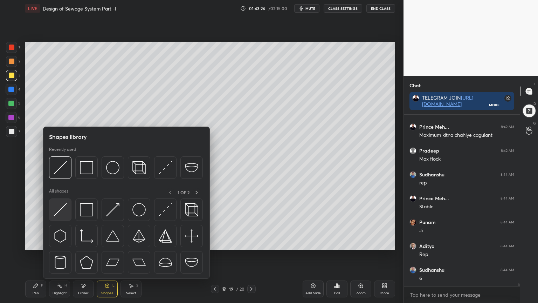
click at [60, 210] on img at bounding box center [60, 209] width 13 height 13
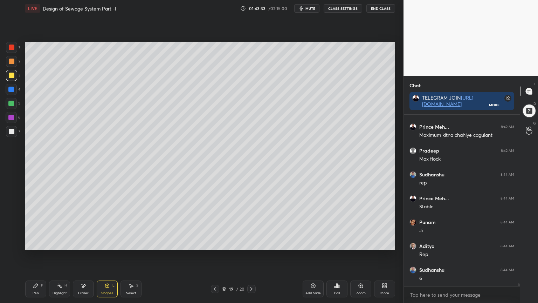
click at [32, 243] on div "Pen P" at bounding box center [35, 288] width 21 height 17
click at [11, 129] on div at bounding box center [12, 132] width 6 height 6
click at [109, 243] on icon at bounding box center [107, 286] width 6 height 6
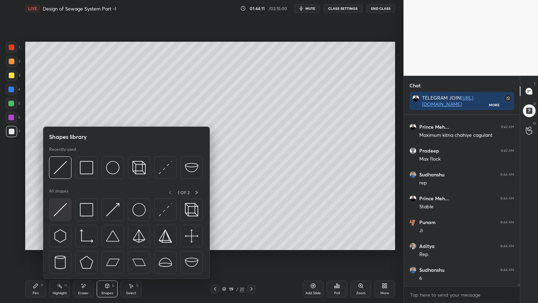
click at [60, 214] on img at bounding box center [60, 209] width 13 height 13
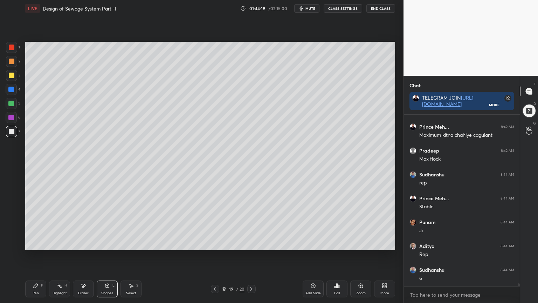
click at [31, 243] on div "Pen P" at bounding box center [35, 288] width 21 height 17
click at [11, 47] on div at bounding box center [12, 47] width 6 height 6
click at [11, 242] on icon at bounding box center [12, 244] width 6 height 4
click at [34, 243] on icon at bounding box center [36, 286] width 6 height 6
click at [108, 243] on div "Shapes L" at bounding box center [107, 288] width 21 height 17
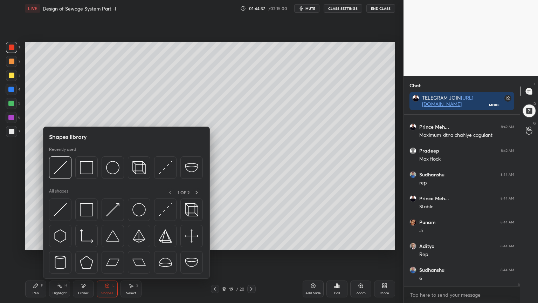
click at [164, 164] on img at bounding box center [165, 167] width 13 height 13
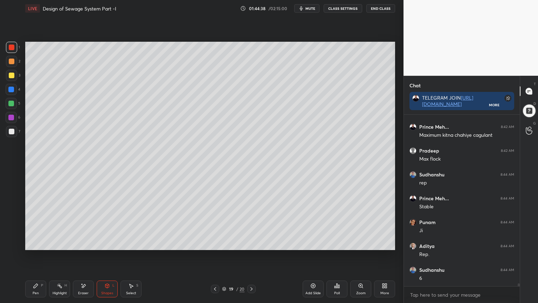
click at [11, 76] on div at bounding box center [12, 75] width 6 height 6
click at [108, 243] on div "Shapes L" at bounding box center [107, 288] width 21 height 17
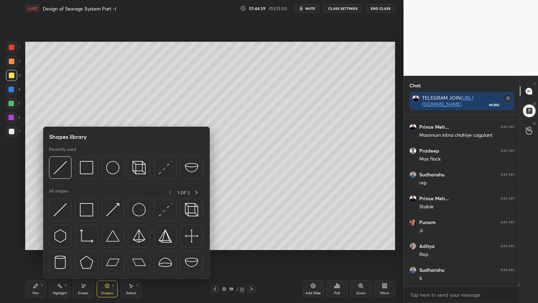
click at [166, 162] on img at bounding box center [165, 167] width 13 height 13
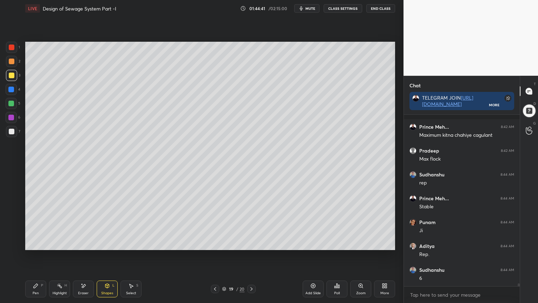
scroll to position [10574, 0]
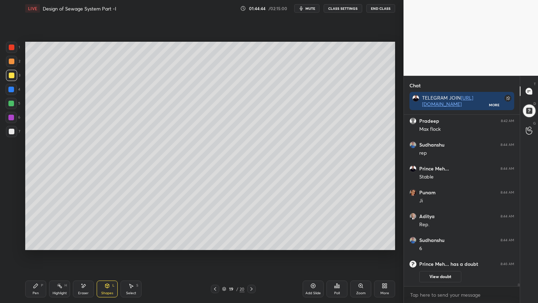
click at [26, 243] on div "Pen P" at bounding box center [35, 288] width 21 height 17
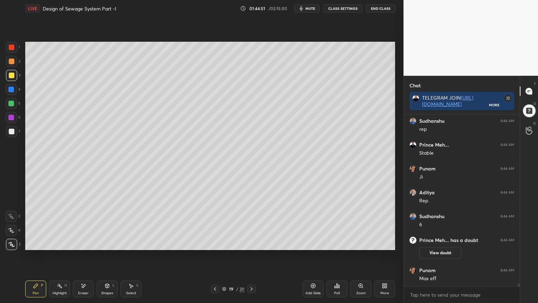
click at [104, 243] on div "Shapes" at bounding box center [107, 293] width 12 height 4
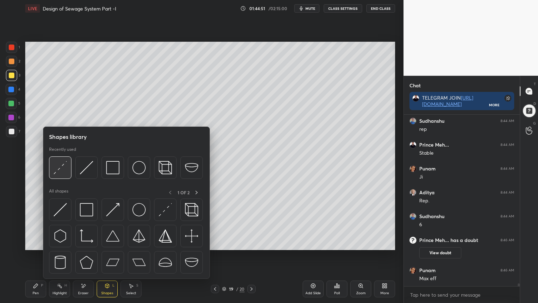
click at [57, 169] on img at bounding box center [60, 167] width 13 height 13
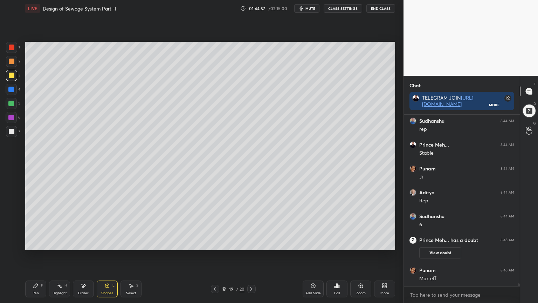
scroll to position [10521, 0]
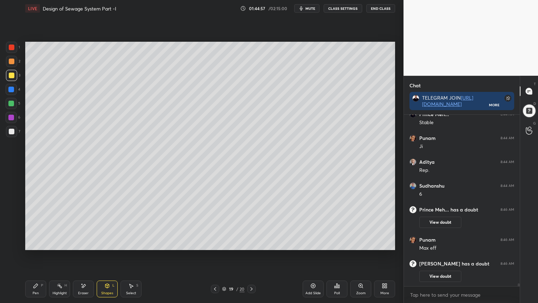
click at [31, 243] on div "Pen P" at bounding box center [35, 288] width 21 height 17
click at [32, 243] on div "Pen P" at bounding box center [35, 288] width 21 height 17
click at [527, 110] on div at bounding box center [529, 111] width 14 height 14
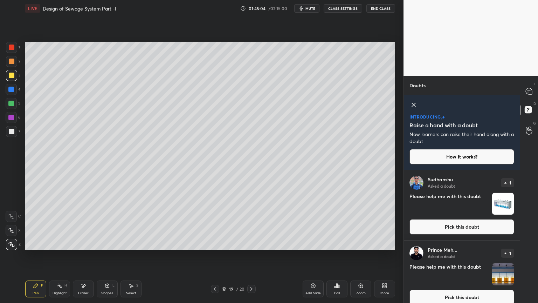
scroll to position [131, 114]
click at [486, 243] on button "Pick this doubt" at bounding box center [461, 296] width 105 height 15
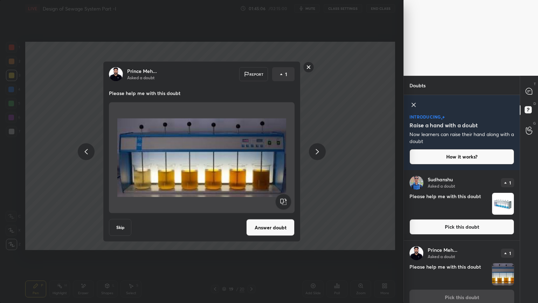
scroll to position [8, 0]
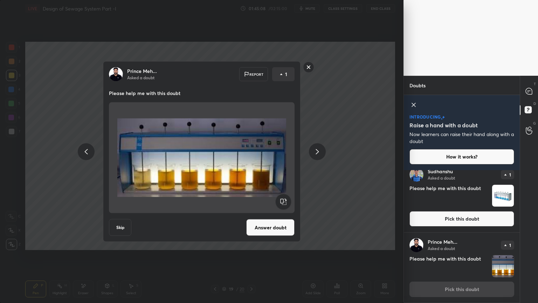
click at [311, 67] on rect at bounding box center [308, 67] width 11 height 11
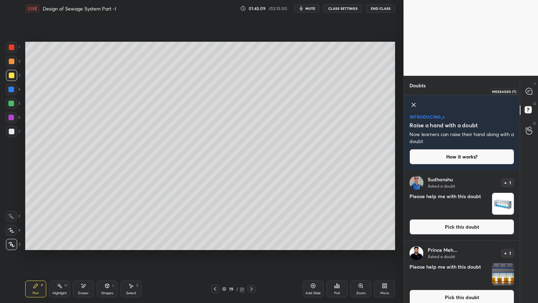
click at [530, 92] on icon at bounding box center [529, 91] width 6 height 6
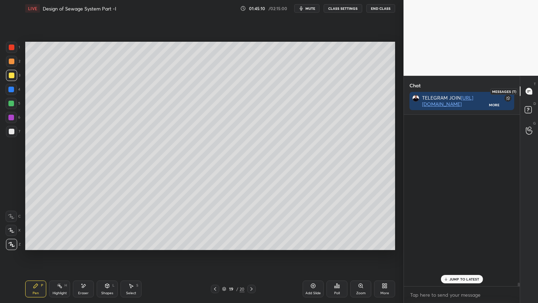
scroll to position [169, 114]
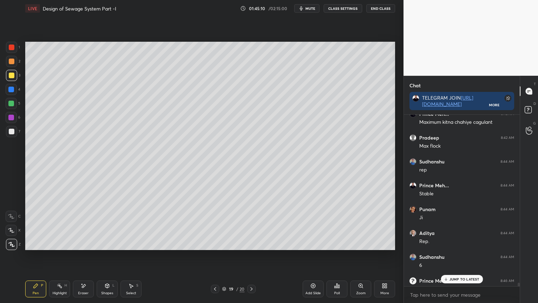
click at [463, 243] on p "JUMP TO LATEST" at bounding box center [464, 279] width 30 height 4
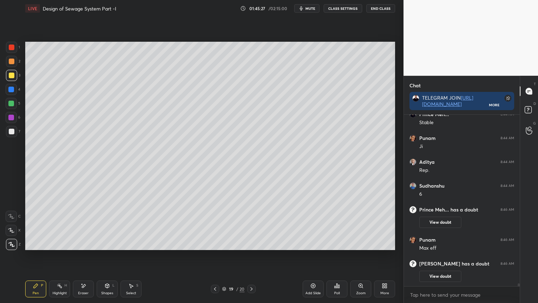
scroll to position [10719, 0]
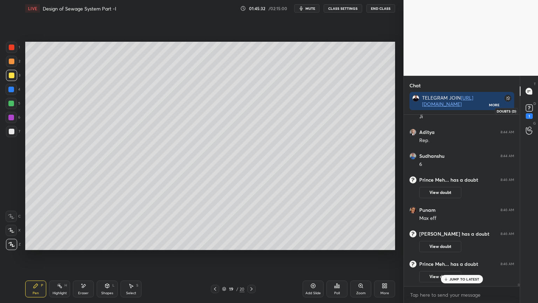
click at [535, 111] on div "1" at bounding box center [529, 110] width 14 height 13
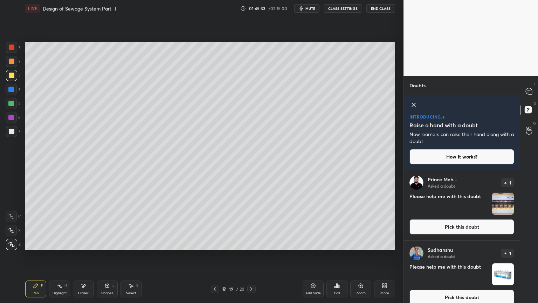
click at [476, 225] on button "Pick this doubt" at bounding box center [461, 226] width 105 height 15
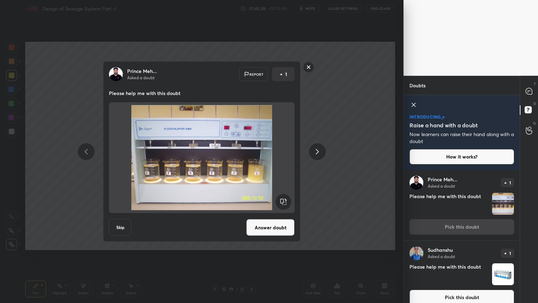
click at [306, 68] on rect at bounding box center [308, 67] width 11 height 11
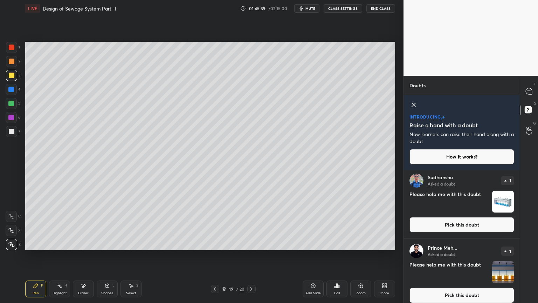
scroll to position [116, 0]
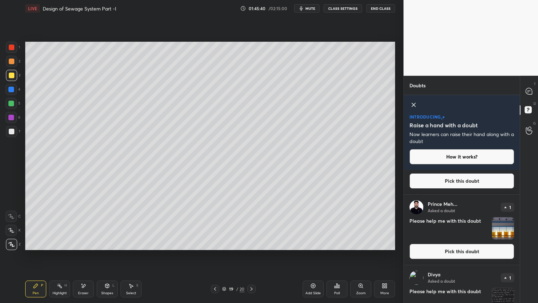
click at [466, 243] on button "Pick this doubt" at bounding box center [461, 250] width 105 height 15
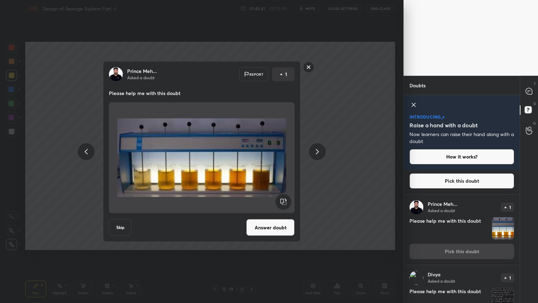
click at [285, 229] on button "Answer doubt" at bounding box center [270, 227] width 48 height 17
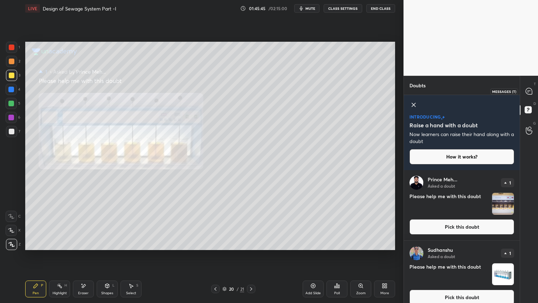
click at [528, 85] on div at bounding box center [529, 91] width 14 height 13
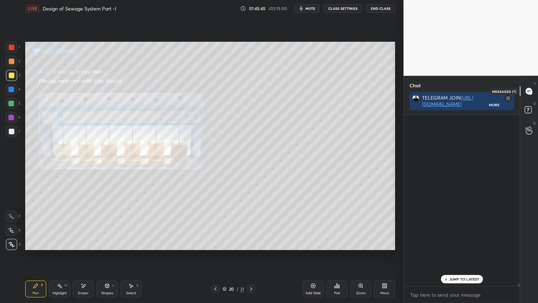
scroll to position [169, 114]
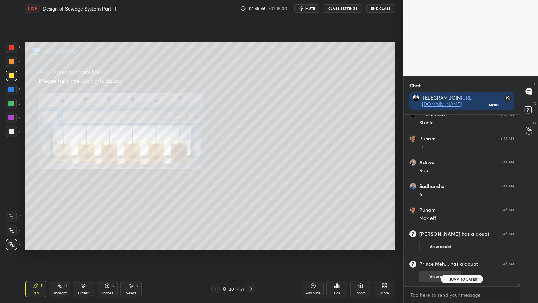
click at [457, 243] on p "JUMP TO LATEST" at bounding box center [464, 279] width 30 height 4
click at [358, 243] on icon at bounding box center [361, 286] width 6 height 6
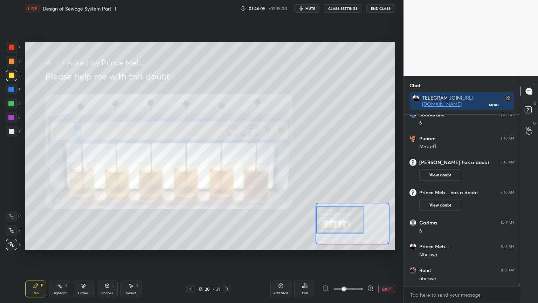
scroll to position [10765, 0]
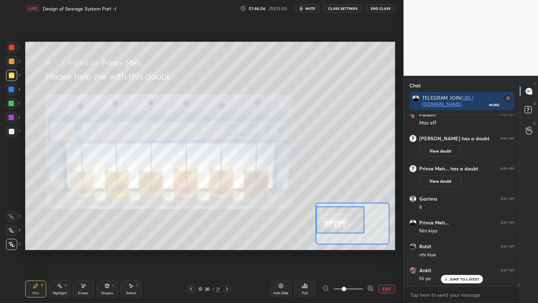
click at [13, 44] on div at bounding box center [12, 47] width 6 height 6
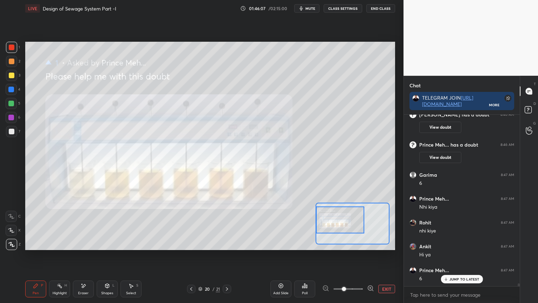
click at [459, 243] on p "JUMP TO LATEST" at bounding box center [464, 279] width 30 height 4
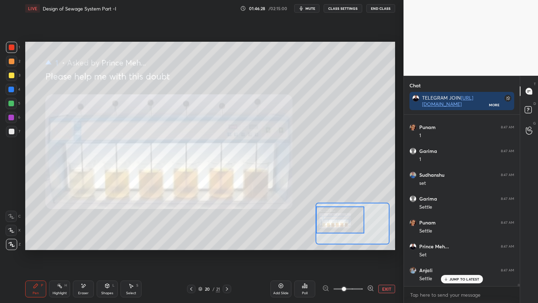
scroll to position [11027, 0]
click at [191, 243] on icon at bounding box center [191, 289] width 6 height 6
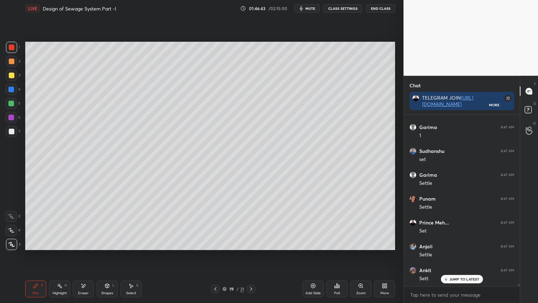
click at [214, 243] on icon at bounding box center [216, 289] width 6 height 6
click at [217, 243] on icon at bounding box center [216, 289] width 6 height 6
click at [215, 243] on div "Pen P Highlight H Eraser Shapes L Select S 17 / 21 Add Slide Poll Zoom More" at bounding box center [210, 289] width 370 height 28
click at [216, 243] on icon at bounding box center [216, 289] width 6 height 6
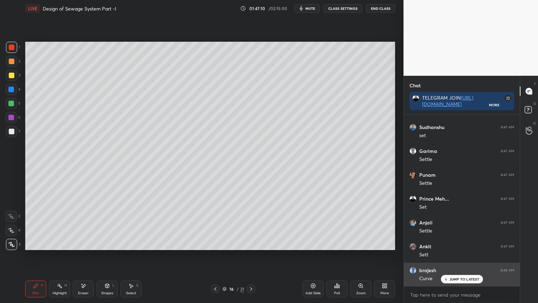
click at [462, 243] on p "JUMP TO LATEST" at bounding box center [464, 279] width 30 height 4
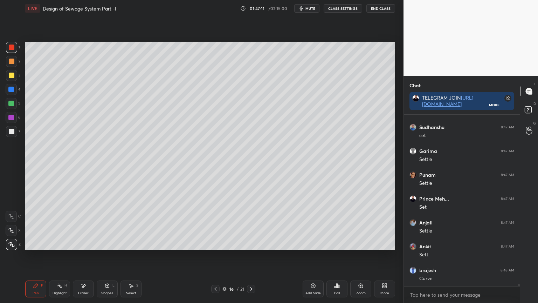
click at [252, 243] on icon at bounding box center [251, 289] width 6 height 6
click at [251, 243] on icon at bounding box center [251, 289] width 6 height 6
click at [105, 243] on div "Shapes L" at bounding box center [107, 288] width 21 height 17
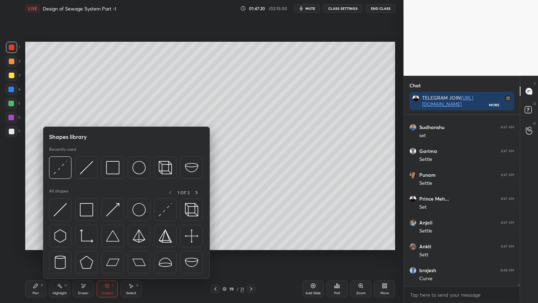
click at [84, 212] on img at bounding box center [86, 209] width 13 height 13
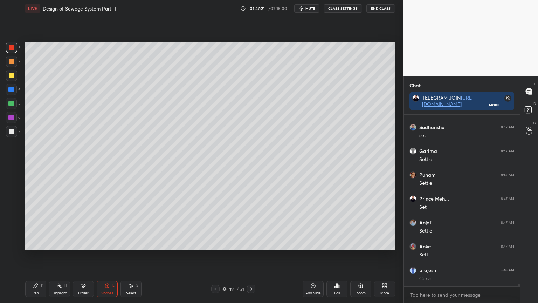
click at [10, 72] on div at bounding box center [12, 75] width 6 height 6
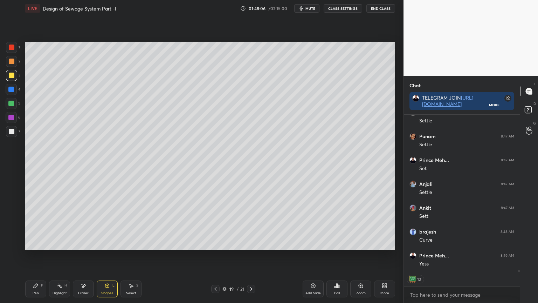
click at [250, 243] on icon at bounding box center [251, 289] width 6 height 6
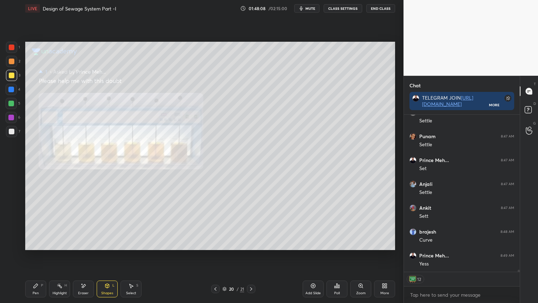
click at [214, 243] on icon at bounding box center [216, 289] width 6 height 6
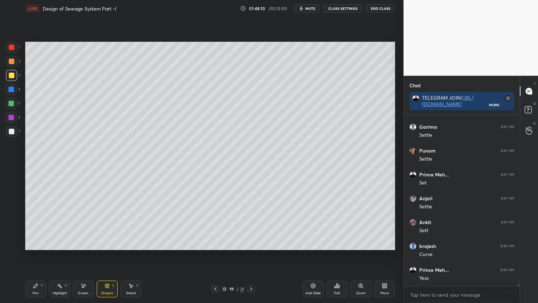
scroll to position [11075, 0]
click at [311, 243] on div "Add Slide" at bounding box center [313, 288] width 21 height 17
click at [11, 76] on div at bounding box center [12, 75] width 6 height 6
click at [31, 243] on div "Pen P" at bounding box center [35, 288] width 21 height 17
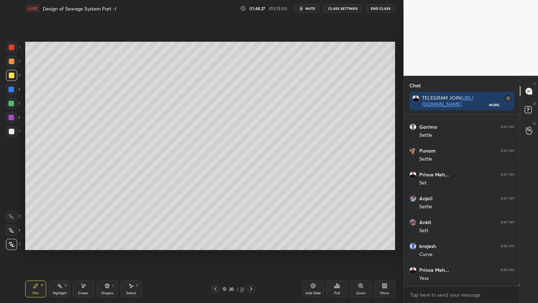
scroll to position [11075, 0]
click at [10, 102] on div at bounding box center [11, 104] width 6 height 6
click at [35, 243] on icon at bounding box center [36, 285] width 4 height 4
click at [10, 243] on div at bounding box center [11, 243] width 11 height 11
click at [11, 132] on div at bounding box center [12, 132] width 6 height 6
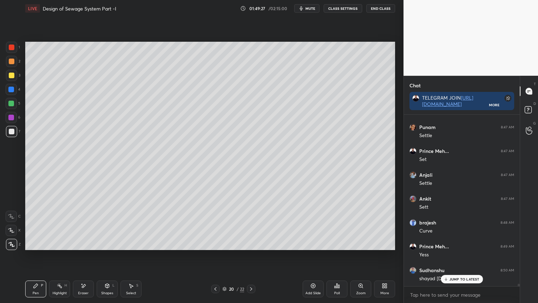
scroll to position [11122, 0]
click at [217, 243] on icon at bounding box center [216, 289] width 6 height 6
click at [216, 243] on icon at bounding box center [216, 289] width 6 height 6
click at [215, 243] on icon at bounding box center [216, 289] width 6 height 6
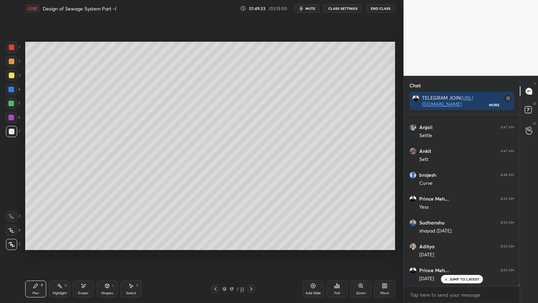
click at [216, 243] on icon at bounding box center [216, 289] width 6 height 6
click at [251, 243] on icon at bounding box center [251, 289] width 6 height 6
click at [214, 243] on icon at bounding box center [216, 289] width 6 height 6
click at [134, 243] on div "Select S" at bounding box center [130, 288] width 21 height 17
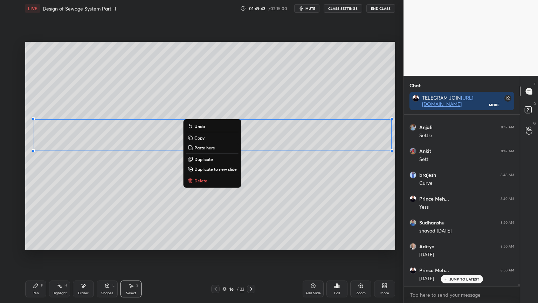
click at [215, 139] on button "Copy" at bounding box center [212, 137] width 52 height 8
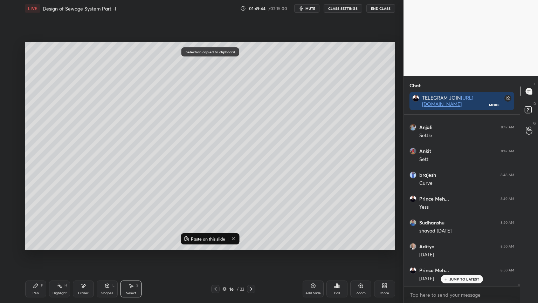
click at [251, 243] on div "Pen P Highlight H Eraser Shapes L Select S 16 / 22 Add Slide Poll Zoom More" at bounding box center [210, 289] width 370 height 28
click at [251, 243] on icon at bounding box center [251, 289] width 2 height 4
click at [250, 243] on icon at bounding box center [251, 289] width 6 height 6
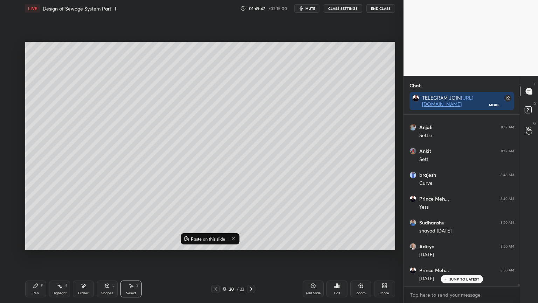
click at [211, 238] on p "Paste on this slide" at bounding box center [208, 239] width 34 height 6
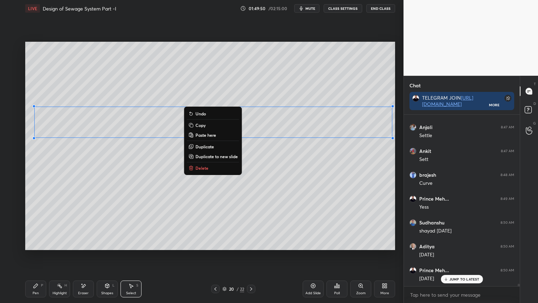
click at [269, 209] on div "0 ° Undo Copy Paste here Duplicate Duplicate to new slide Delete" at bounding box center [210, 146] width 370 height 208
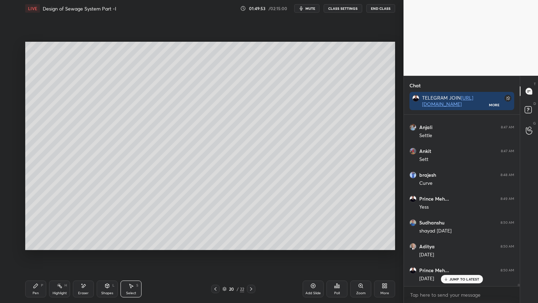
click at [33, 243] on div "Pen" at bounding box center [36, 293] width 6 height 4
click at [7, 104] on div at bounding box center [11, 103] width 11 height 11
click at [12, 233] on div at bounding box center [11, 229] width 11 height 11
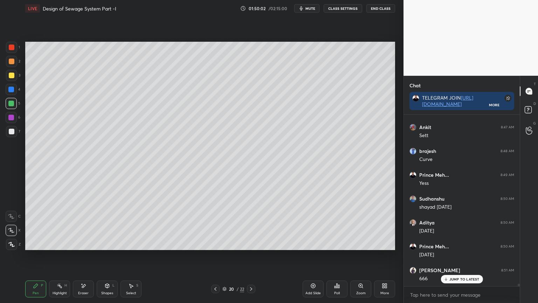
click at [84, 243] on icon at bounding box center [84, 286] width 6 height 6
click at [32, 243] on div "Pen P" at bounding box center [35, 288] width 21 height 17
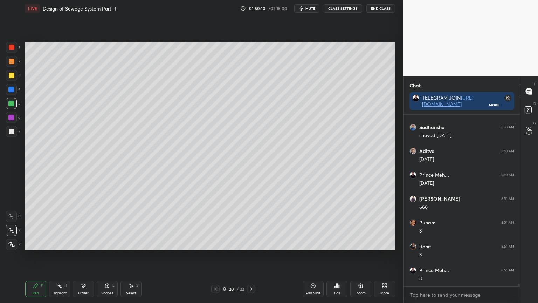
scroll to position [11265, 0]
click at [86, 243] on div "Eraser" at bounding box center [83, 288] width 21 height 17
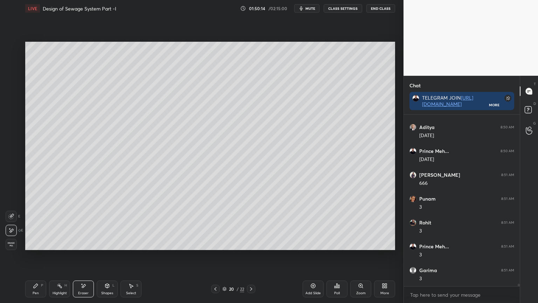
scroll to position [11289, 0]
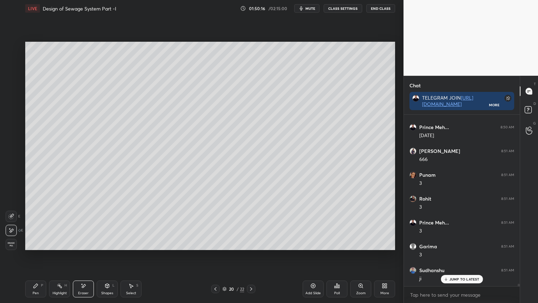
click at [35, 243] on icon at bounding box center [36, 285] width 4 height 4
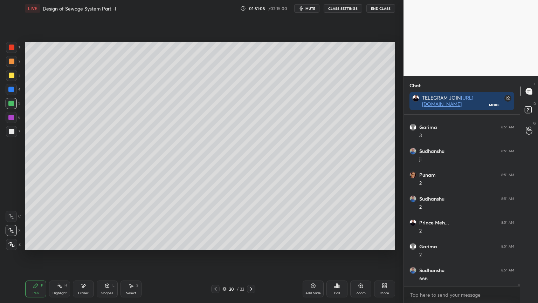
scroll to position [11432, 0]
click at [14, 77] on div at bounding box center [12, 75] width 6 height 6
click at [106, 243] on div "Shapes L" at bounding box center [107, 288] width 21 height 17
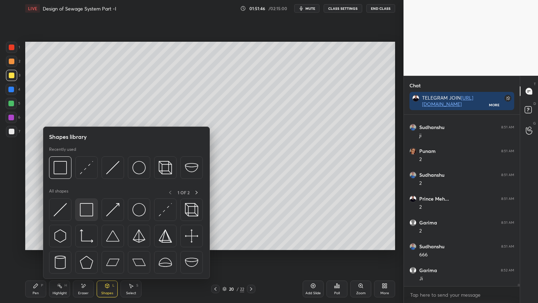
click at [88, 210] on img at bounding box center [86, 209] width 13 height 13
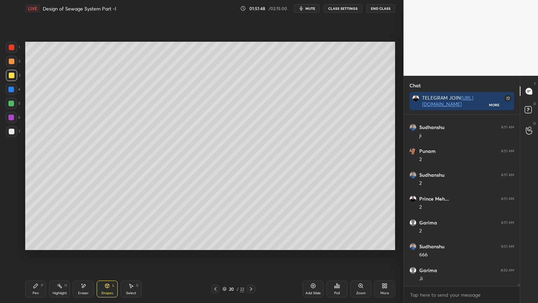
click at [11, 47] on div at bounding box center [12, 47] width 6 height 6
click at [32, 243] on div "Pen P" at bounding box center [35, 288] width 21 height 17
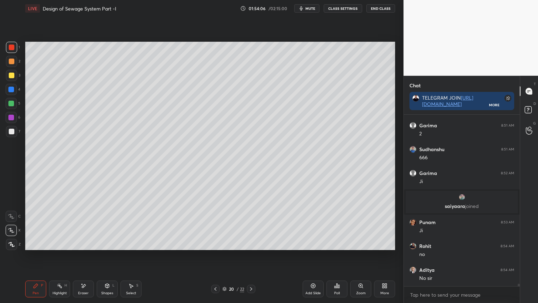
scroll to position [11175, 0]
click at [311, 243] on div "Add Slide" at bounding box center [312, 293] width 15 height 4
click at [11, 75] on div at bounding box center [12, 75] width 6 height 6
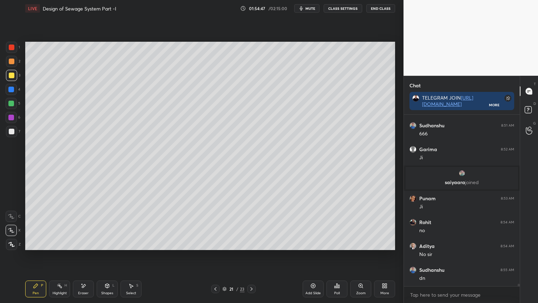
click at [88, 243] on div "Eraser" at bounding box center [83, 288] width 21 height 17
click at [34, 243] on div "Pen" at bounding box center [36, 293] width 6 height 4
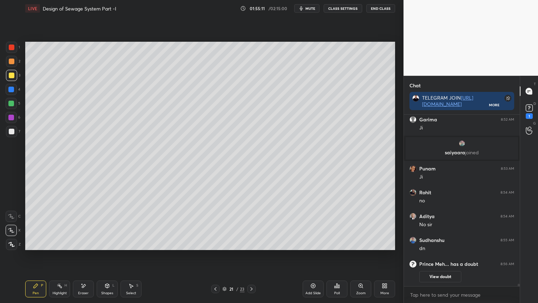
click at [83, 243] on icon at bounding box center [84, 286] width 4 height 4
click at [38, 243] on div "Pen P" at bounding box center [35, 288] width 21 height 17
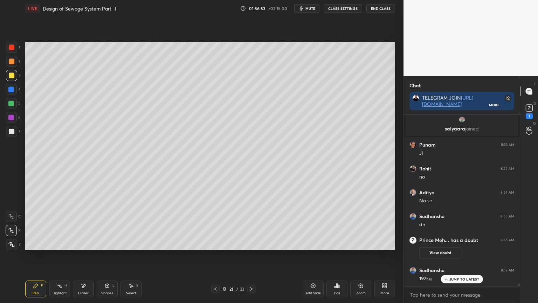
scroll to position [11214, 0]
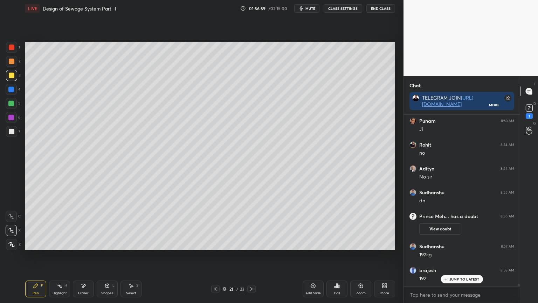
click at [316, 243] on div "Add Slide" at bounding box center [312, 293] width 15 height 4
click at [13, 131] on div at bounding box center [12, 132] width 6 height 6
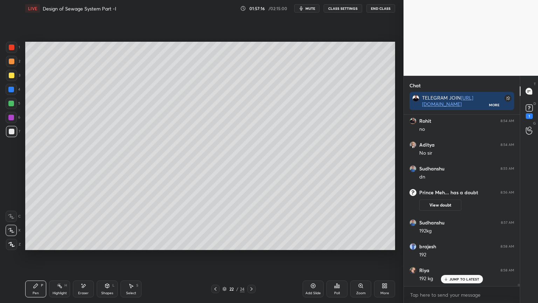
scroll to position [11262, 0]
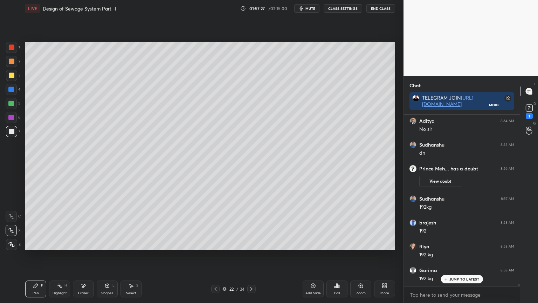
click at [213, 243] on icon at bounding box center [216, 289] width 6 height 6
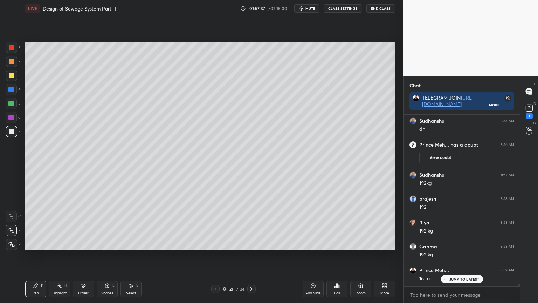
click at [250, 243] on div at bounding box center [251, 288] width 8 height 8
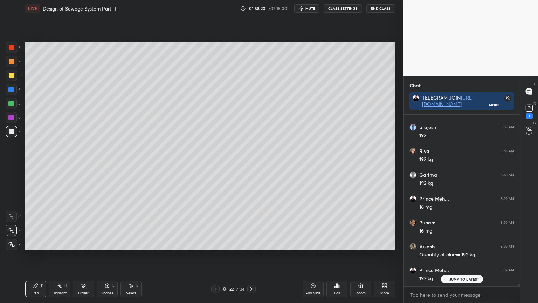
scroll to position [11381, 0]
click at [84, 243] on div "Eraser" at bounding box center [83, 288] width 21 height 17
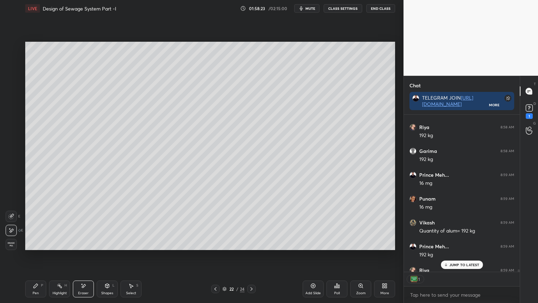
scroll to position [2, 2]
click at [34, 243] on div "Pen P" at bounding box center [35, 288] width 21 height 17
click at [210, 243] on div "22 / 24" at bounding box center [233, 288] width 139 height 8
click at [213, 243] on icon at bounding box center [216, 289] width 6 height 6
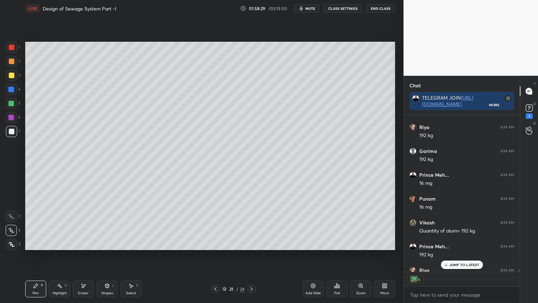
click at [214, 243] on icon at bounding box center [215, 289] width 2 height 4
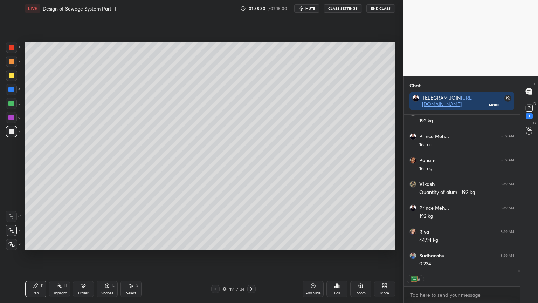
click at [252, 243] on div at bounding box center [251, 288] width 8 height 8
click at [251, 243] on icon at bounding box center [251, 289] width 2 height 4
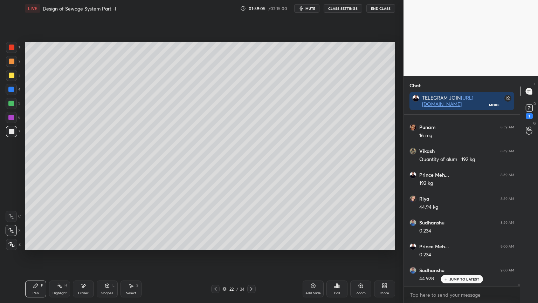
scroll to position [11476, 0]
click at [213, 243] on icon at bounding box center [216, 289] width 6 height 6
click at [214, 243] on icon at bounding box center [216, 289] width 6 height 6
click at [250, 243] on icon at bounding box center [252, 289] width 6 height 6
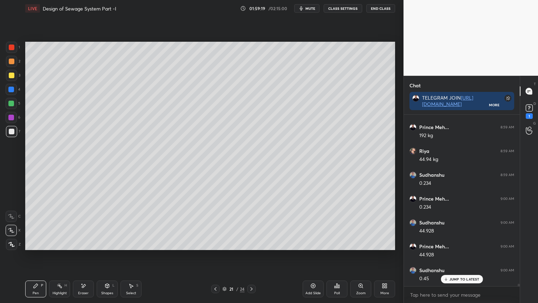
click at [251, 243] on icon at bounding box center [252, 289] width 6 height 6
click at [86, 243] on div "Eraser" at bounding box center [83, 293] width 11 height 4
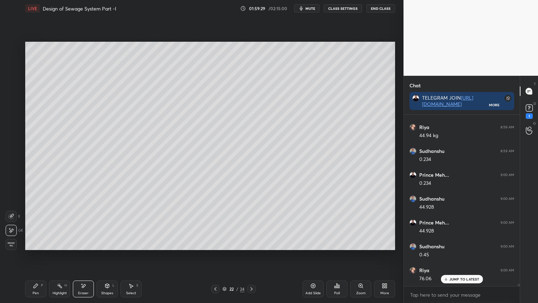
click at [37, 243] on div "Pen" at bounding box center [36, 293] width 6 height 4
click at [102, 243] on div "Pen P Highlight H Eraser Shapes L Select S 22 / 24 Add Slide Poll Zoom More" at bounding box center [210, 289] width 370 height 28
click at [106, 243] on div "Shapes" at bounding box center [107, 293] width 12 height 4
click at [274, 243] on div "Setting up your live class Poll for secs No correct answer Start poll" at bounding box center [209, 146] width 375 height 258
click at [108, 243] on icon at bounding box center [107, 285] width 4 height 4
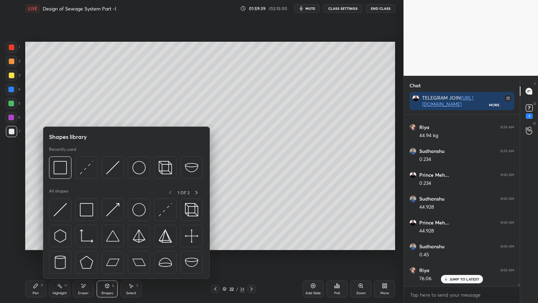
click at [57, 209] on img at bounding box center [60, 209] width 13 height 13
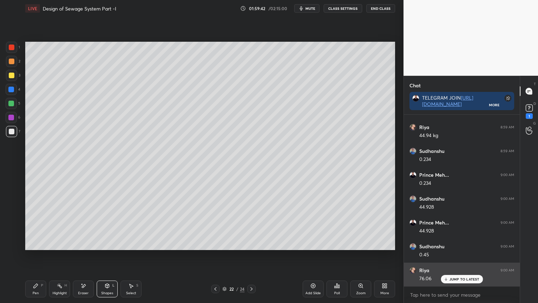
click at [461, 243] on p "JUMP TO LATEST" at bounding box center [464, 279] width 30 height 4
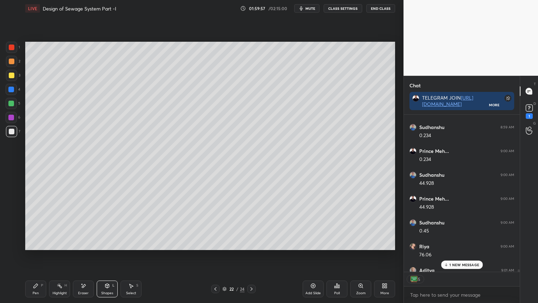
scroll to position [11570, 0]
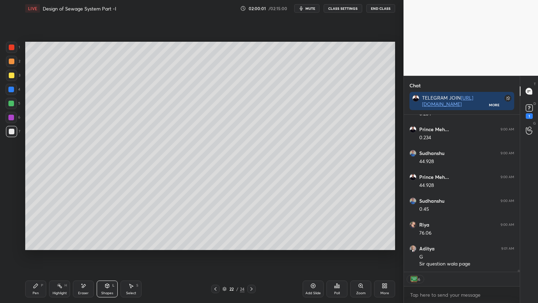
click at [219, 243] on div at bounding box center [215, 288] width 8 height 8
click at [531, 111] on icon at bounding box center [529, 108] width 11 height 11
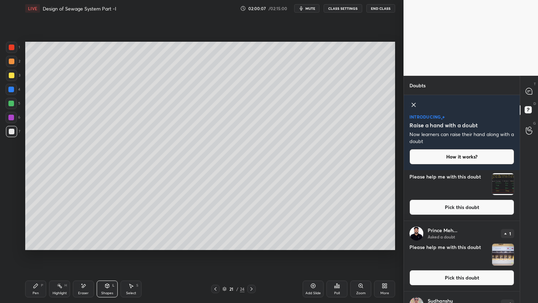
scroll to position [23, 0]
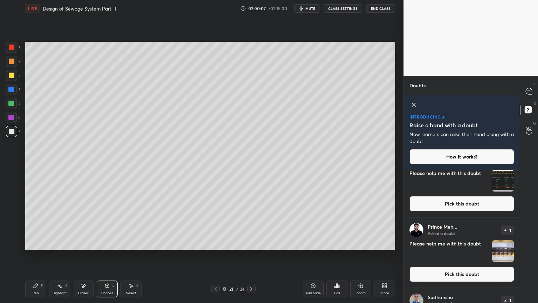
click at [479, 205] on button "Pick this doubt" at bounding box center [461, 203] width 105 height 15
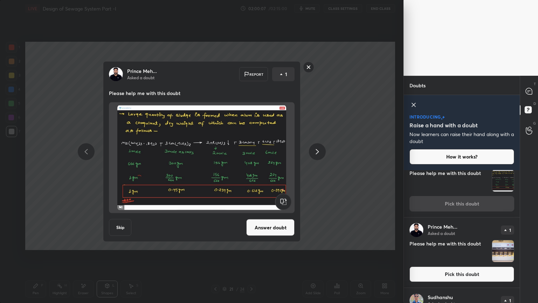
scroll to position [0, 0]
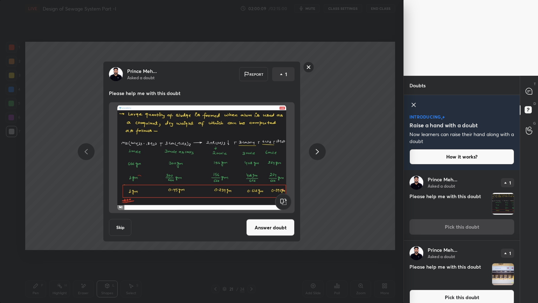
click at [314, 70] on div "Prince Meh... Asked a doubt Report 1 Please help me with this doubt Skip Answer…" at bounding box center [201, 151] width 265 height 180
click at [312, 69] on rect at bounding box center [308, 67] width 11 height 11
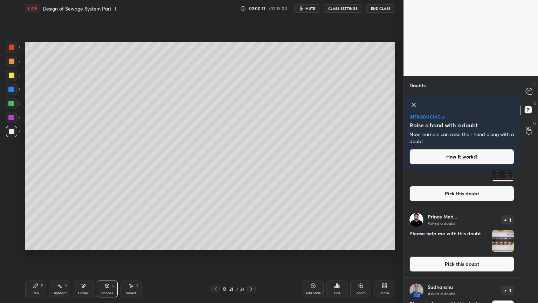
scroll to position [36, 0]
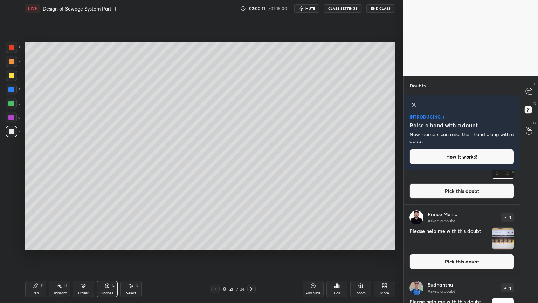
click at [451, 243] on button "Pick this doubt" at bounding box center [461, 261] width 105 height 15
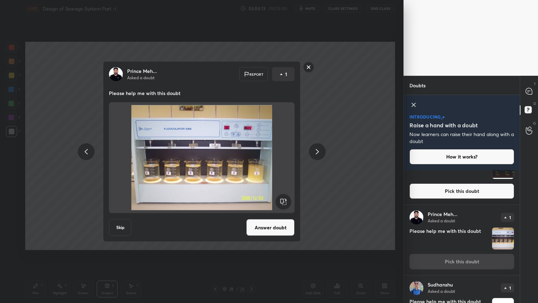
click at [307, 70] on rect at bounding box center [308, 67] width 11 height 11
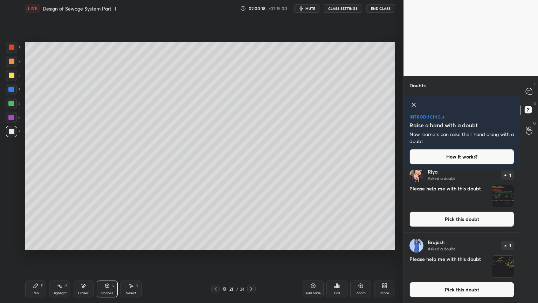
scroll to position [362, 0]
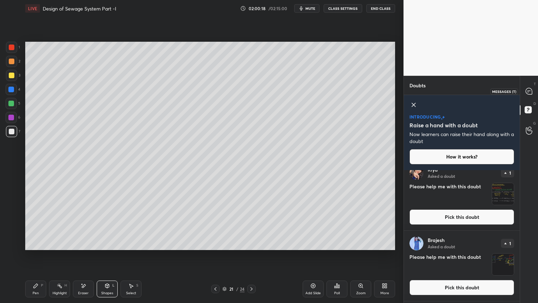
click at [529, 86] on div at bounding box center [529, 91] width 14 height 13
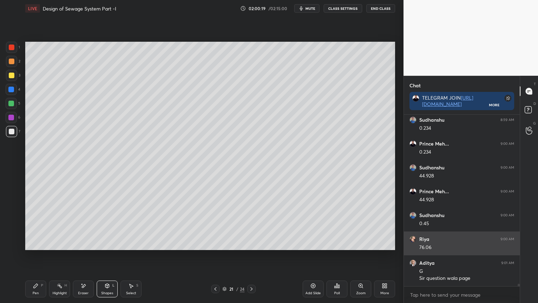
scroll to position [11709, 0]
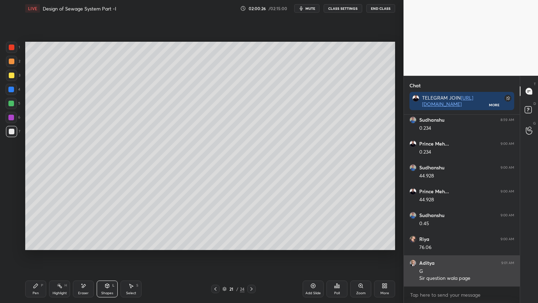
click at [415, 243] on img "grid" at bounding box center [412, 262] width 7 height 7
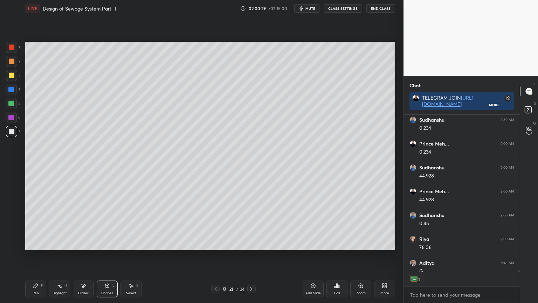
click at [254, 243] on div at bounding box center [251, 288] width 8 height 8
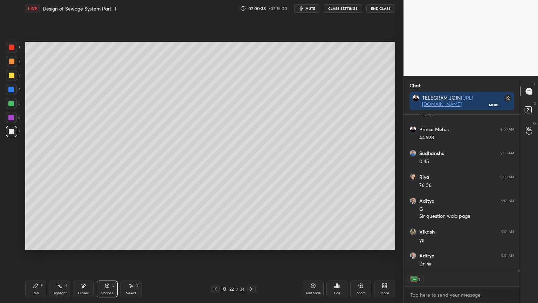
scroll to position [169, 114]
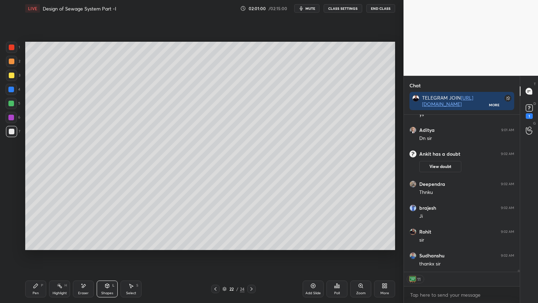
click at [392, 9] on button "End Class" at bounding box center [380, 8] width 29 height 8
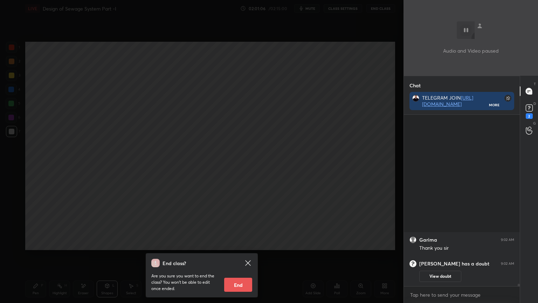
click at [242, 243] on button "End" at bounding box center [238, 284] width 28 height 14
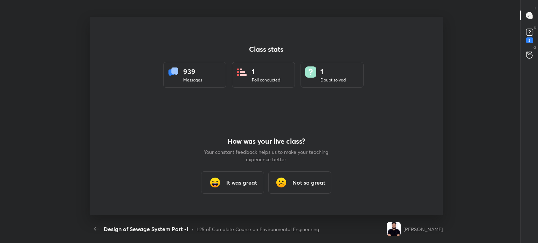
click at [235, 185] on h3 "It was great" at bounding box center [241, 183] width 31 height 8
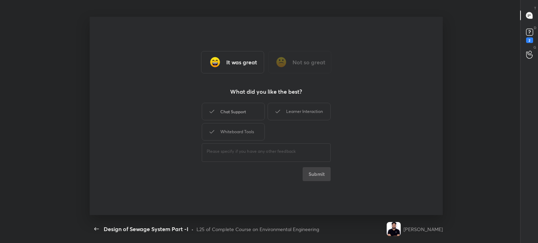
click at [245, 113] on div "Chat Support" at bounding box center [233, 112] width 63 height 18
click at [286, 113] on div "Learner Interaction" at bounding box center [299, 112] width 63 height 18
click at [247, 130] on div "Whiteboard Tools" at bounding box center [233, 132] width 63 height 18
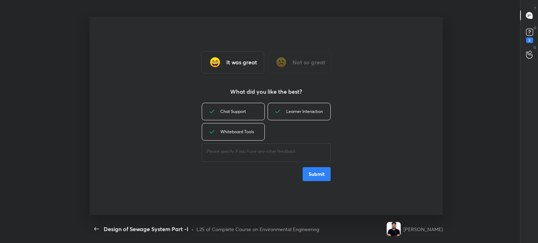
click at [313, 171] on button "Submit" at bounding box center [317, 174] width 28 height 14
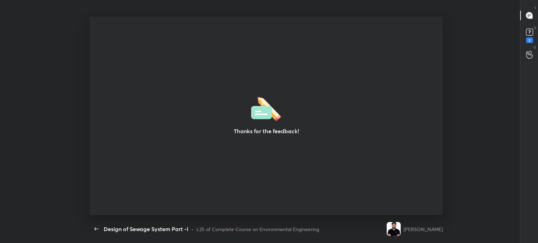
type textarea "x"
